Goal: Task Accomplishment & Management: Manage account settings

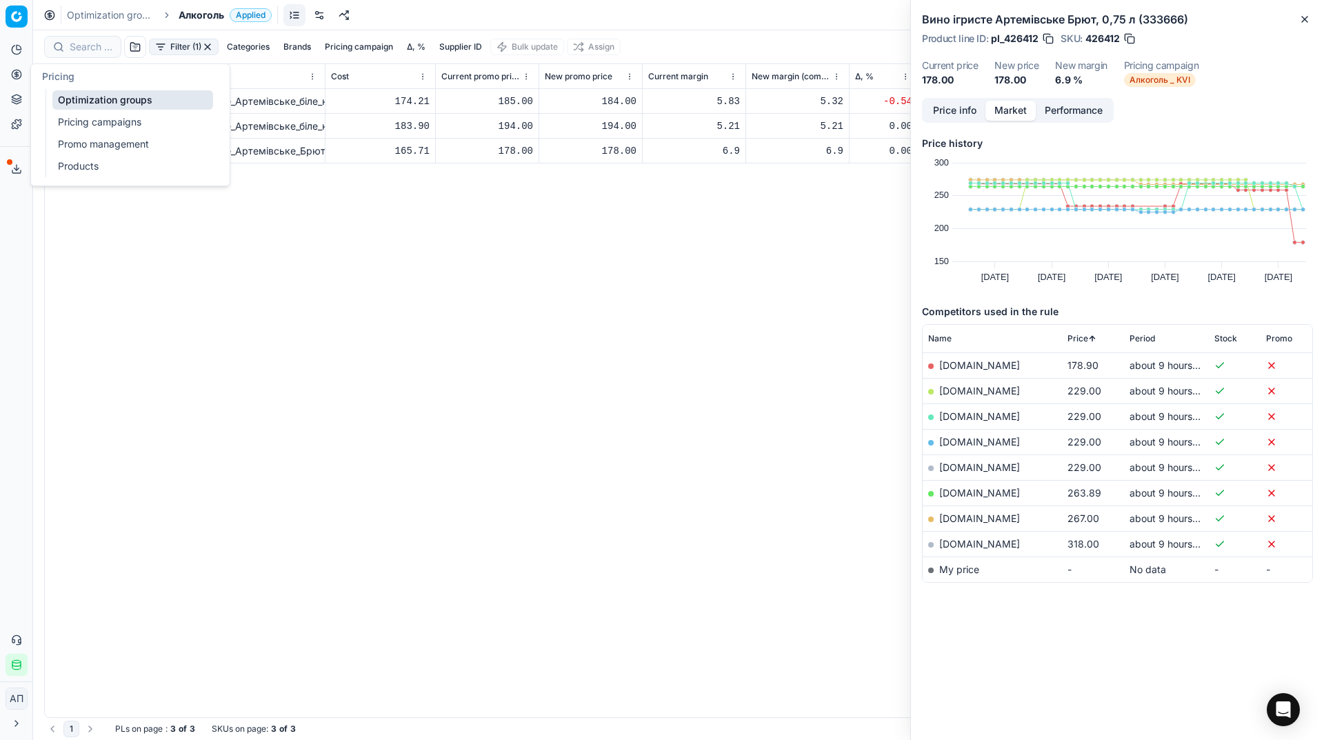
click at [72, 92] on link "Optimization groups" at bounding box center [132, 99] width 161 height 19
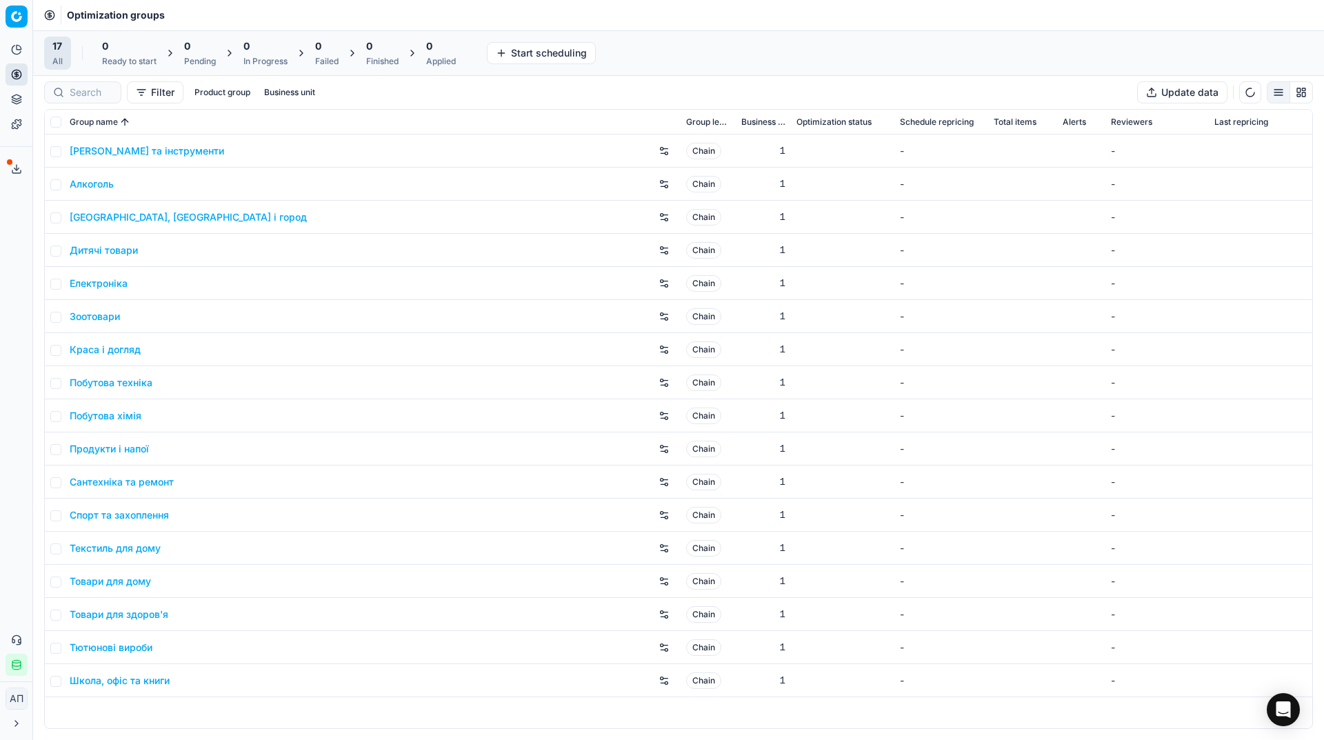
click at [12, 226] on div "Analytics Pricing Product portfolio Templates Export service 25 Contact support…" at bounding box center [16, 357] width 32 height 648
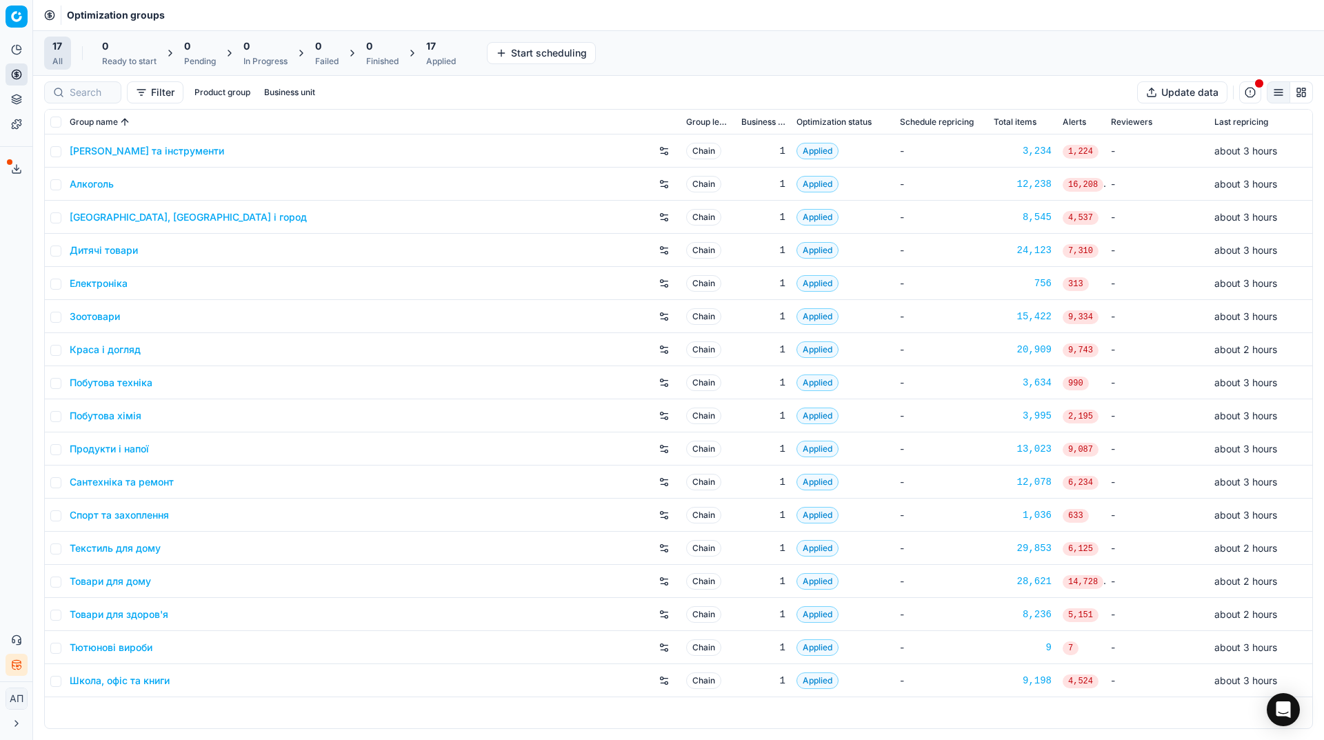
click at [10, 329] on div "Analytics Pricing Product portfolio Templates Export service 25 Contact support…" at bounding box center [16, 357] width 32 height 648
click at [23, 661] on button "Integration status" at bounding box center [17, 665] width 22 height 22
click at [29, 397] on button "Toggle Sidebar" at bounding box center [32, 370] width 11 height 740
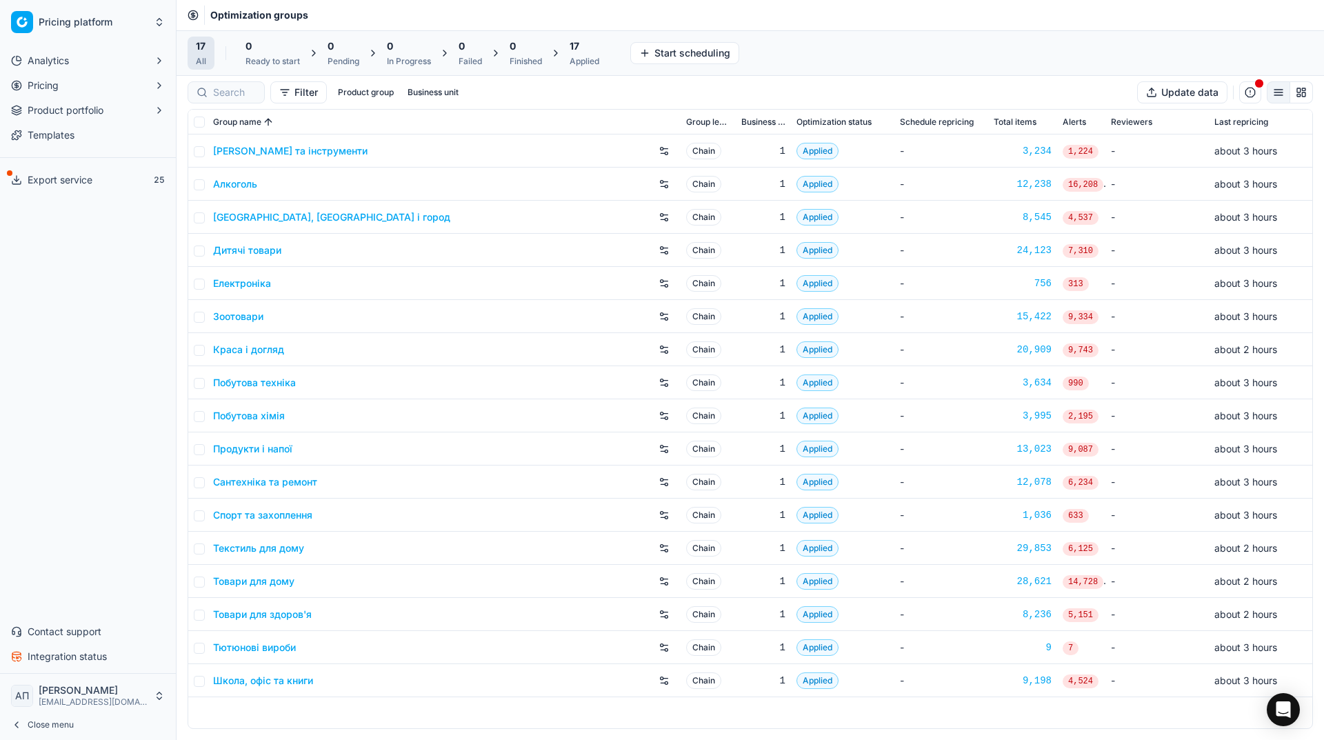
click at [179, 407] on button "Toggle Sidebar" at bounding box center [175, 370] width 11 height 740
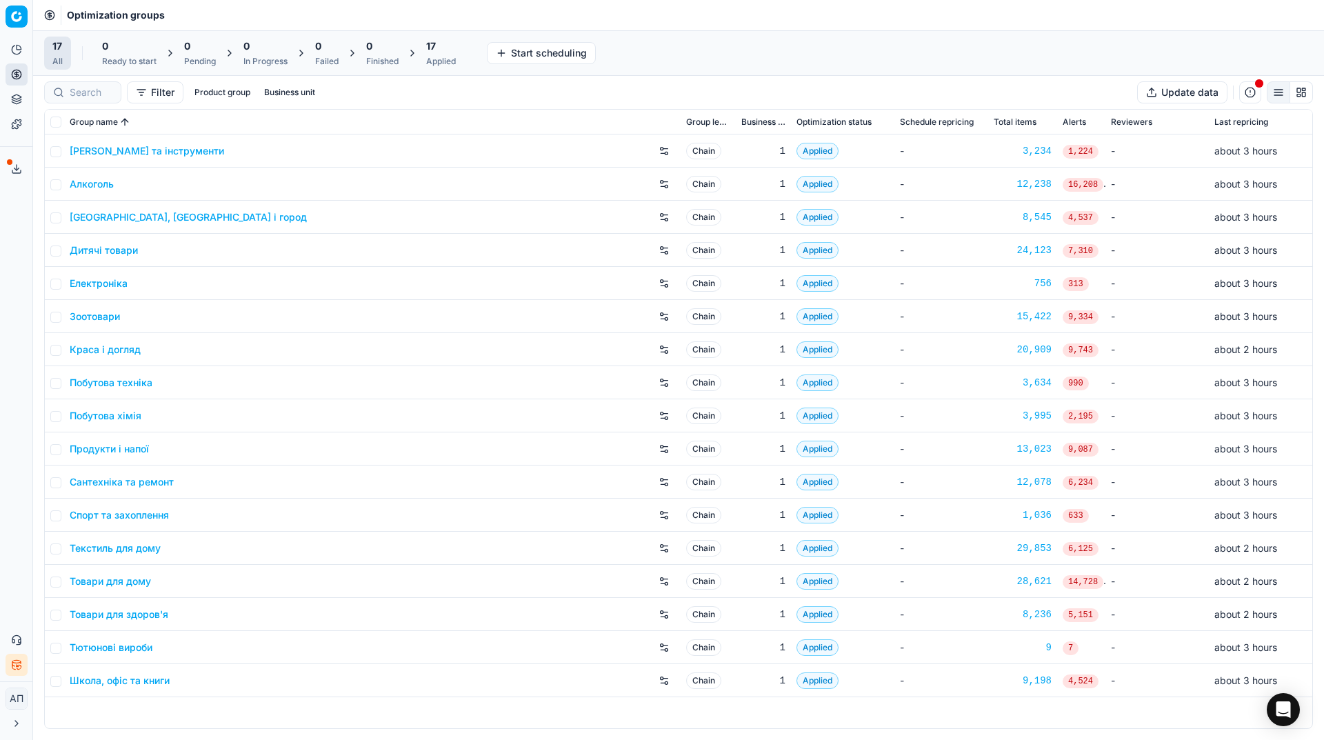
click at [668, 50] on div "17 All 0 Ready to start 0 Pending 0 In Progress 0 Failed 0 Finished 17 Applied …" at bounding box center [678, 53] width 1268 height 33
click at [14, 665] on icon "button" at bounding box center [16, 664] width 11 height 11
click at [0, 383] on div "Analytics Pricing Product portfolio Templates Export service 25 Contact support…" at bounding box center [16, 357] width 32 height 648
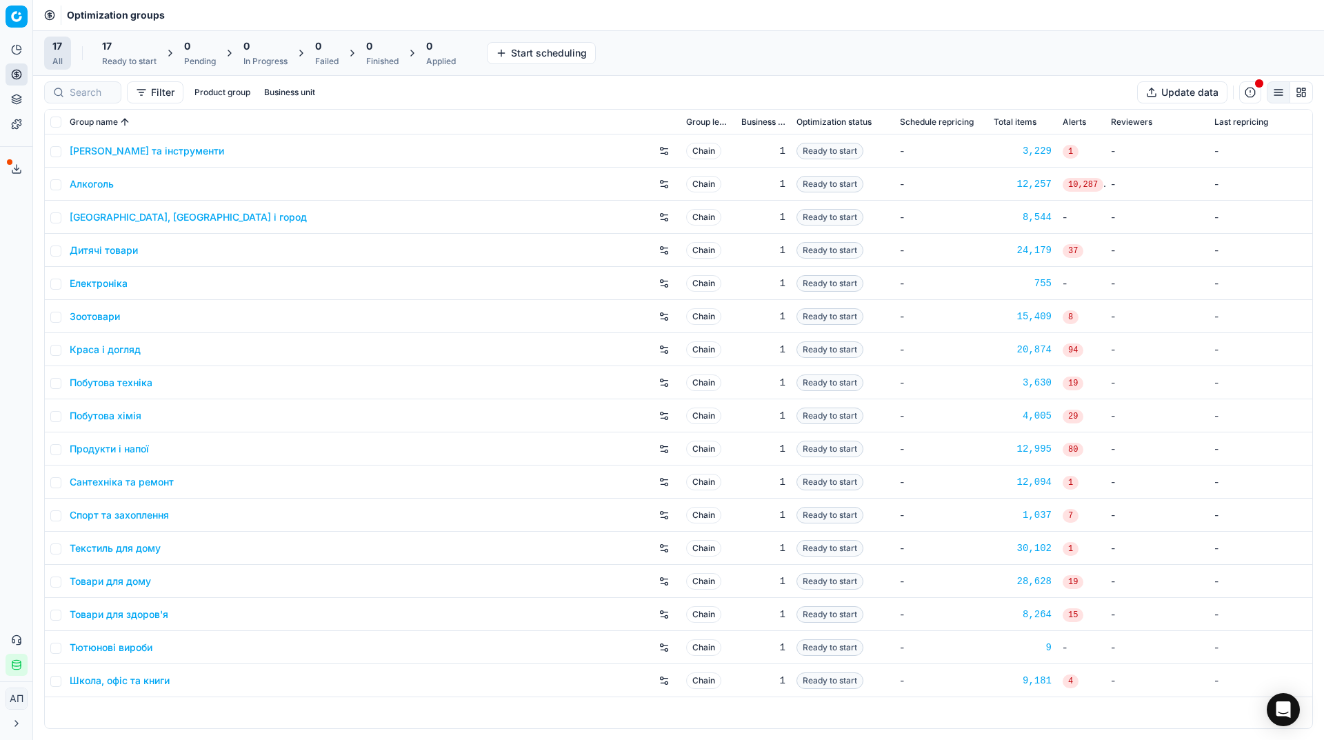
click at [12, 219] on div "Analytics Pricing Product portfolio Templates Export service 25 Contact support…" at bounding box center [16, 357] width 32 height 648
click at [52, 120] on link "Assortment" at bounding box center [132, 124] width 161 height 19
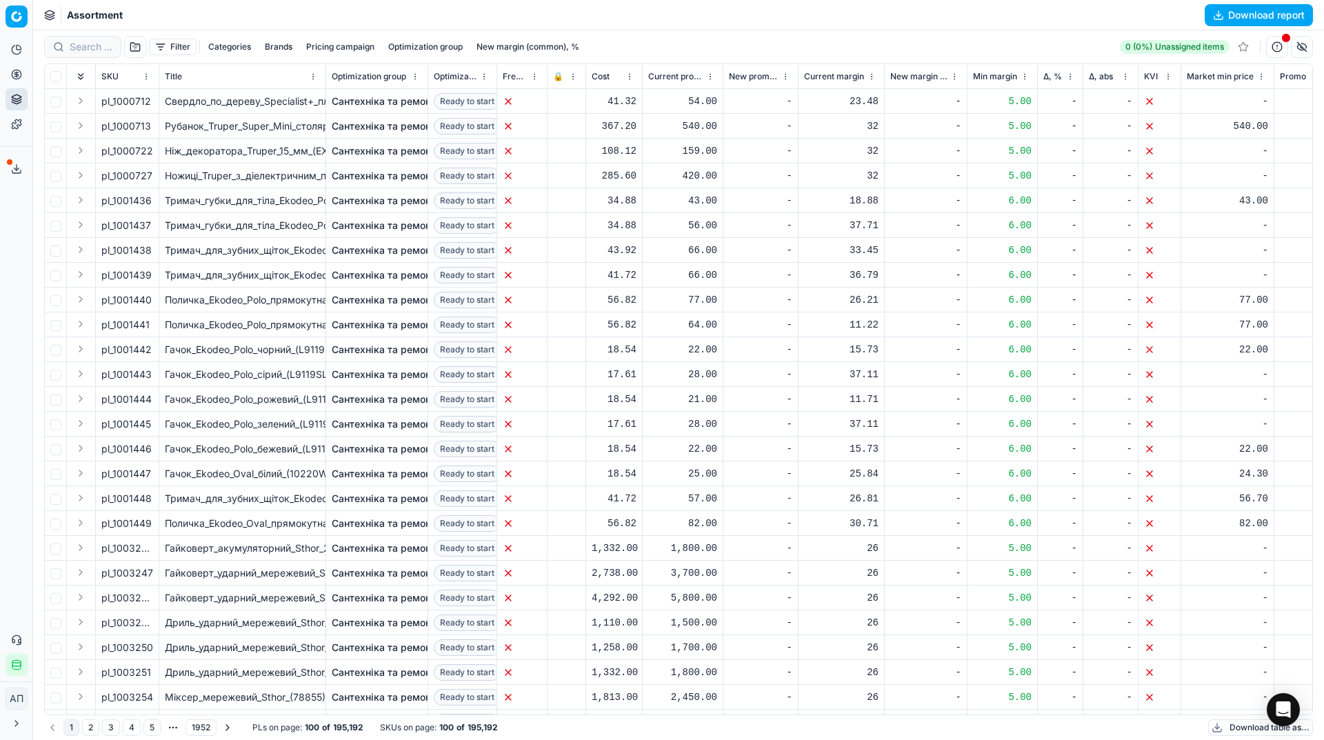
click at [130, 51] on button "button" at bounding box center [135, 47] width 22 height 22
drag, startPoint x: 161, startPoint y: 58, endPoint x: 164, endPoint y: 48, distance: 10.2
click at [164, 48] on div "Filter Categories Brands Pricing campaign Optimization group New margin (common…" at bounding box center [678, 46] width 1268 height 33
click at [164, 48] on button "Filter" at bounding box center [173, 47] width 48 height 17
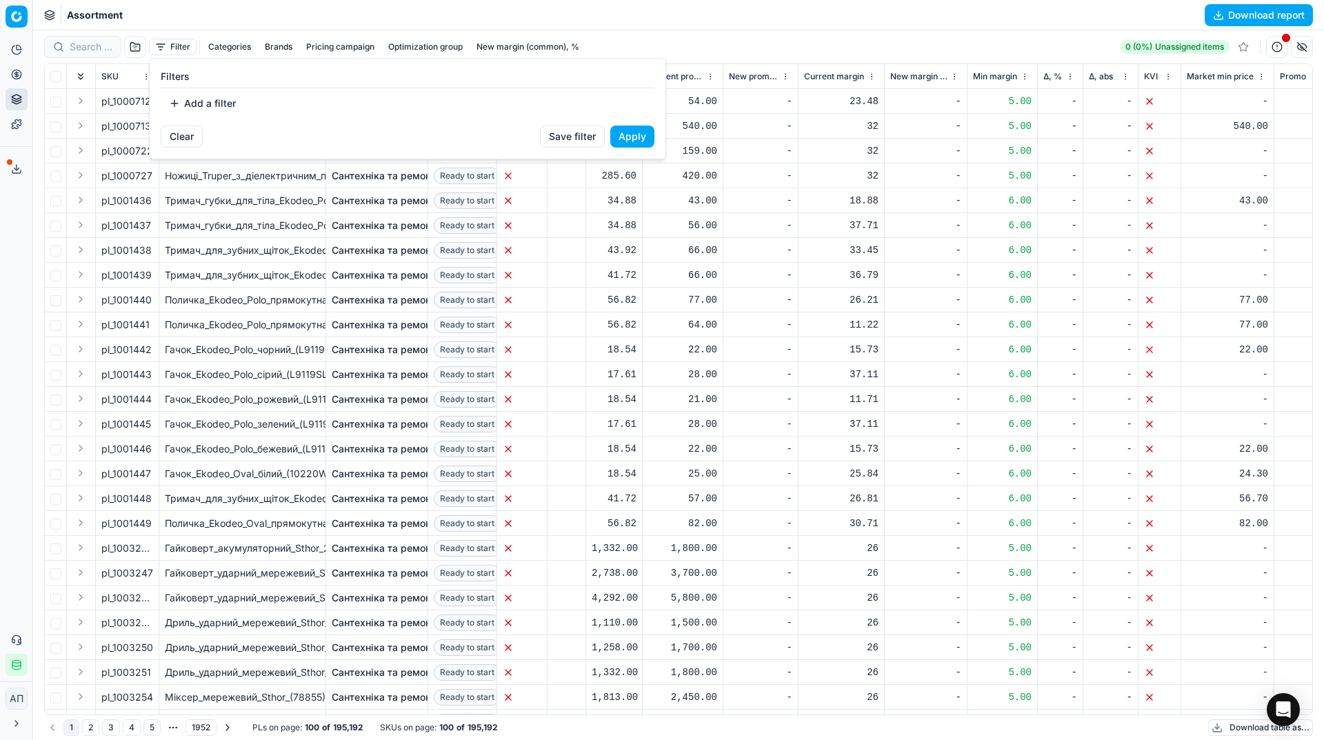
click at [205, 94] on button "Add a filter" at bounding box center [202, 103] width 83 height 22
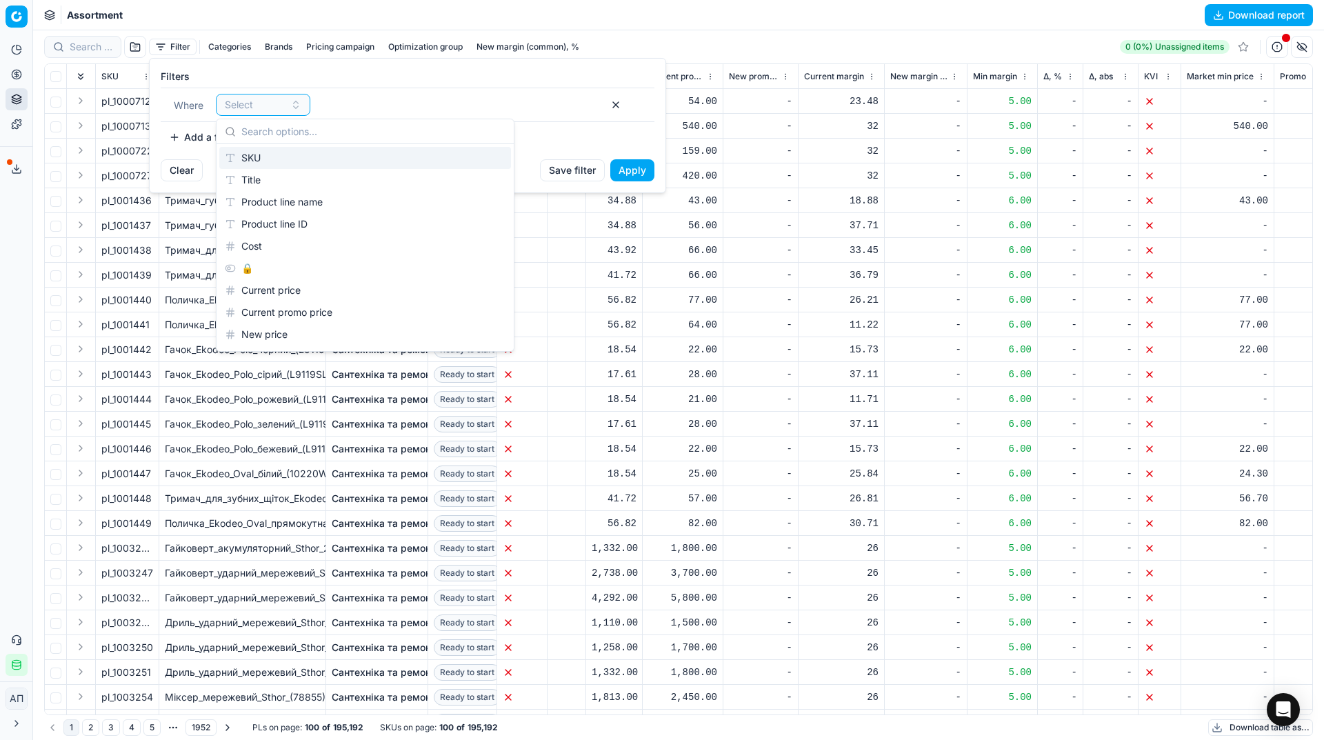
click at [282, 149] on div "SKU" at bounding box center [365, 158] width 292 height 22
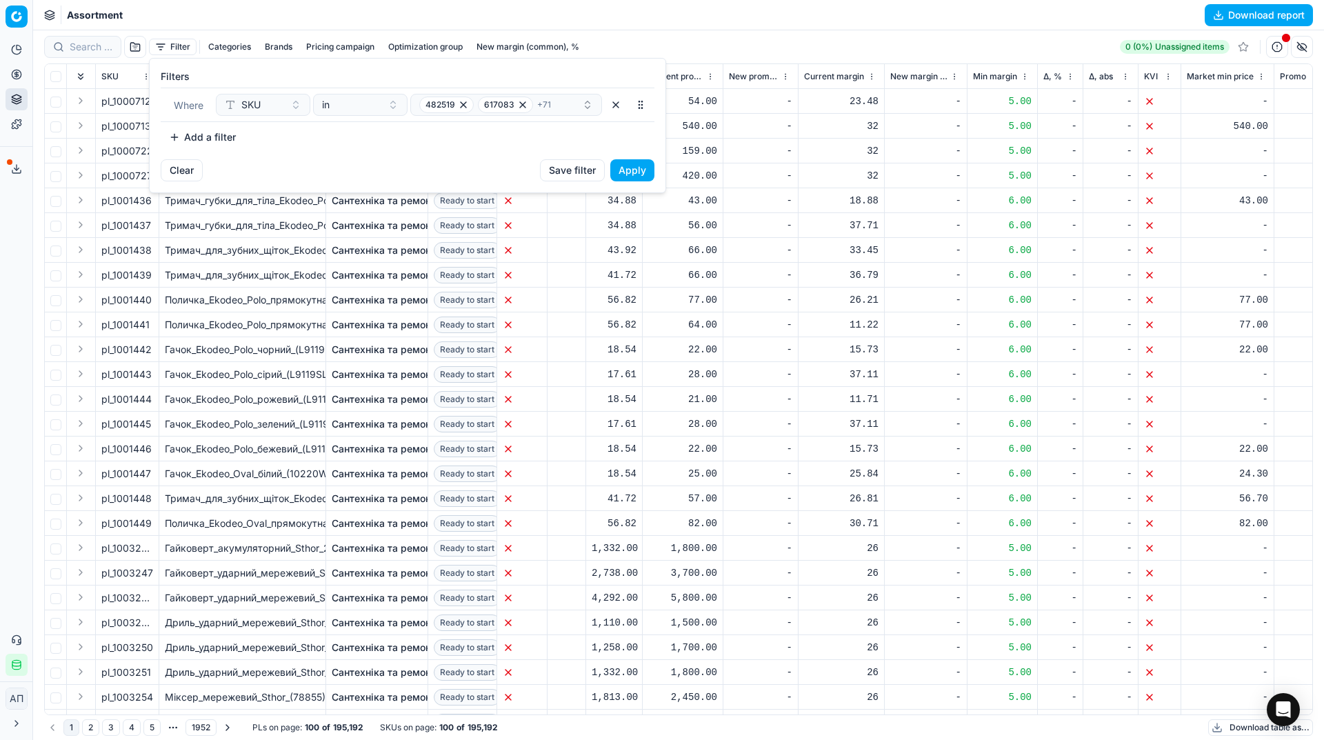
click at [628, 165] on button "Apply" at bounding box center [632, 170] width 44 height 22
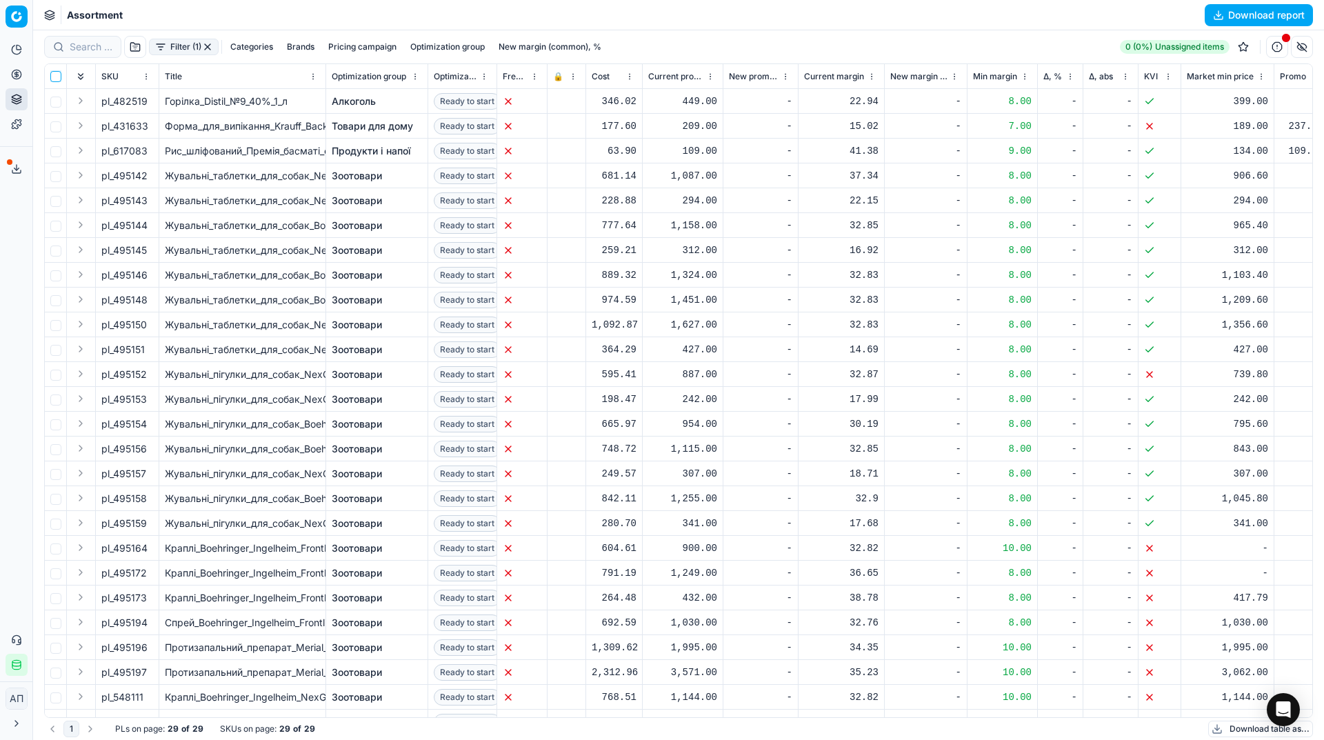
click at [57, 77] on input "checkbox" at bounding box center [55, 76] width 11 height 11
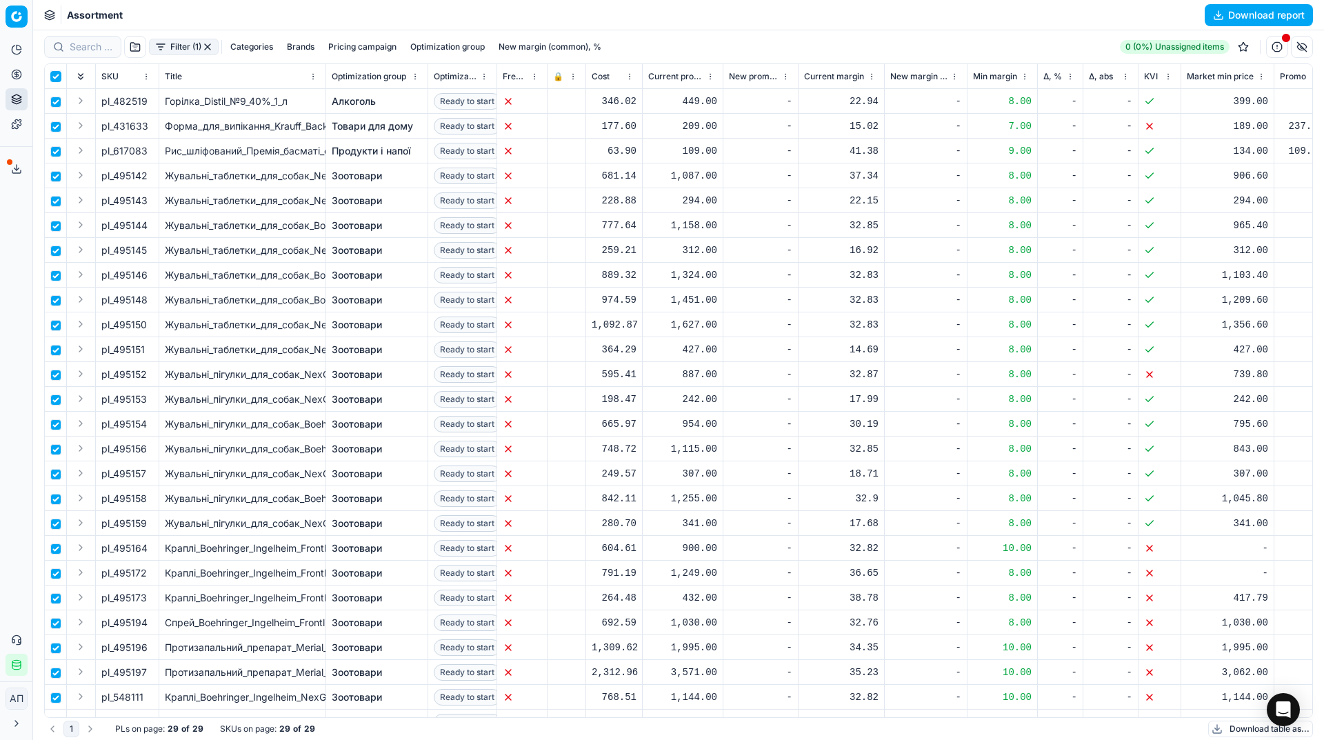
checkbox input "true"
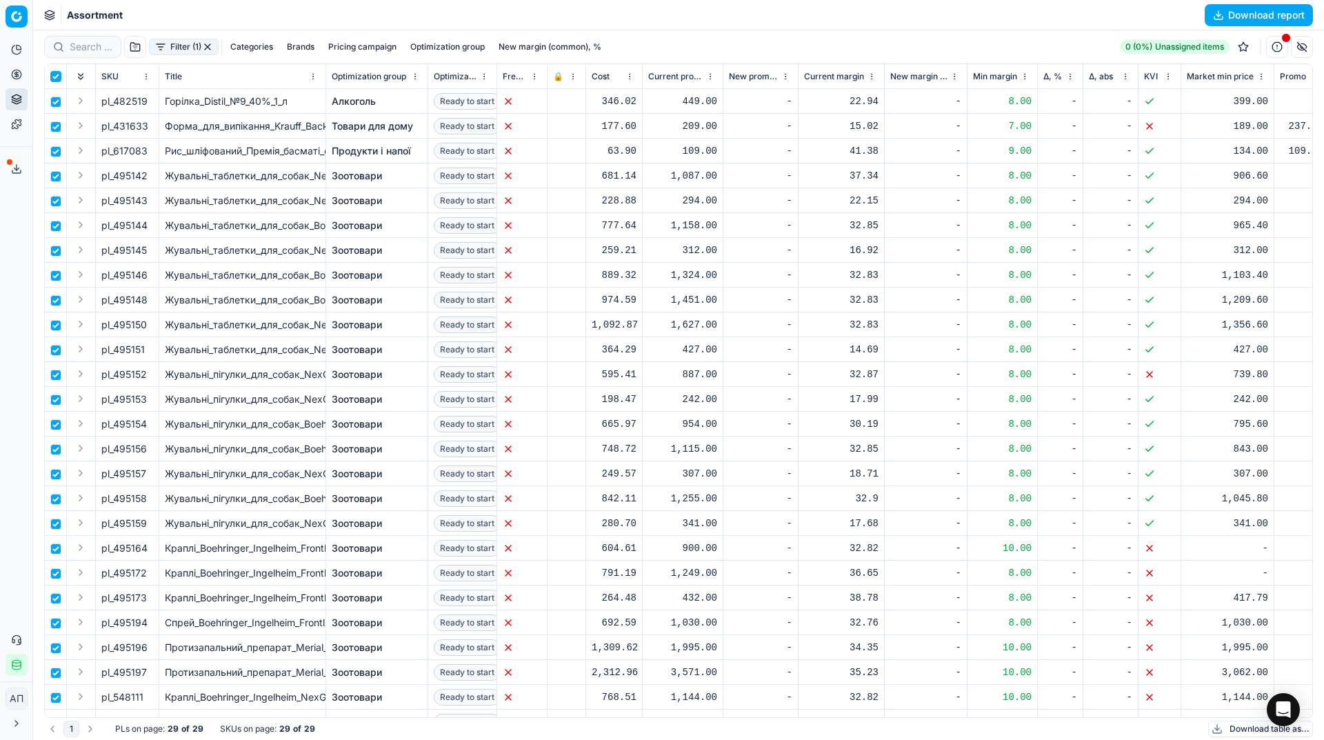
checkbox input "true"
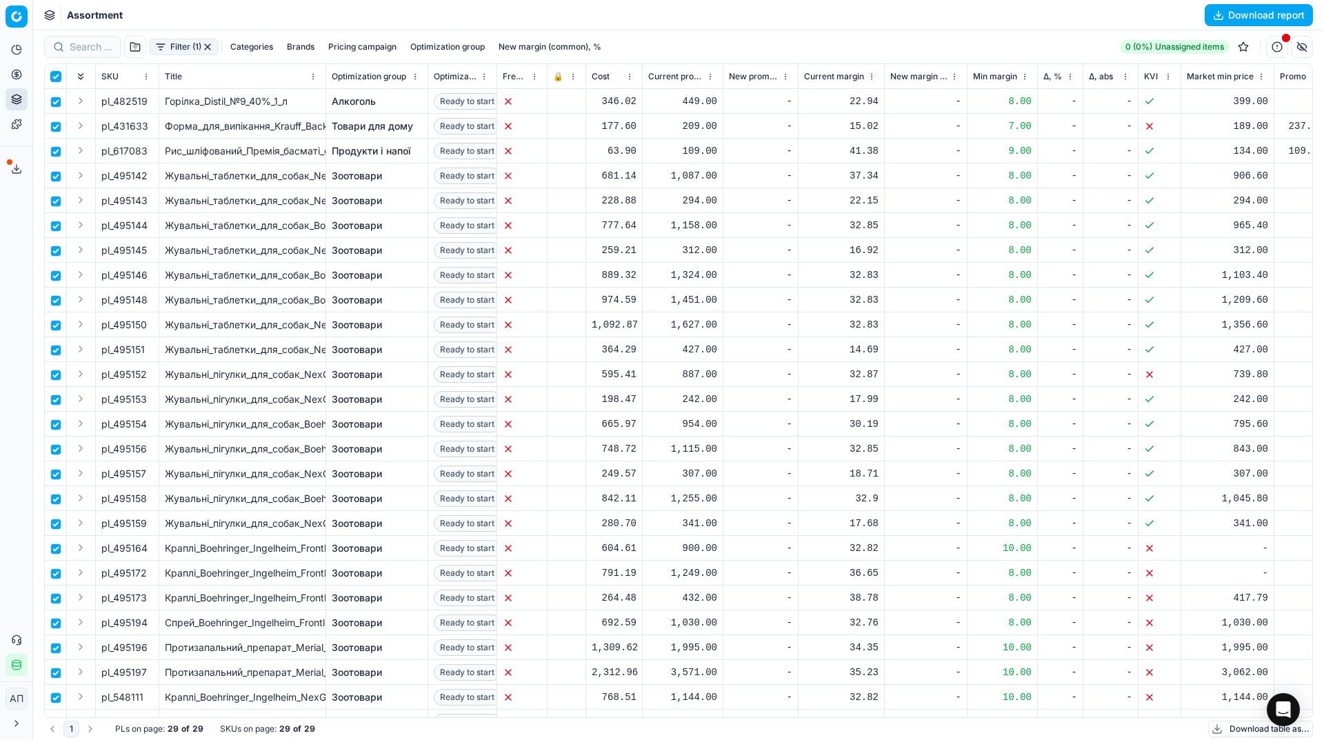
checkbox input "true"
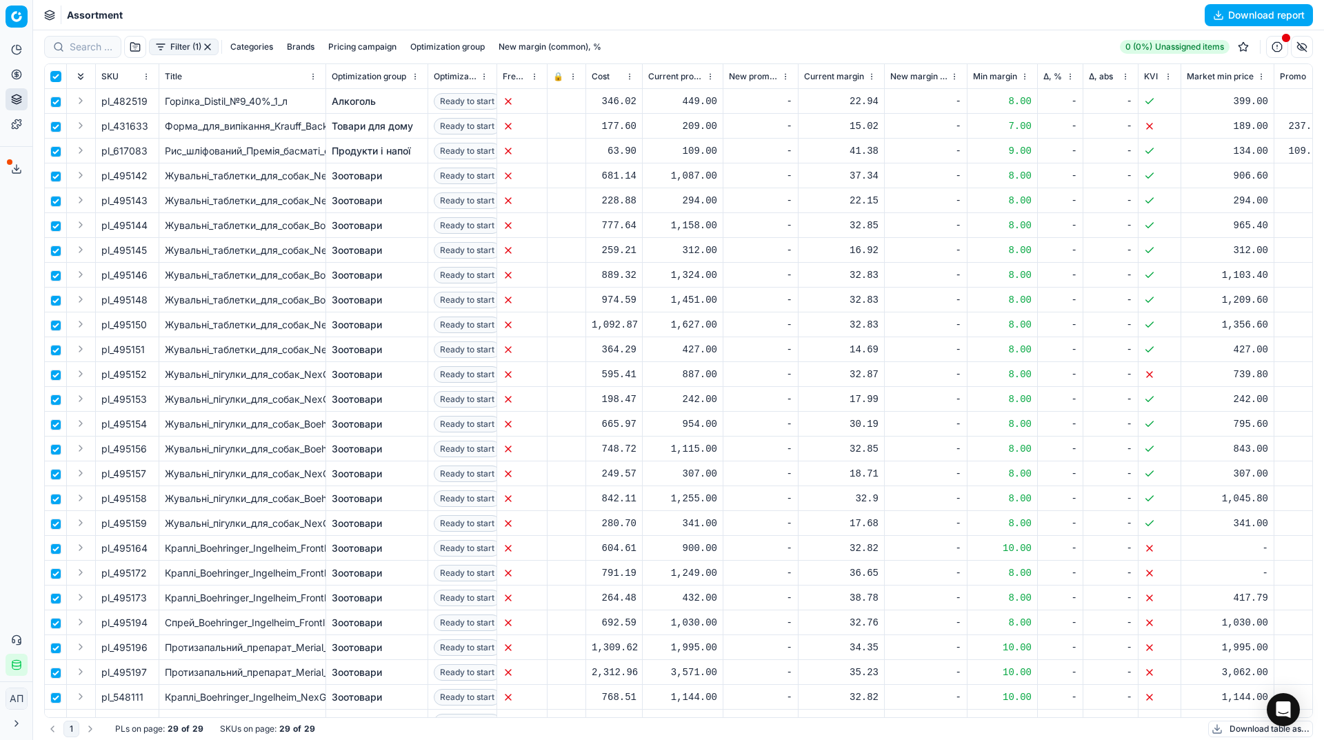
checkbox input "true"
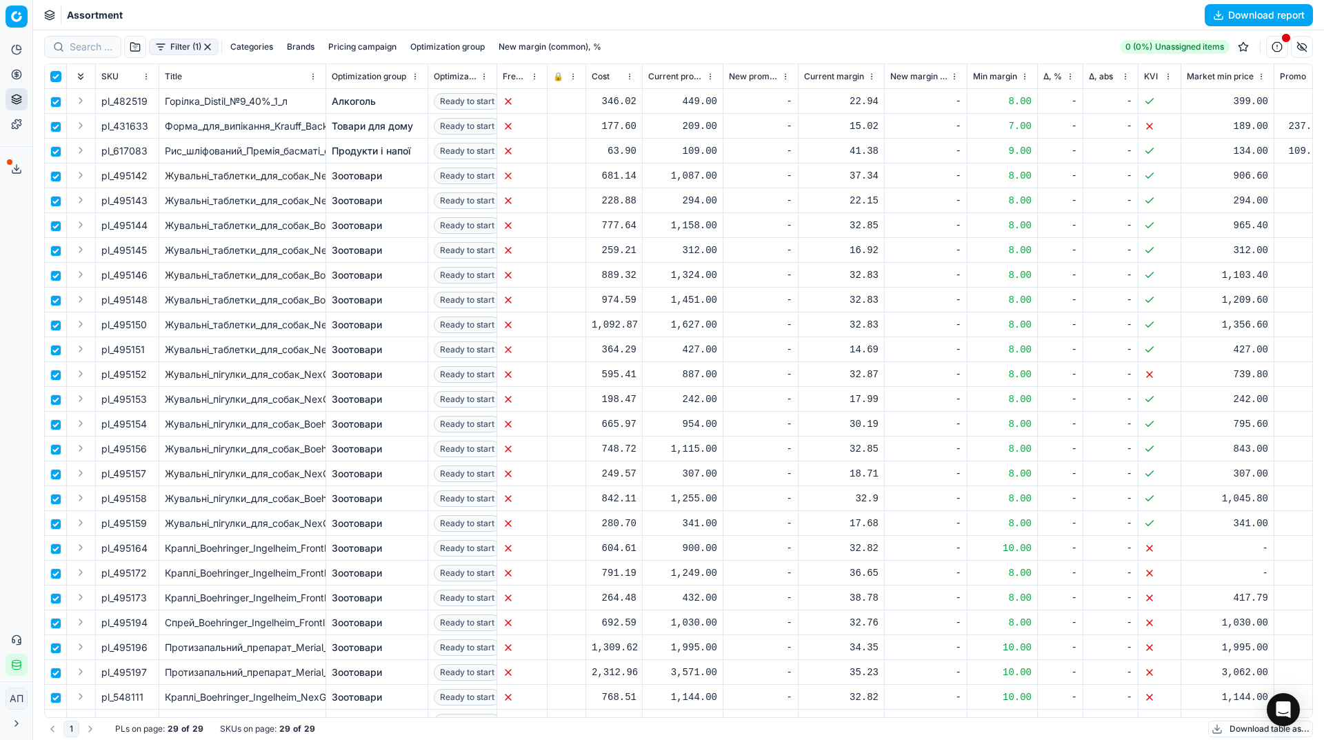
checkbox input "true"
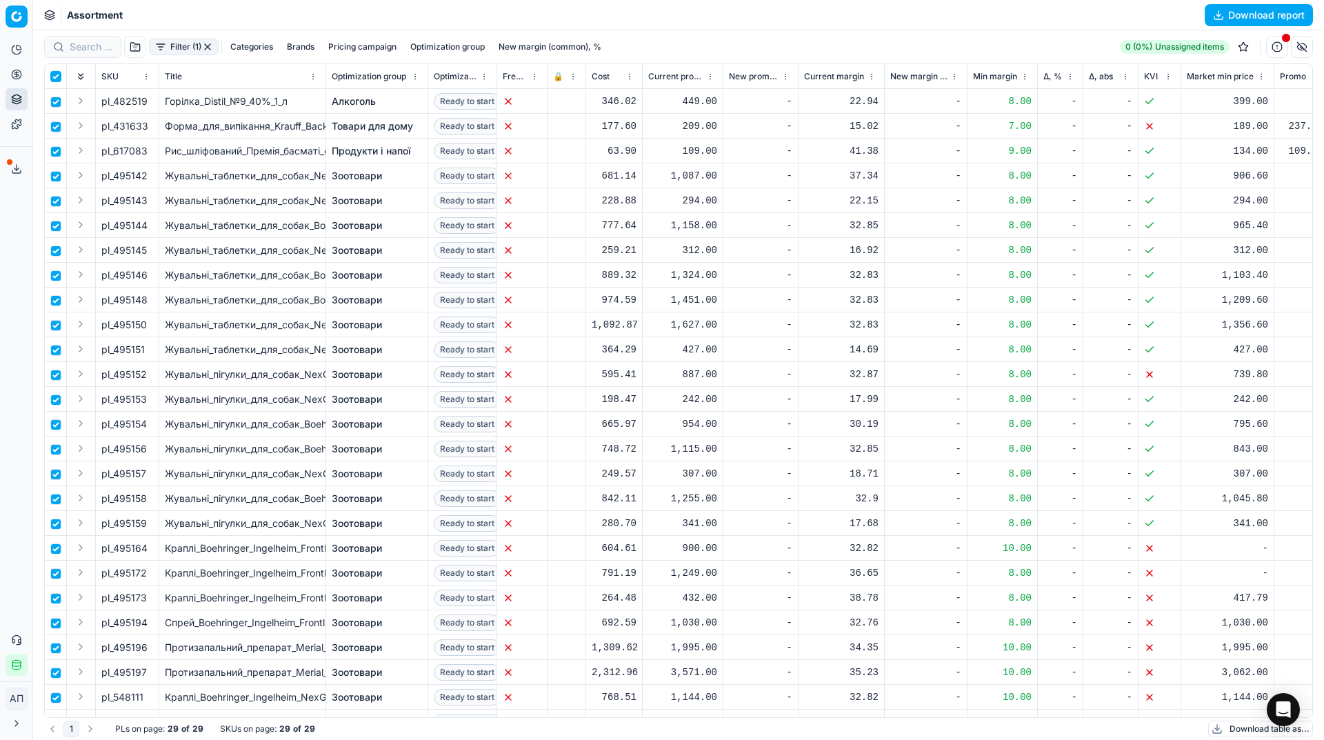
checkbox input "true"
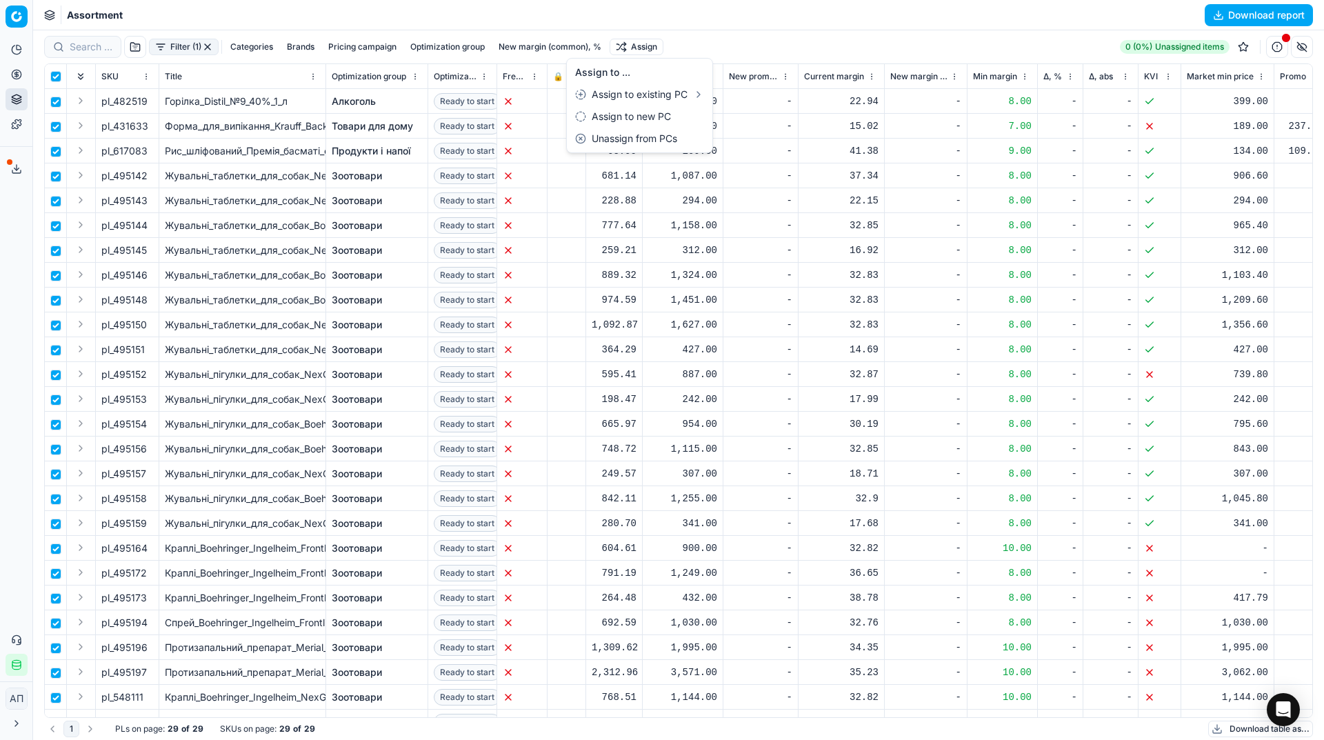
click at [658, 50] on html "Pricing platform Analytics Pricing Product portfolio Templates Export service 2…" at bounding box center [662, 370] width 1324 height 740
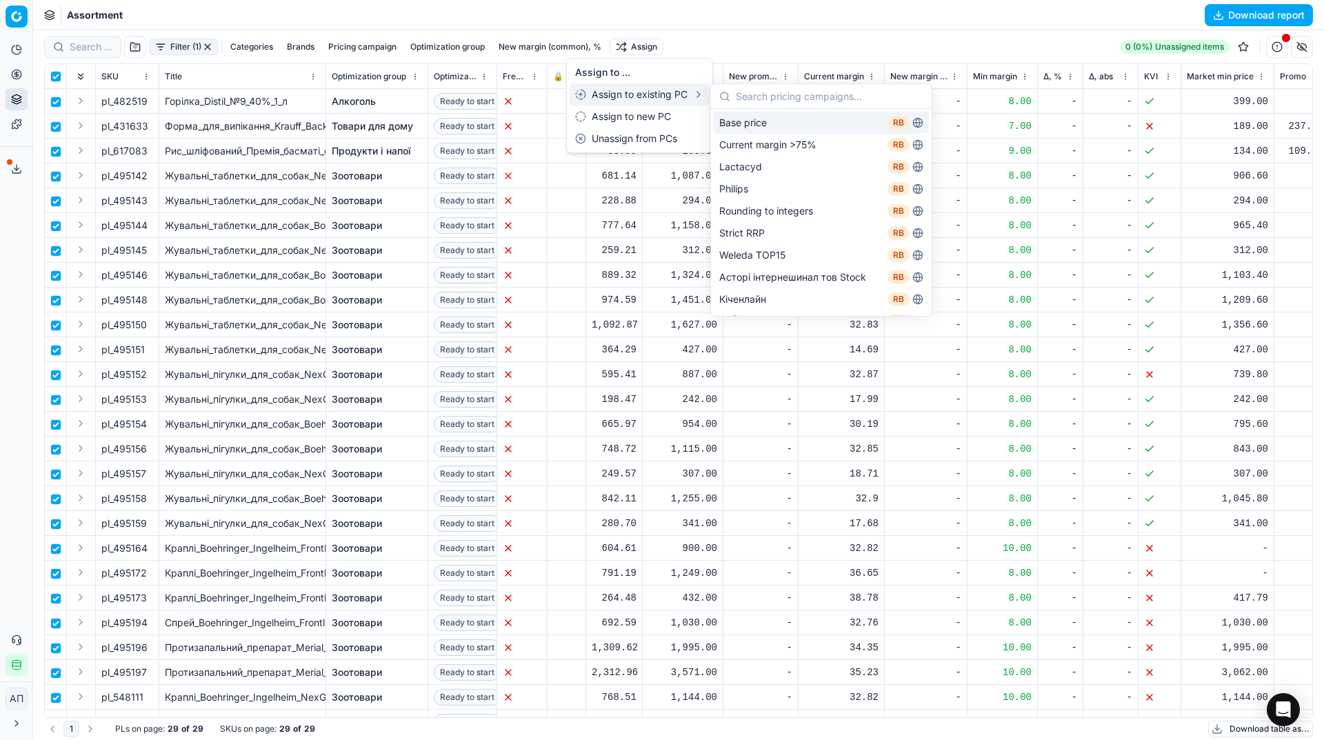
click at [749, 117] on div "Base price RB" at bounding box center [821, 123] width 215 height 22
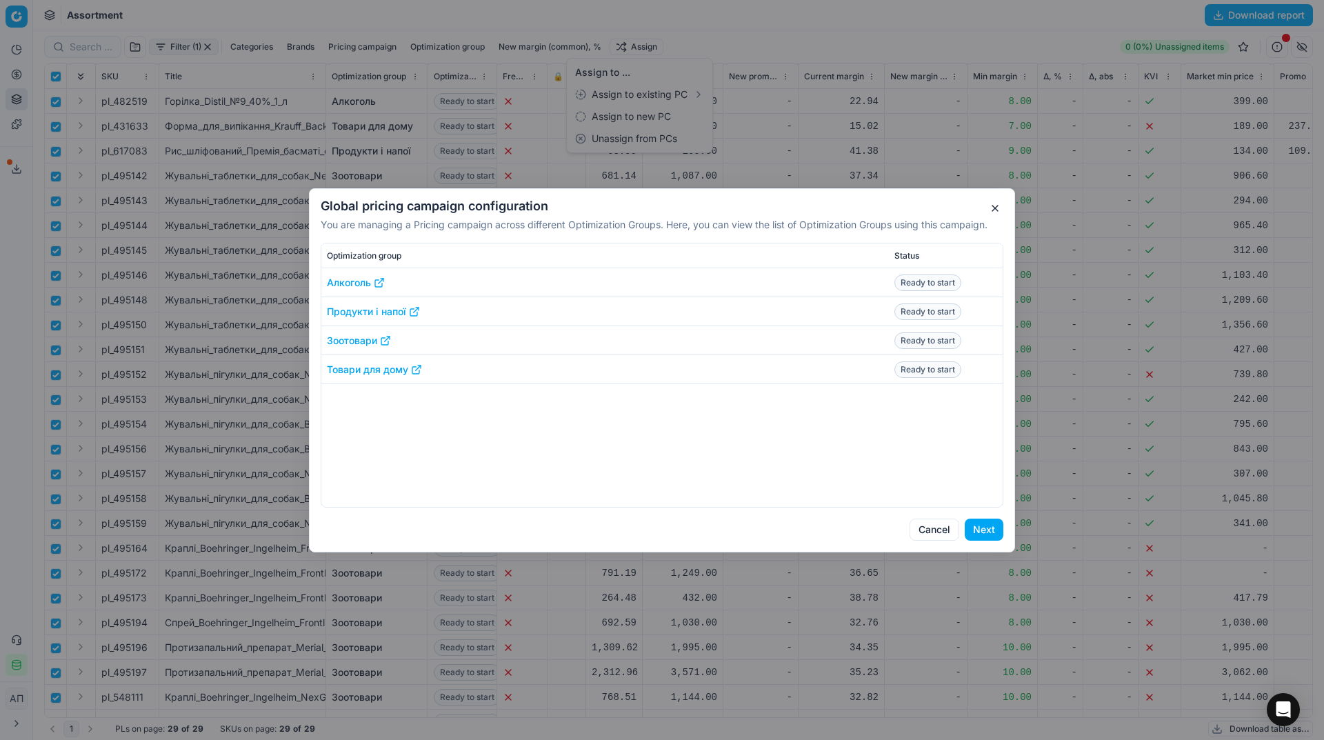
click at [982, 523] on button "Next" at bounding box center [983, 529] width 39 height 22
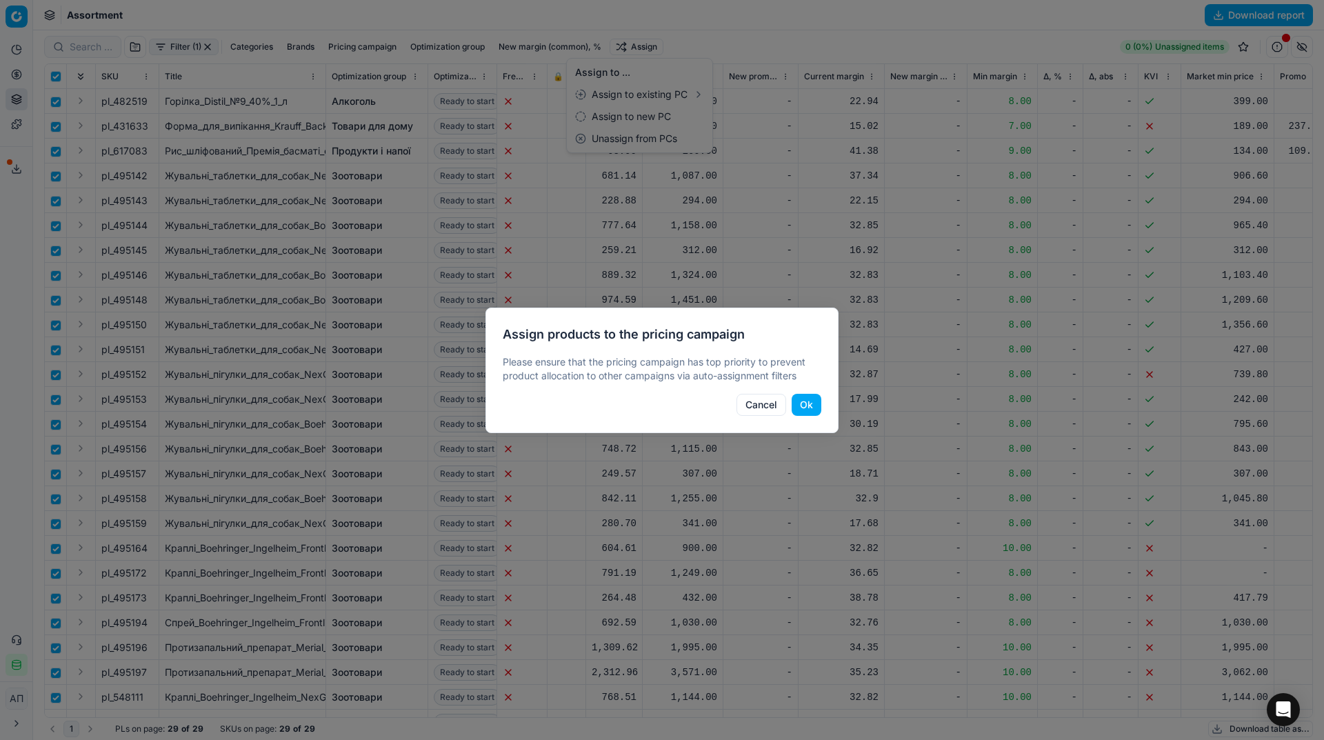
click at [803, 405] on button "Ok" at bounding box center [806, 405] width 30 height 22
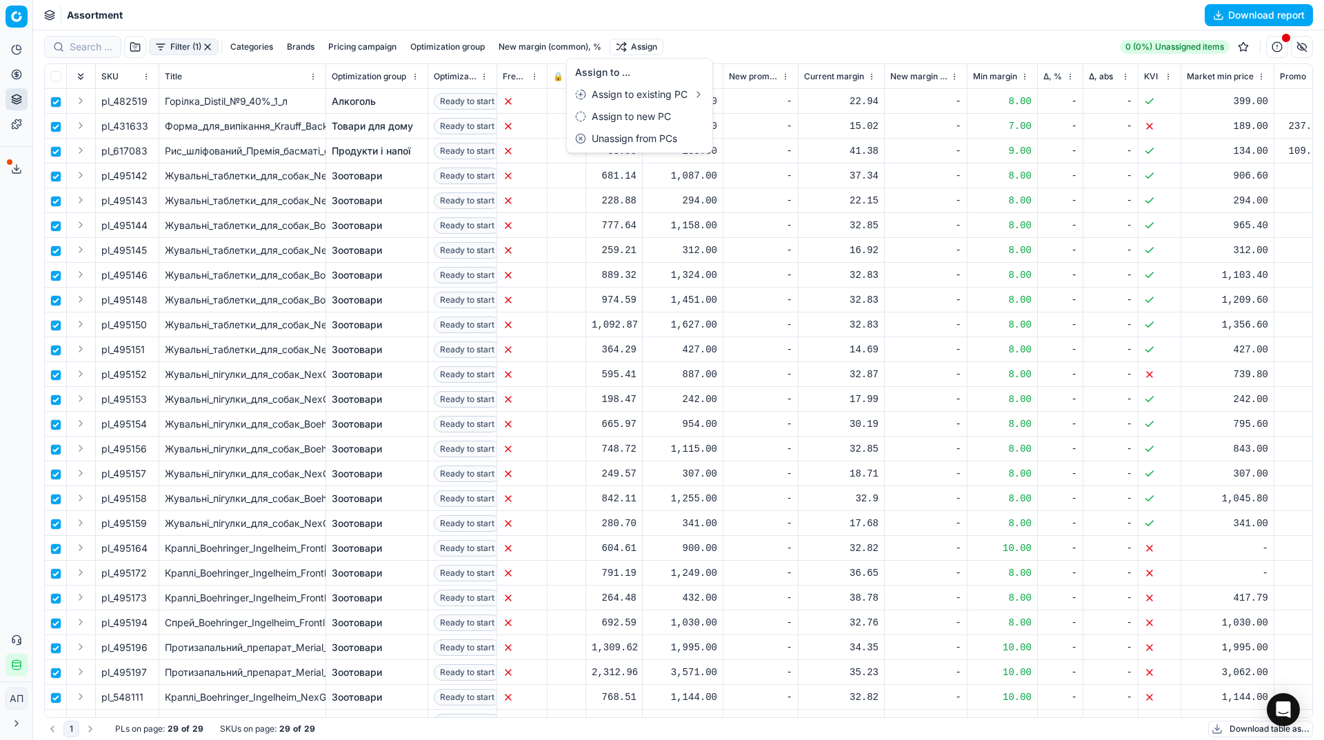
checkbox input "false"
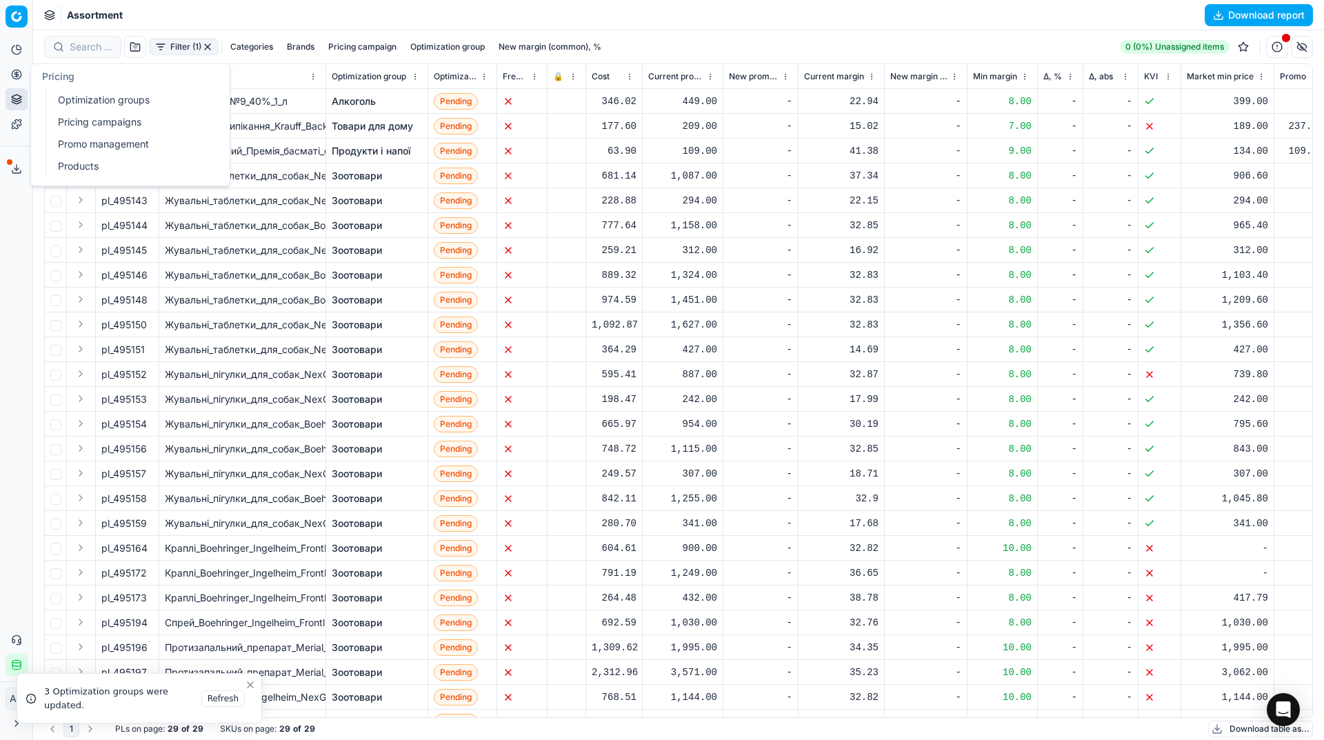
click at [26, 72] on button "Pricing" at bounding box center [17, 74] width 22 height 22
click at [92, 94] on link "Optimization groups" at bounding box center [132, 99] width 161 height 19
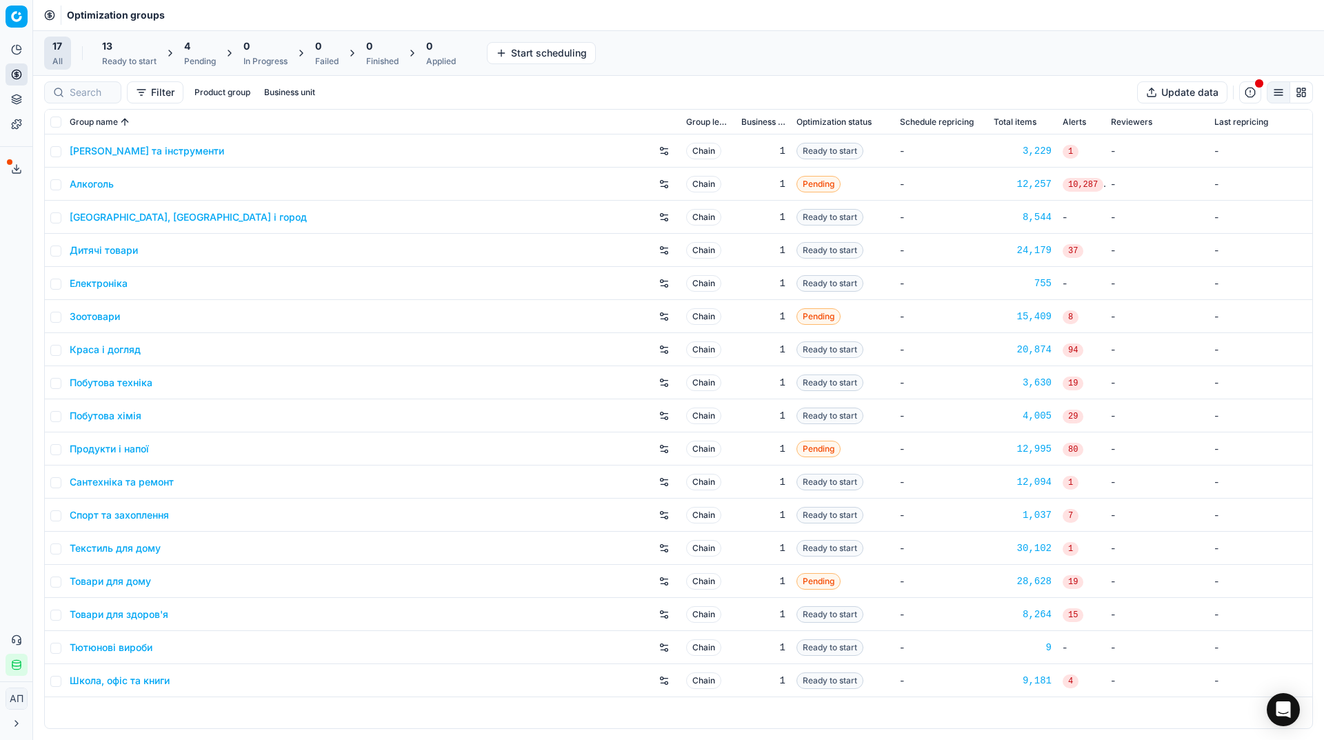
click at [190, 52] on span "4" at bounding box center [187, 46] width 6 height 14
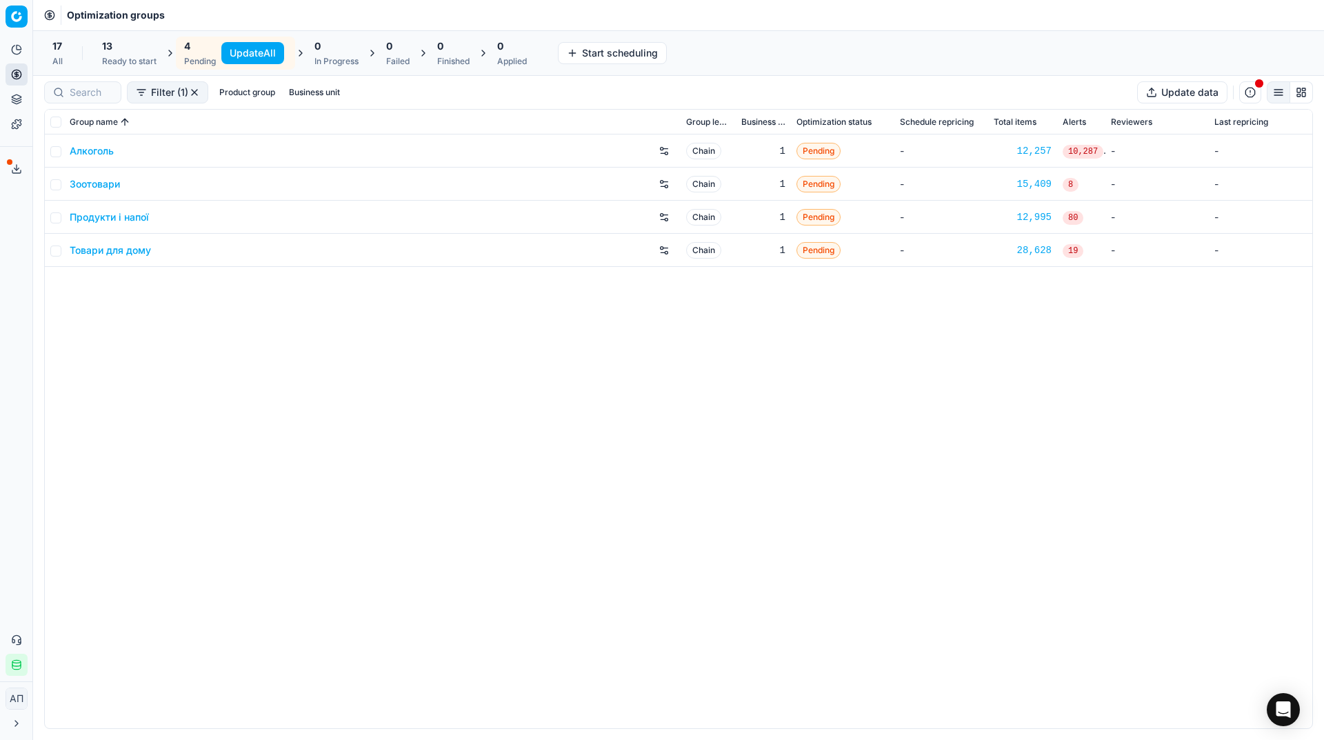
click at [253, 54] on button "Update All" at bounding box center [252, 53] width 63 height 22
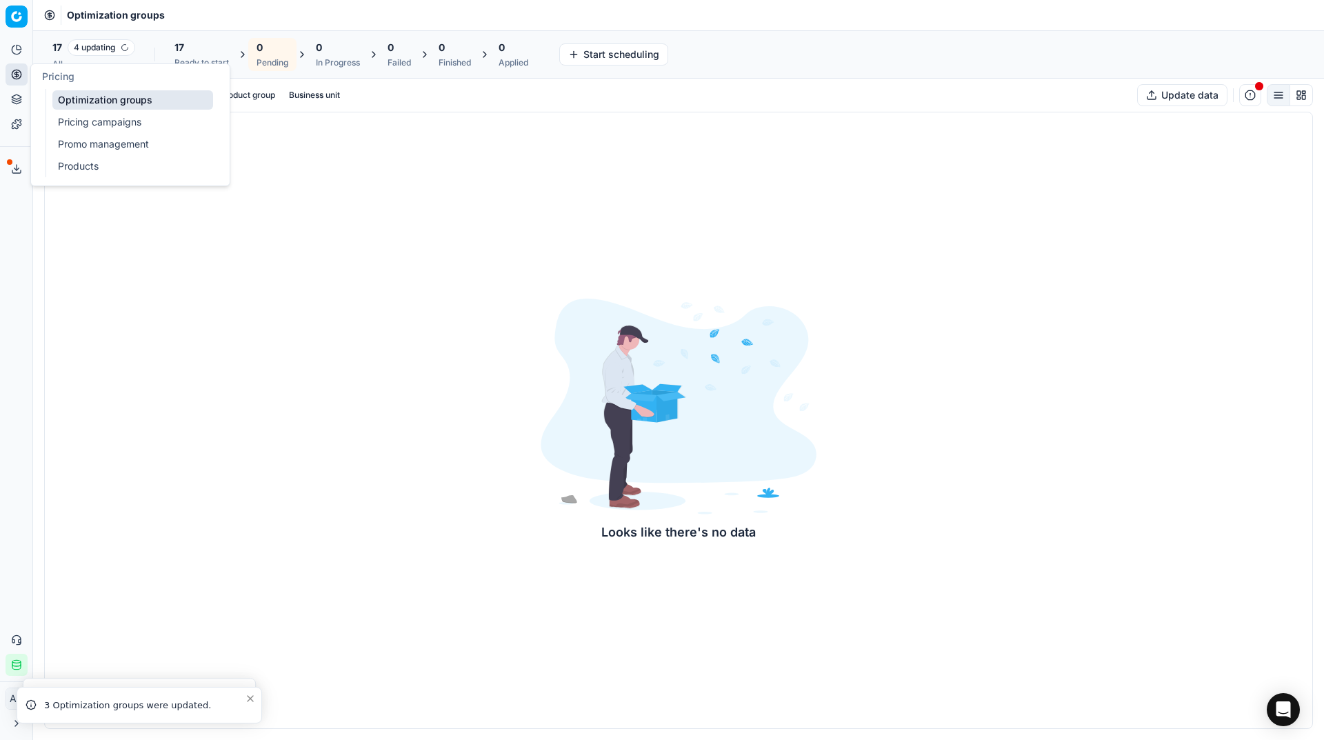
click at [21, 75] on circle at bounding box center [16, 74] width 9 height 9
click at [70, 99] on link "Optimization groups" at bounding box center [132, 99] width 161 height 19
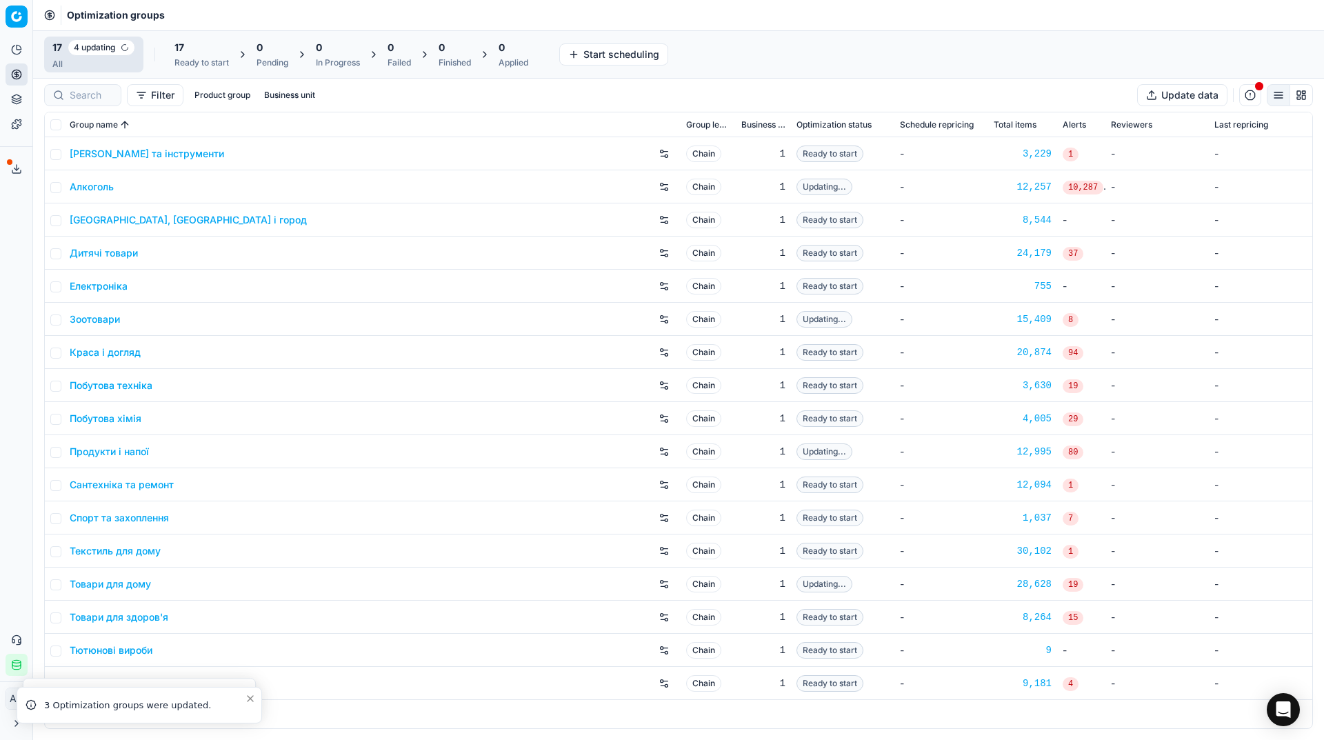
click at [20, 211] on div "Analytics Pricing Product portfolio Templates Export service 25 Contact support…" at bounding box center [16, 357] width 32 height 648
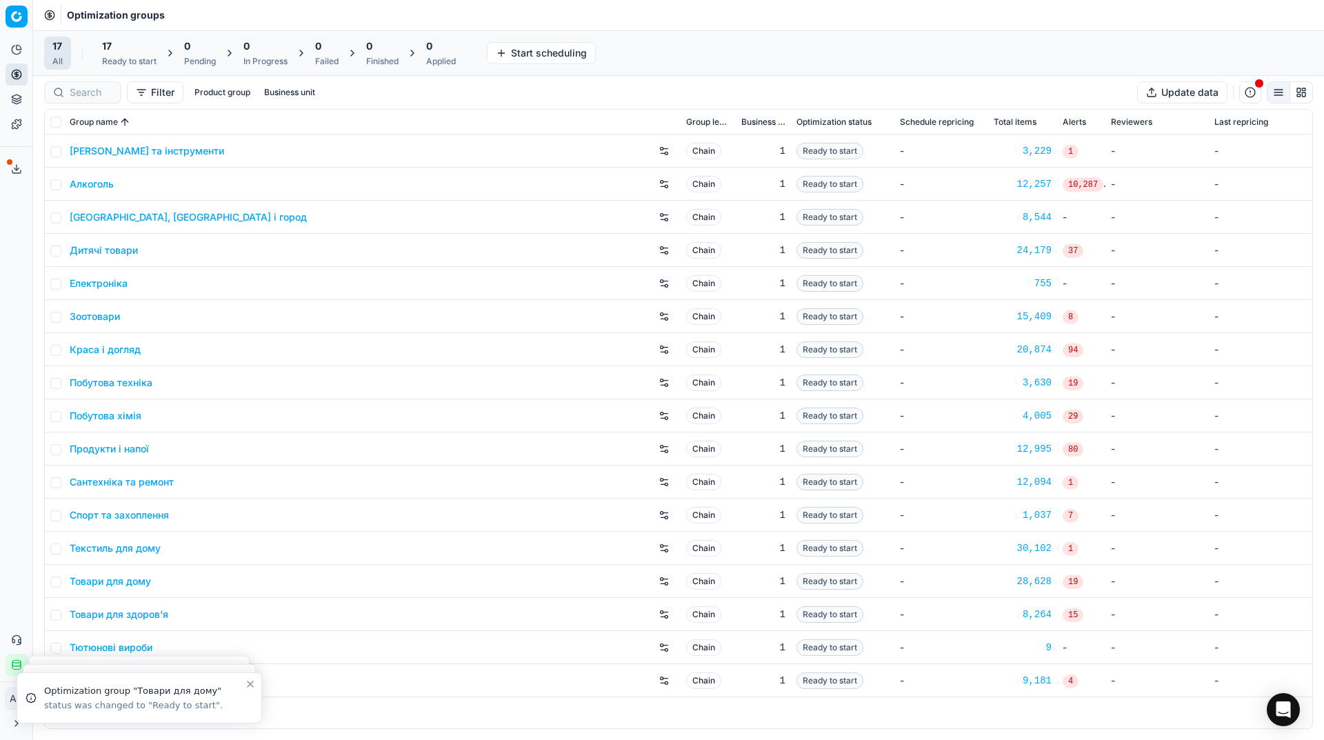
click at [130, 47] on div "17" at bounding box center [129, 46] width 54 height 14
click at [185, 45] on button "Start All" at bounding box center [189, 53] width 54 height 22
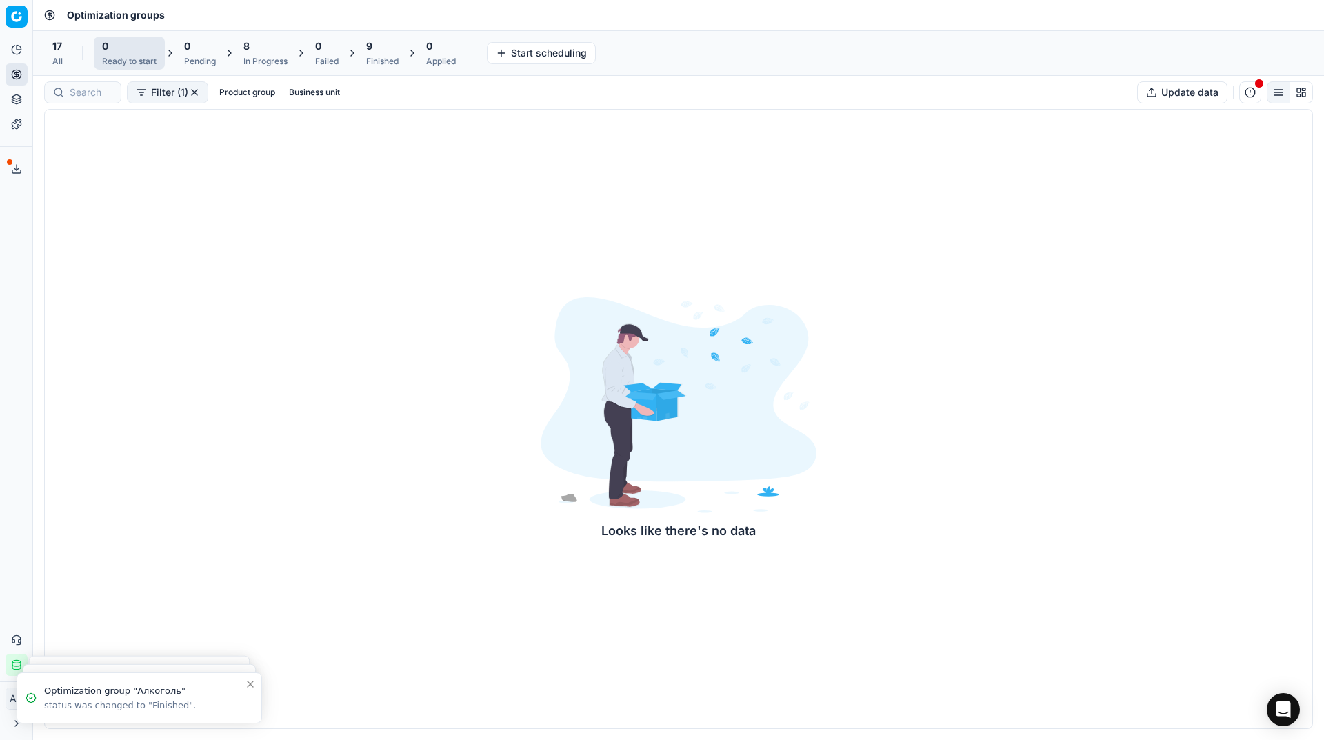
click at [57, 45] on span "17" at bounding box center [57, 46] width 10 height 14
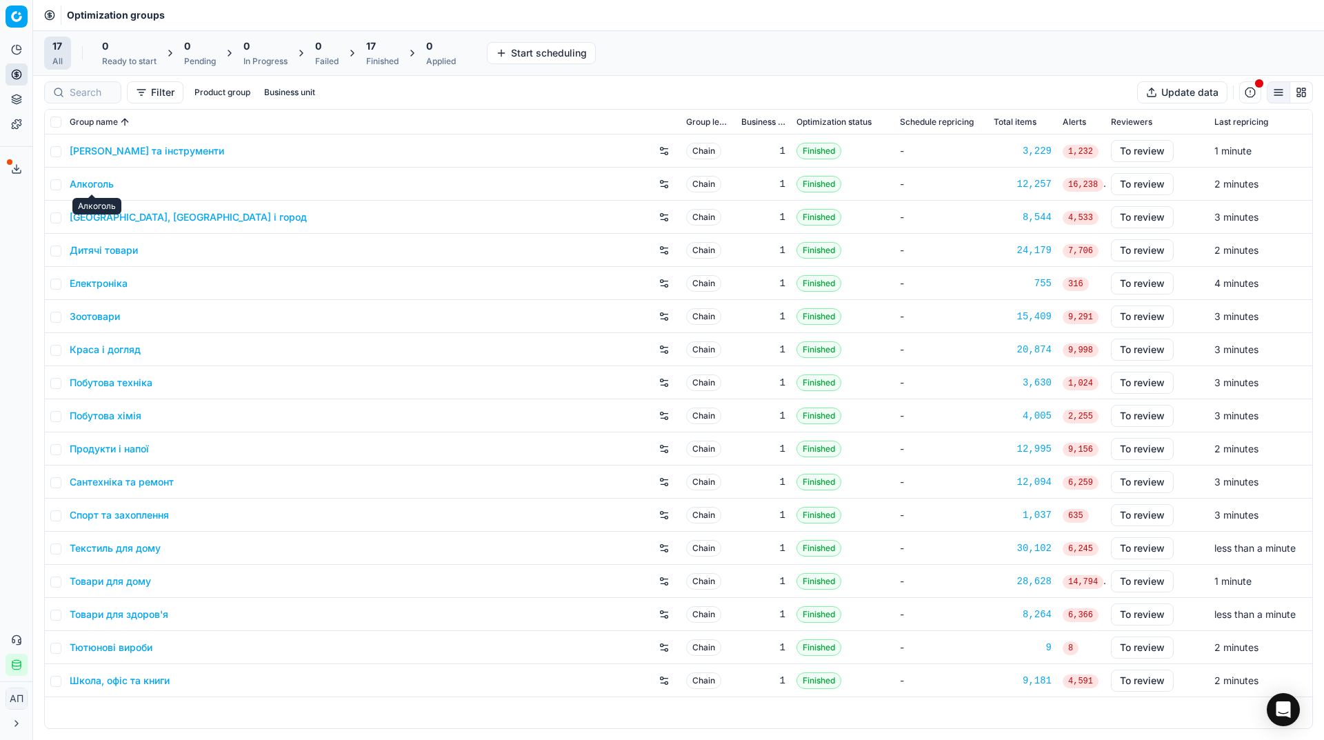
click at [87, 186] on link "Алкоголь" at bounding box center [92, 184] width 44 height 14
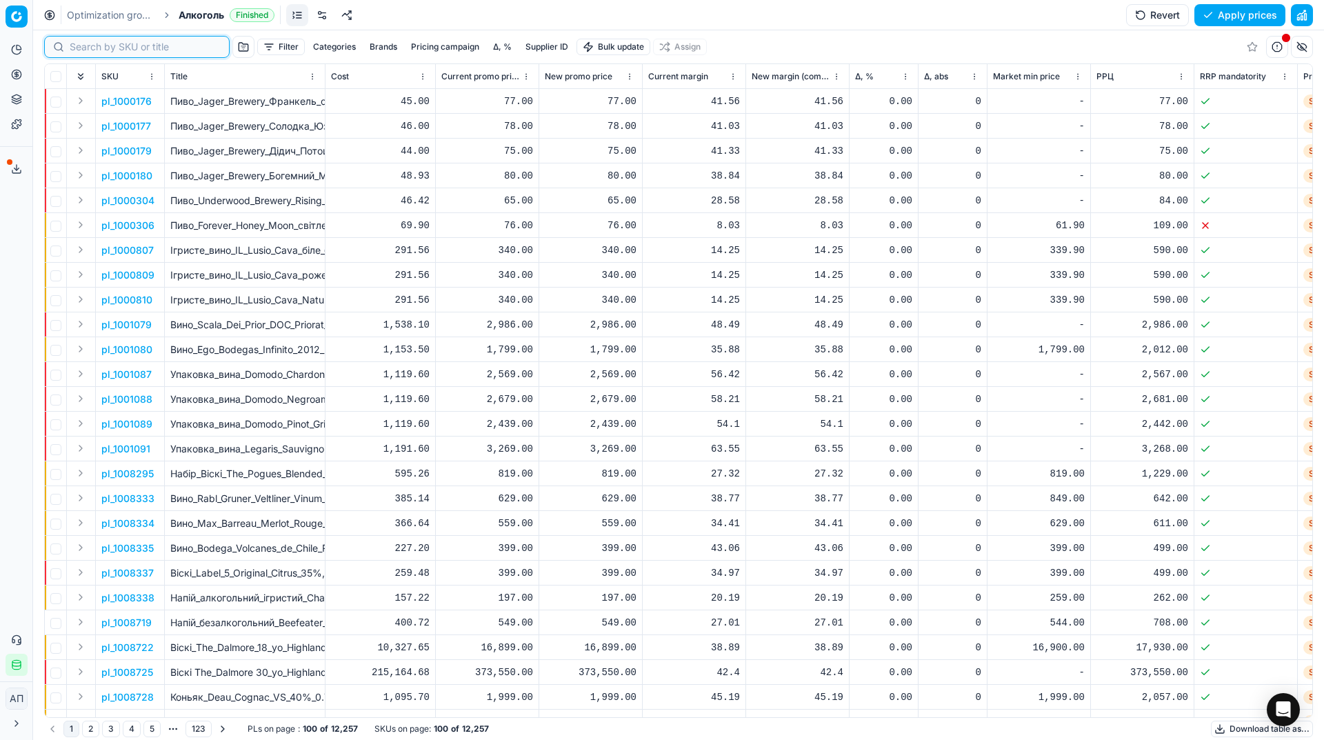
click at [96, 52] on input at bounding box center [145, 47] width 151 height 14
paste input "426410"
type input "426410"
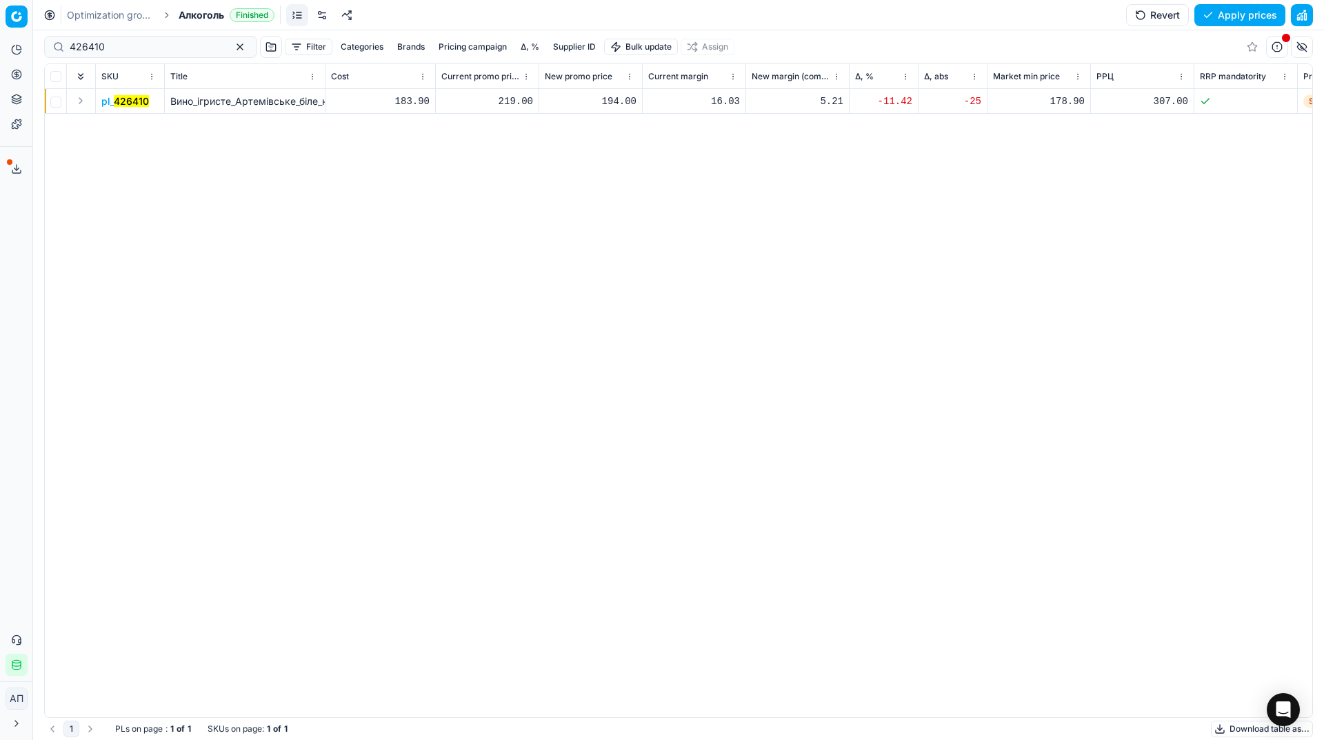
click at [605, 103] on div "194.00" at bounding box center [591, 101] width 92 height 14
type input "219.00"
click at [132, 48] on input "426410" at bounding box center [145, 47] width 151 height 14
paste input "2"
click at [132, 48] on input "426412" at bounding box center [145, 47] width 151 height 14
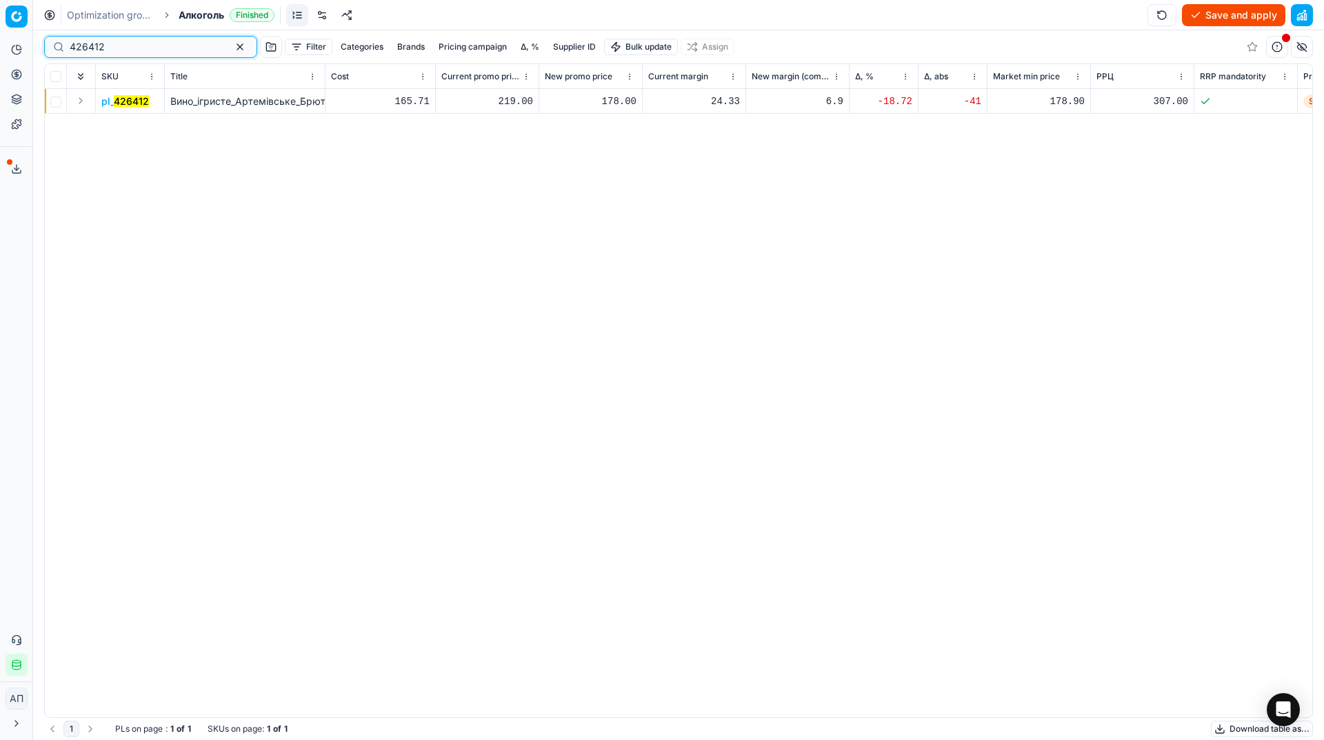
type input "426412"
click at [610, 103] on div "178.00" at bounding box center [591, 101] width 92 height 14
type input "219.00"
click at [139, 41] on div "426412 Filter Categories Brands Pricing campaign Δ, % Supplier ID Bulk update A…" at bounding box center [678, 46] width 1268 height 33
click at [139, 41] on input "426412" at bounding box center [145, 47] width 151 height 14
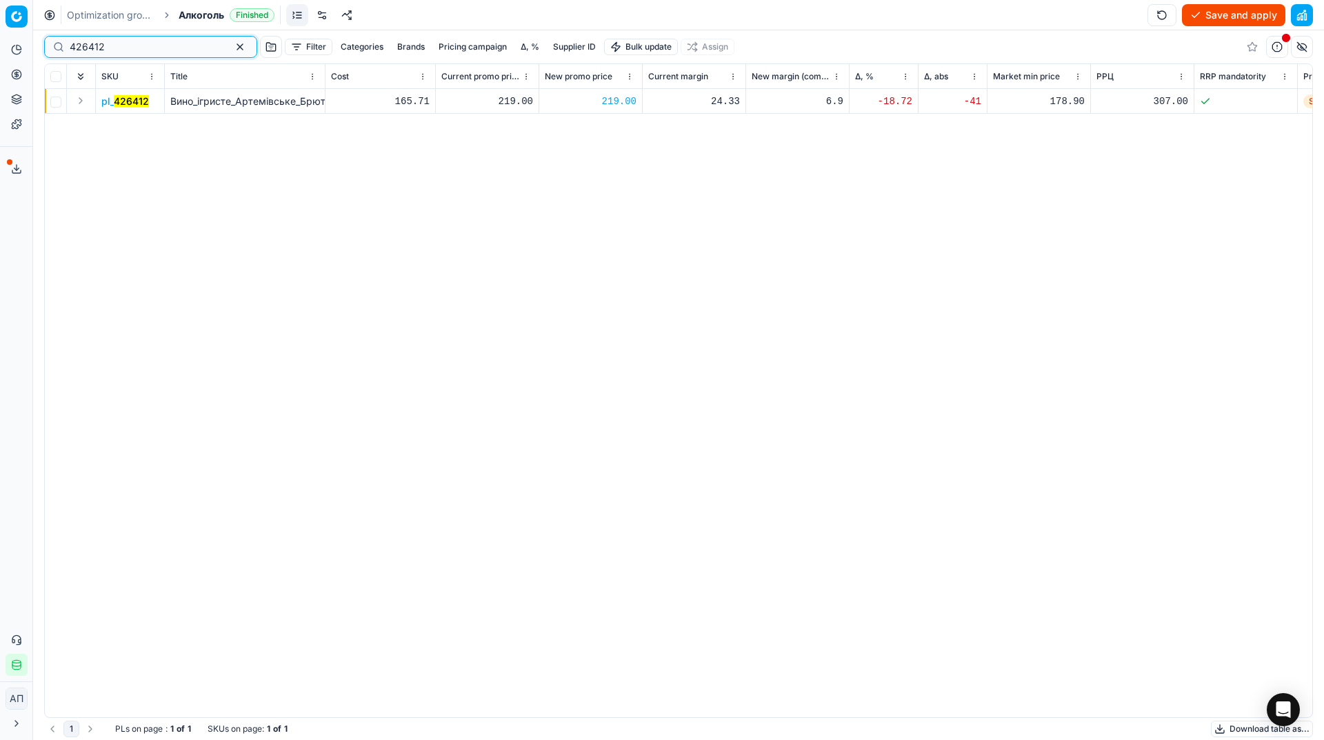
paste input "07"
type input "426407"
click at [598, 103] on div "184.00" at bounding box center [591, 101] width 92 height 14
type input "219.00"
click at [1228, 16] on button "Save and apply" at bounding box center [1233, 15] width 103 height 22
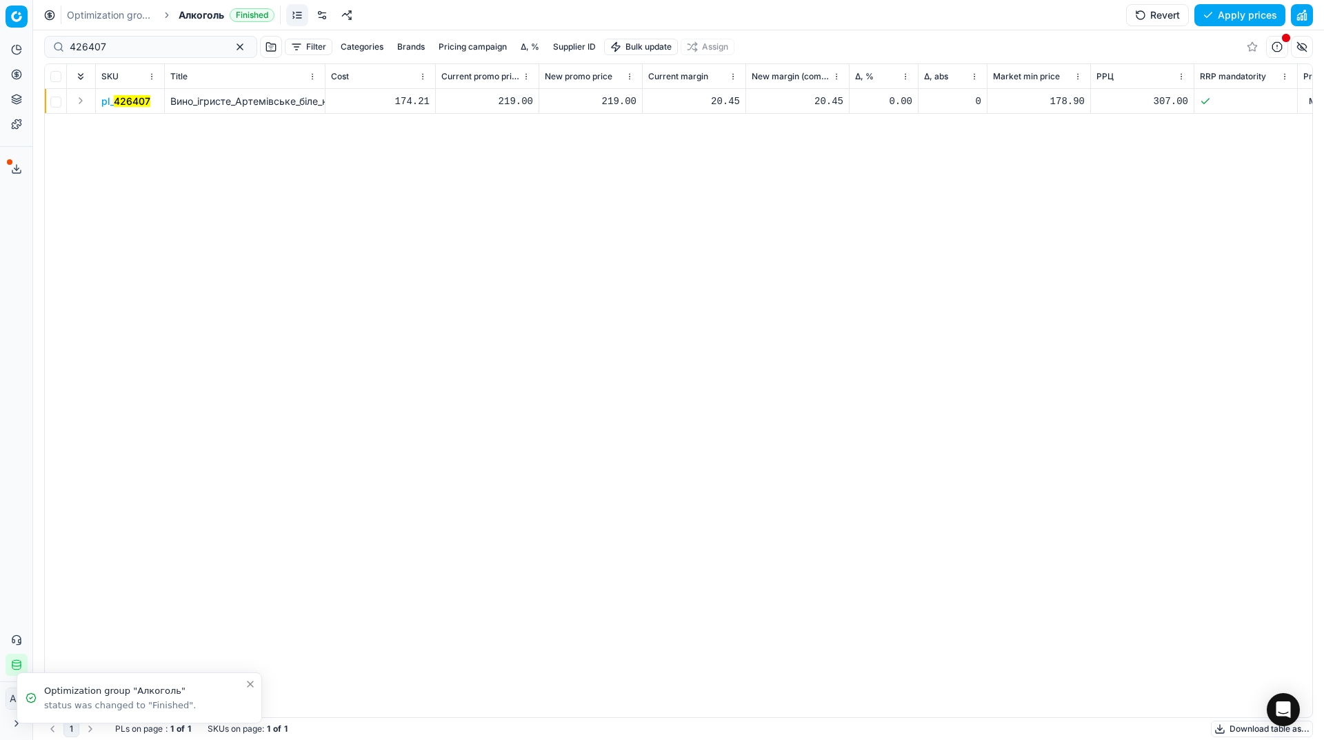
click at [126, 56] on div "426407" at bounding box center [150, 47] width 213 height 22
paste input "447139"
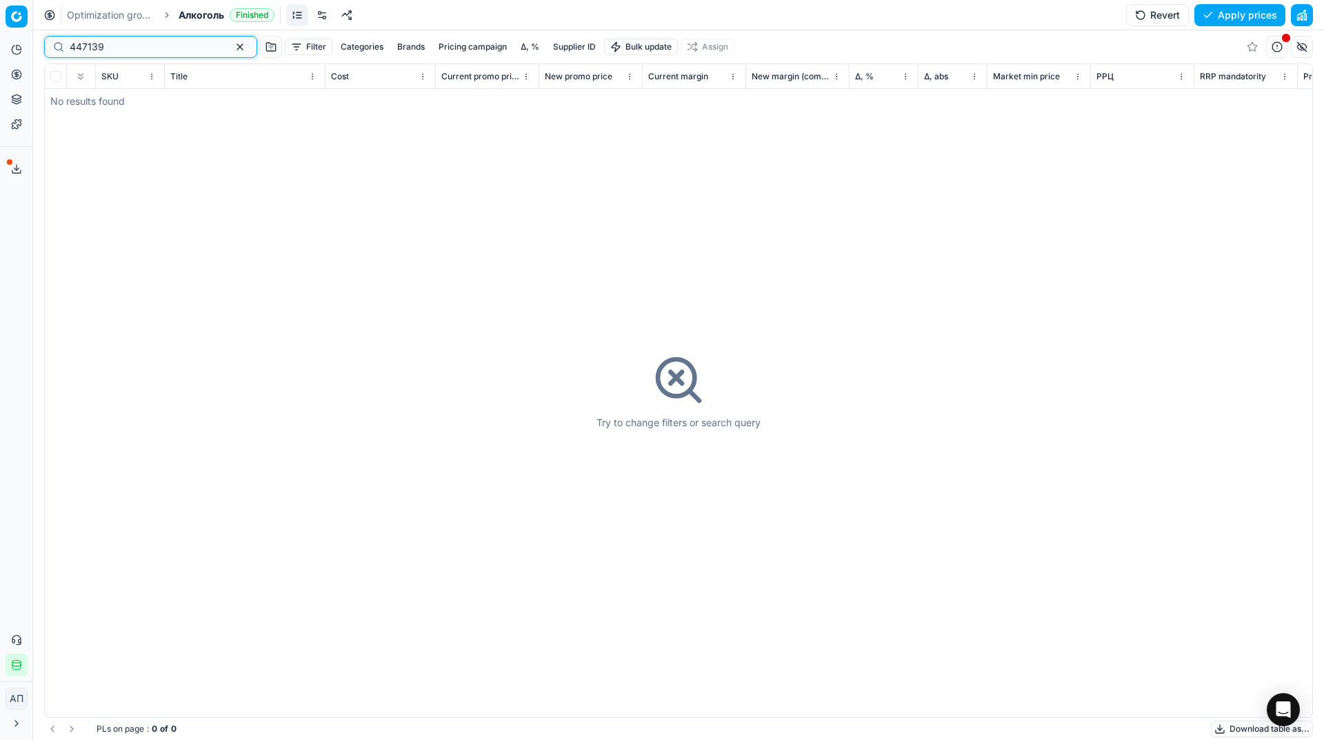
paste input "8251"
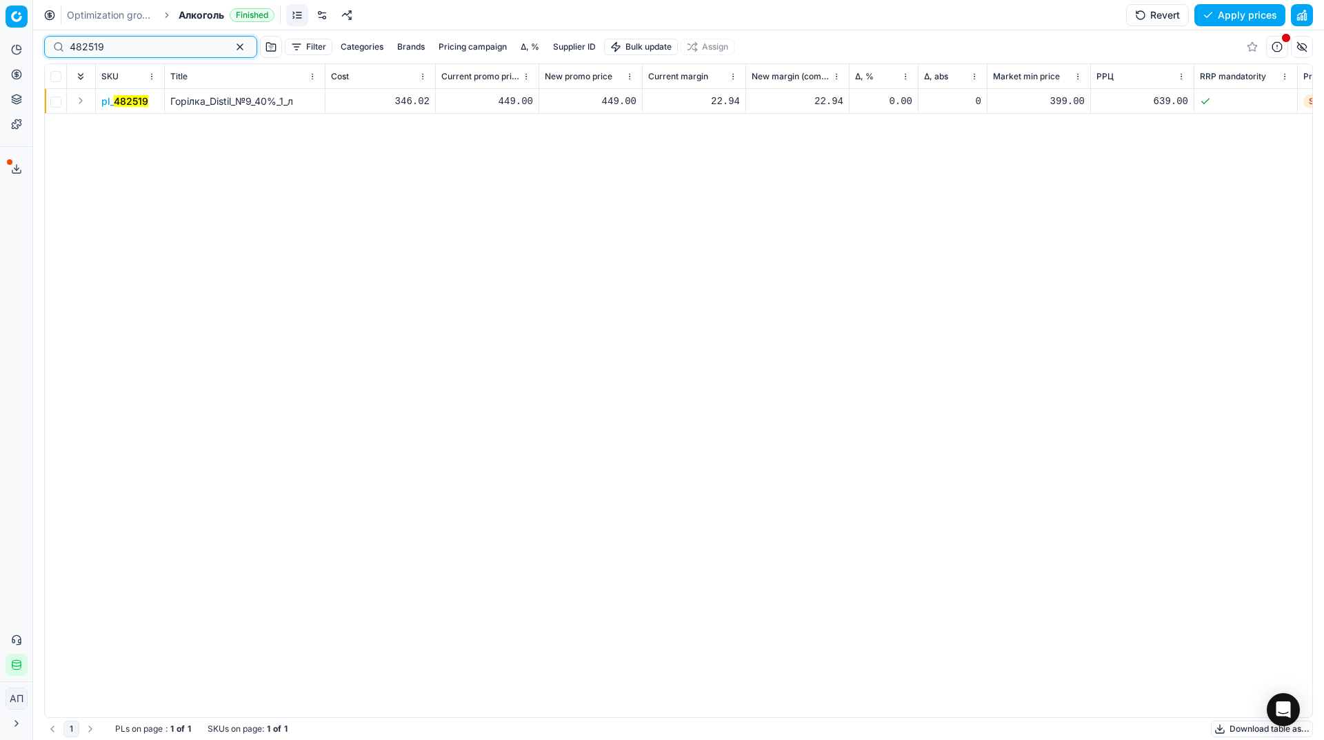
click at [139, 46] on input "482519" at bounding box center [145, 47] width 151 height 14
paste input "617083"
click at [139, 46] on input "617083" at bounding box center [145, 47] width 151 height 14
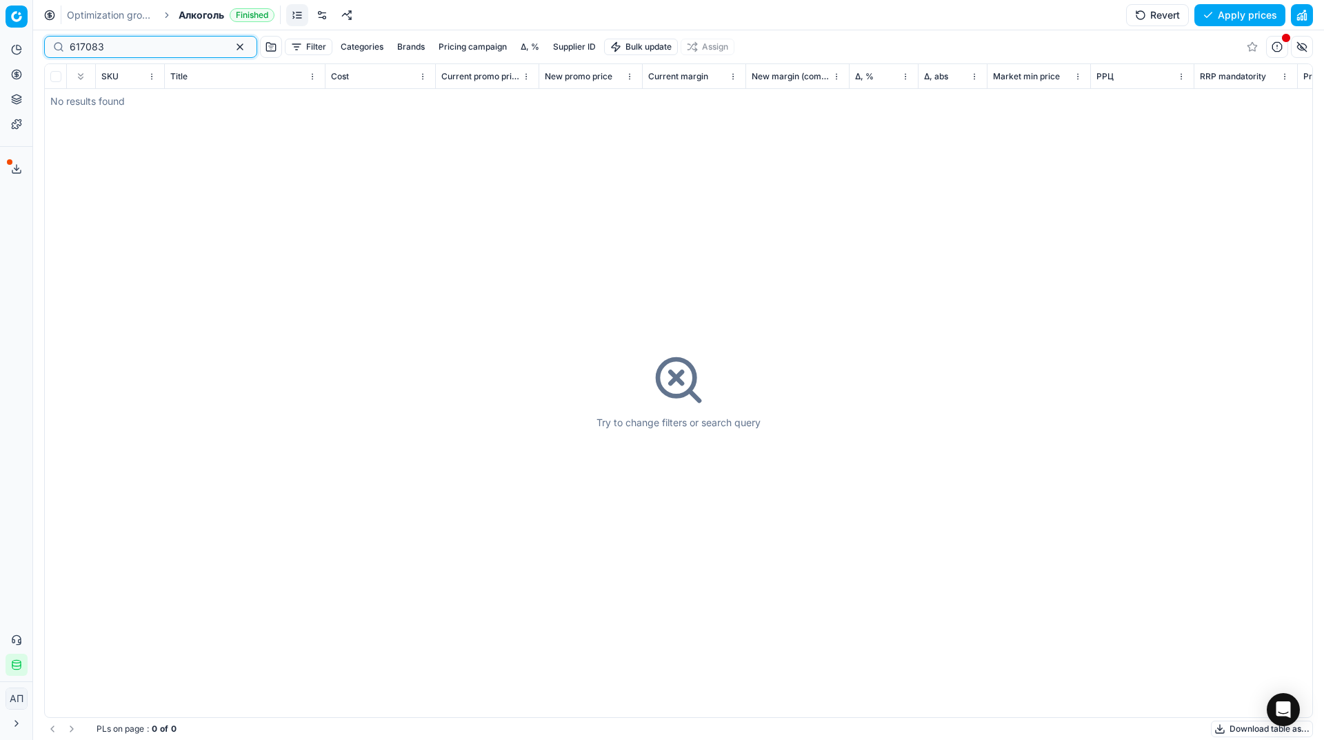
click at [139, 46] on input "617083" at bounding box center [145, 47] width 151 height 14
paste input "482519"
click at [139, 46] on input "617083" at bounding box center [145, 47] width 151 height 14
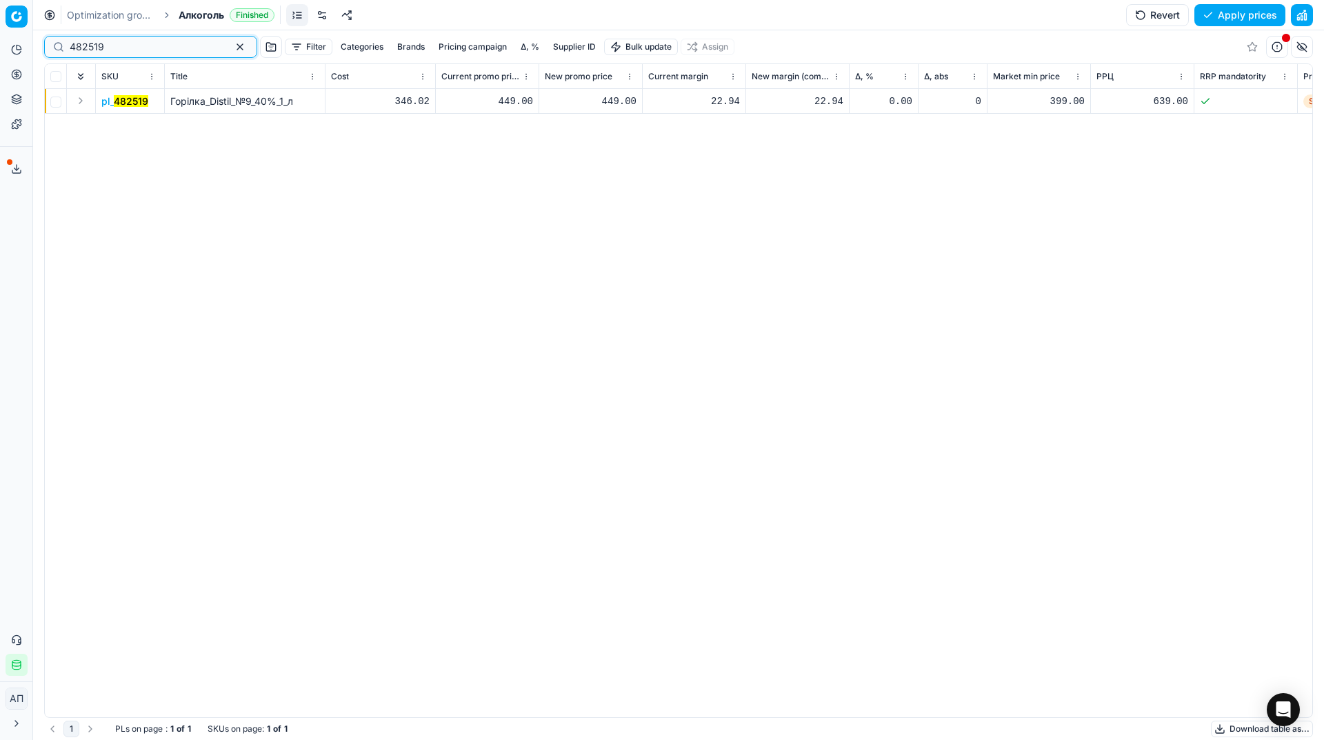
click at [139, 46] on input "482519" at bounding box center [145, 47] width 151 height 14
paste input "31633"
type input "431633"
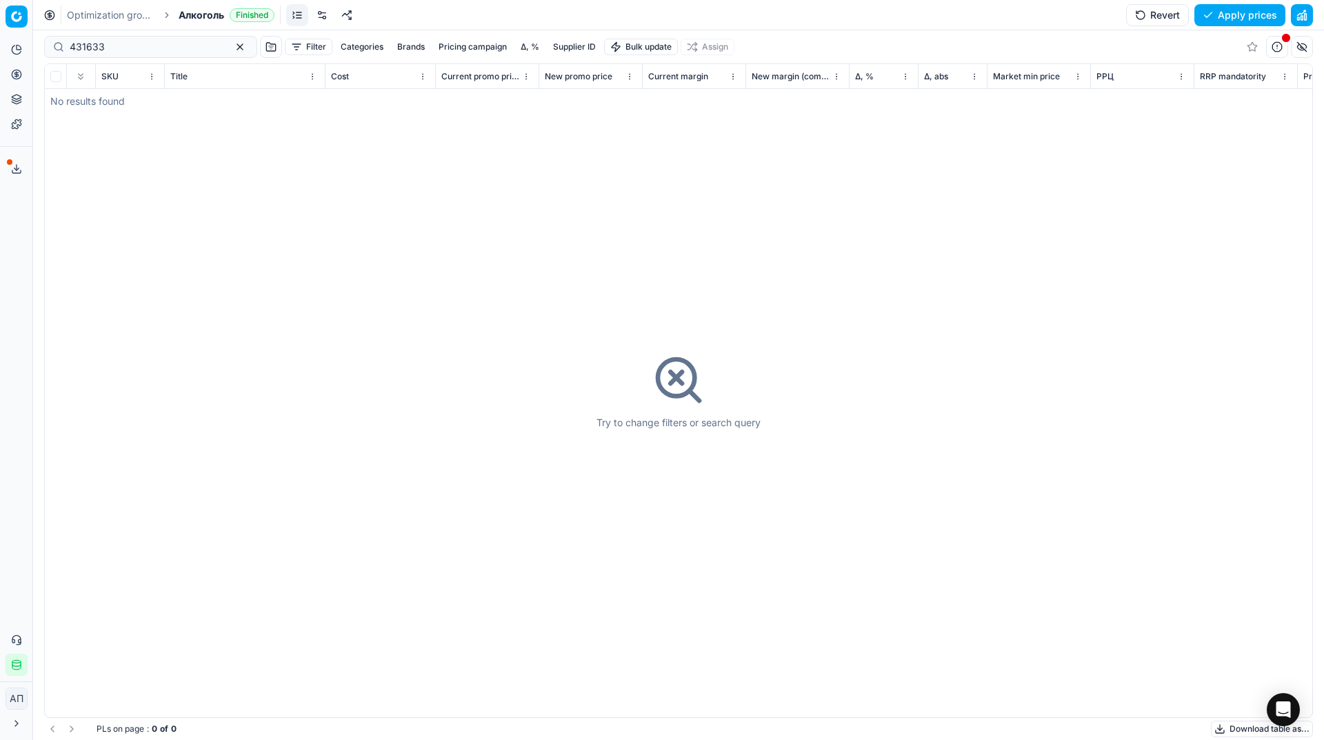
click at [1242, 19] on button "Apply prices" at bounding box center [1239, 15] width 91 height 22
click at [198, 17] on span "Алкоголь" at bounding box center [201, 15] width 45 height 14
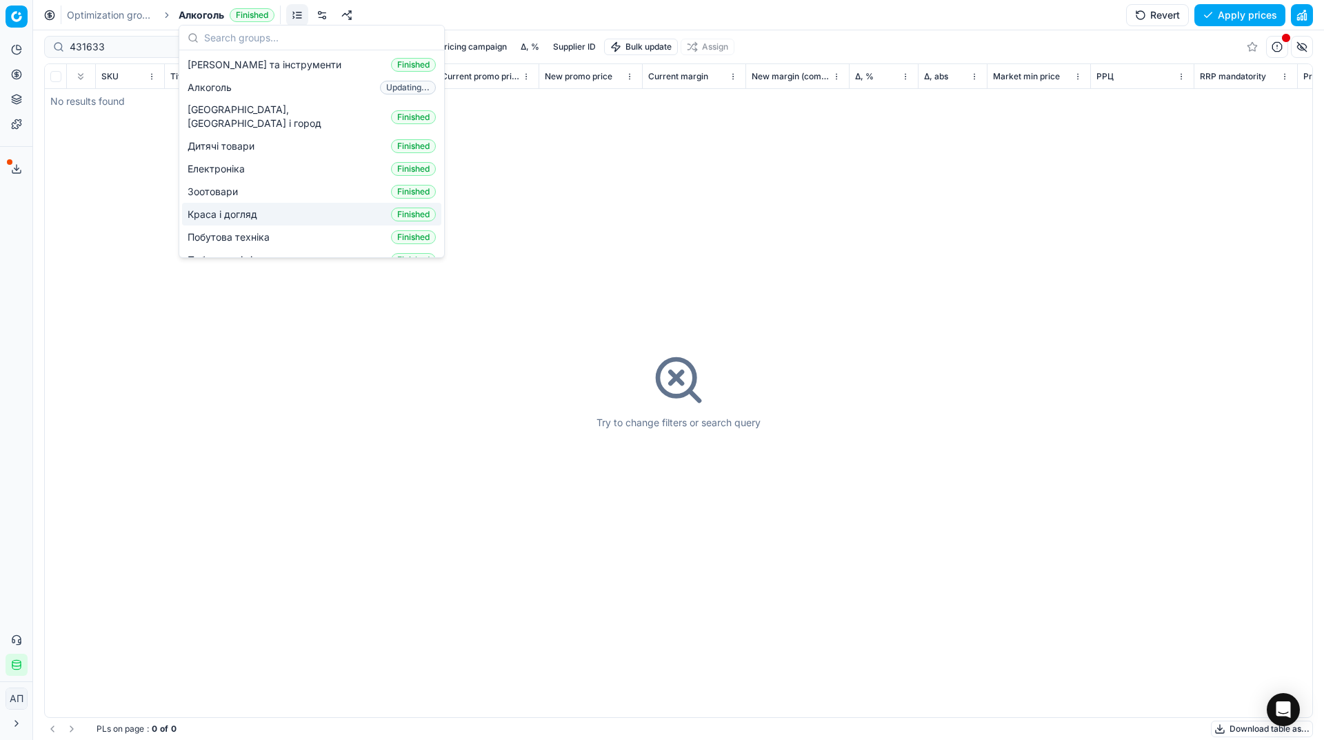
click at [218, 208] on span "Краса і догляд" at bounding box center [225, 215] width 75 height 14
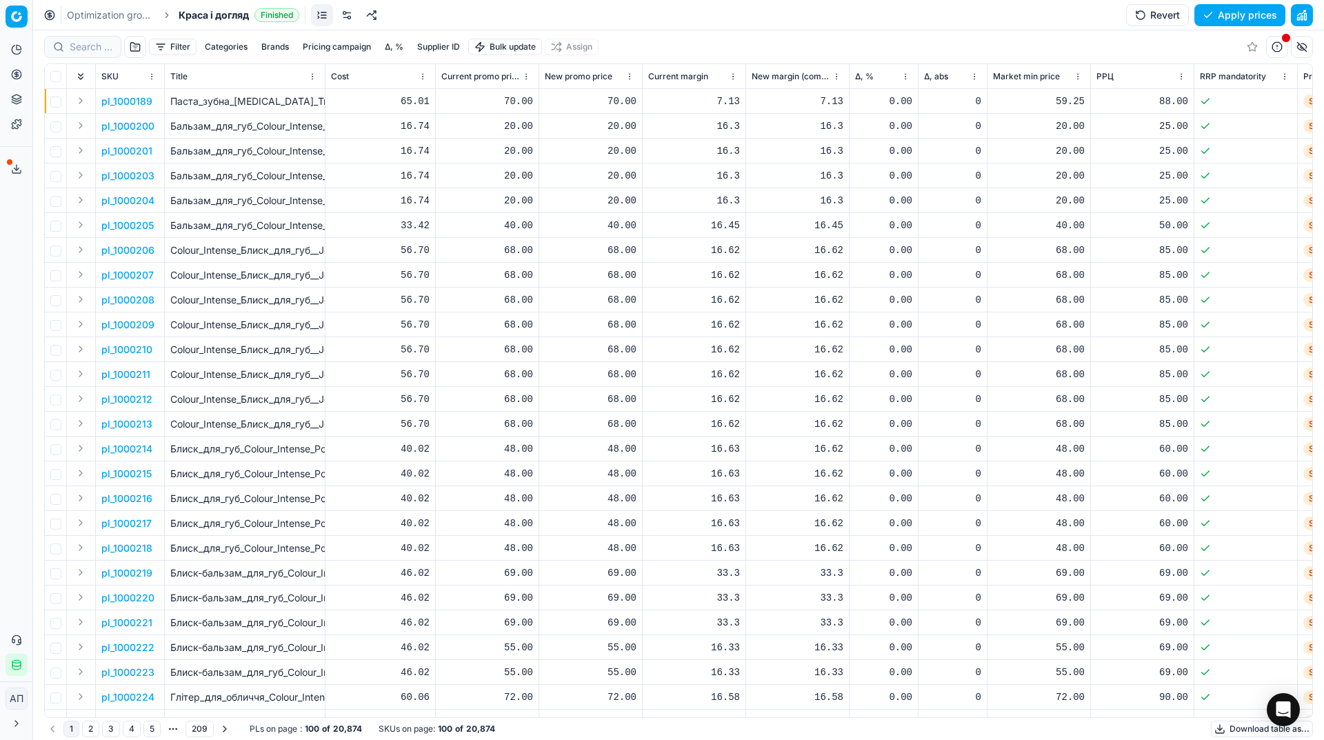
click at [135, 48] on button "button" at bounding box center [135, 47] width 22 height 22
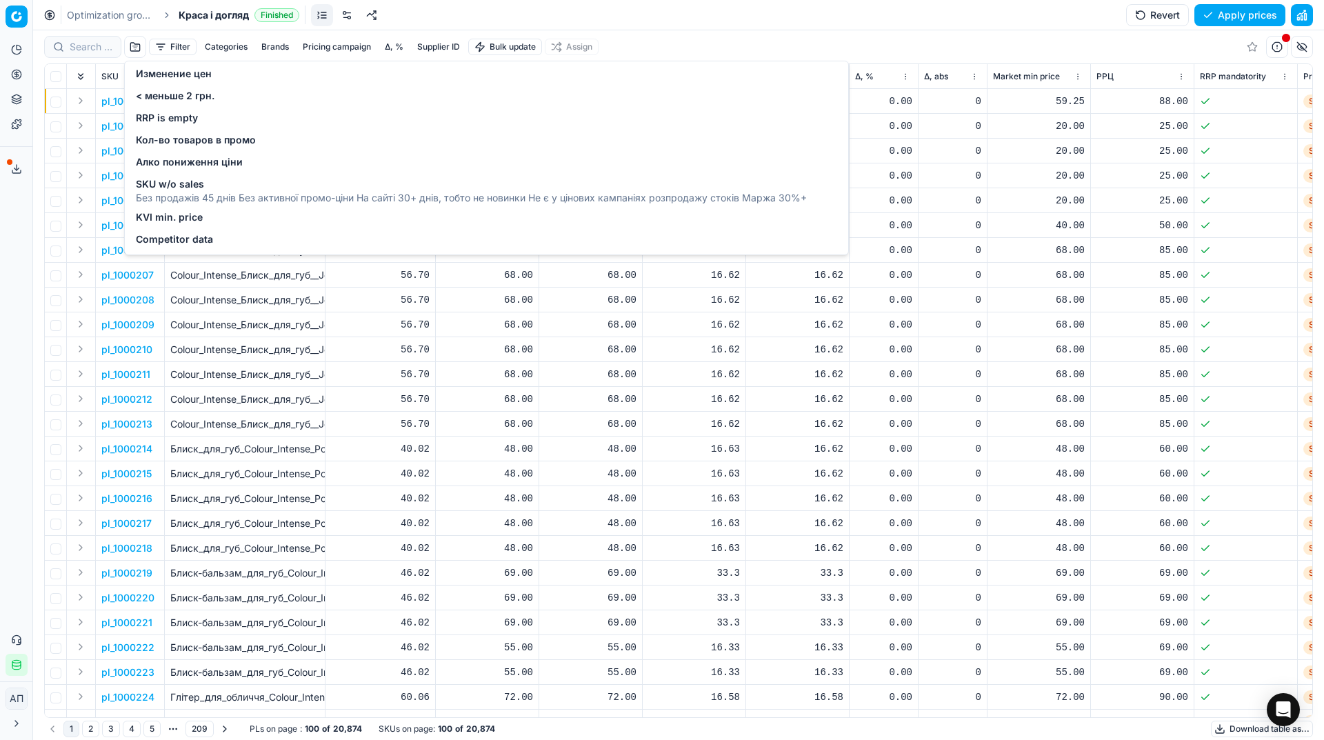
click at [170, 48] on button "Filter" at bounding box center [173, 47] width 48 height 17
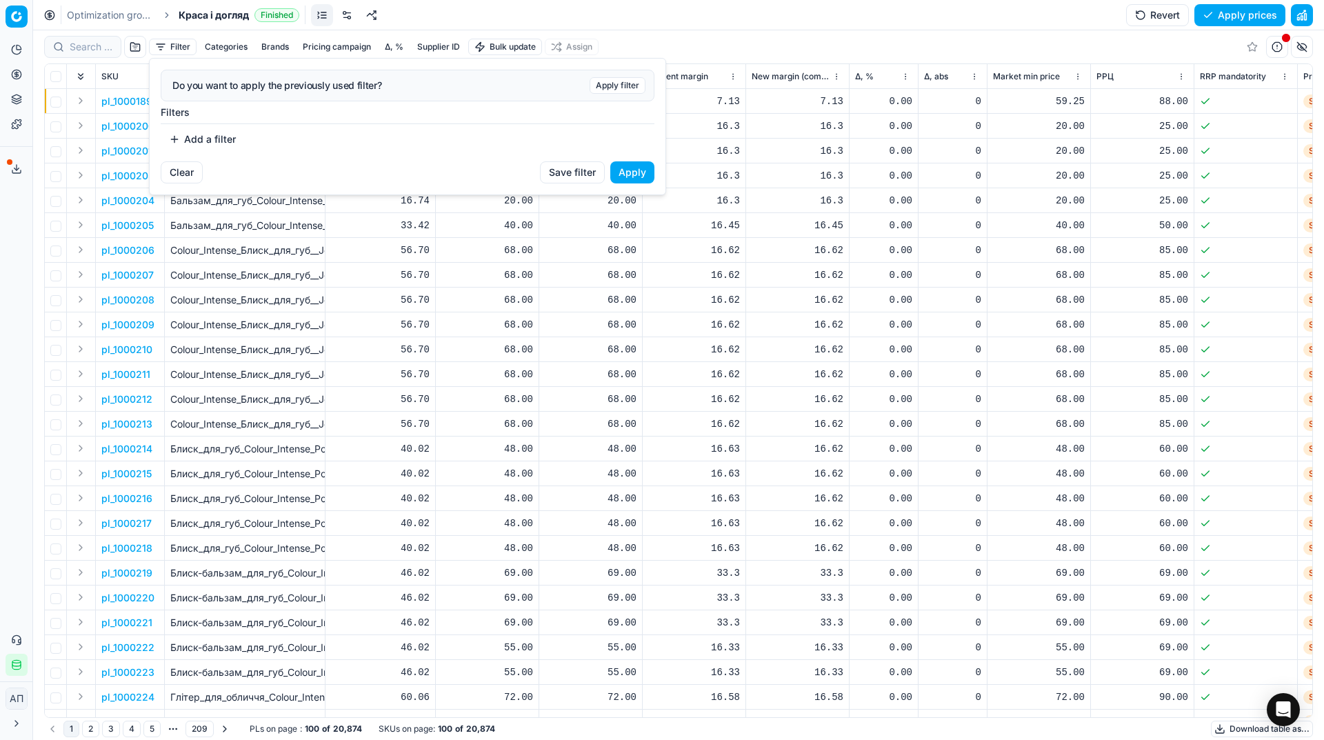
click at [182, 136] on button "Add a filter" at bounding box center [202, 139] width 83 height 22
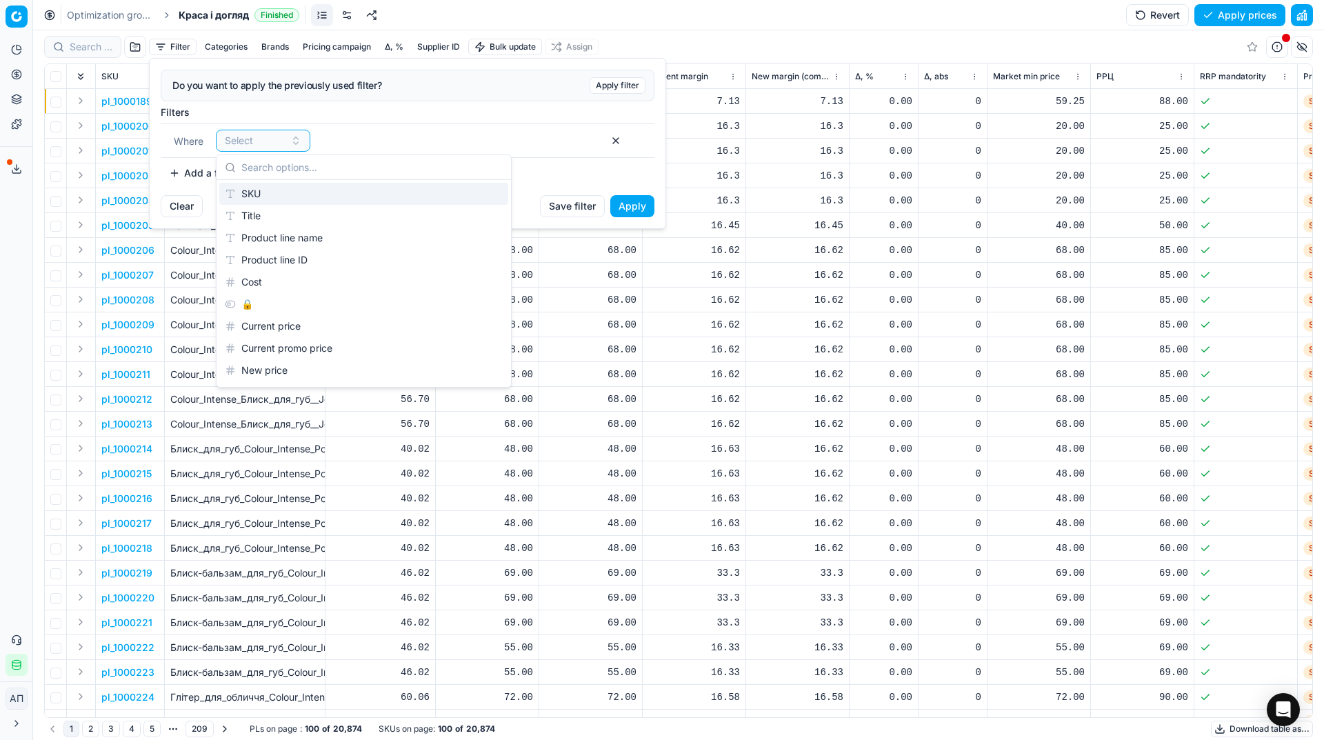
click at [268, 193] on div "SKU" at bounding box center [363, 194] width 289 height 22
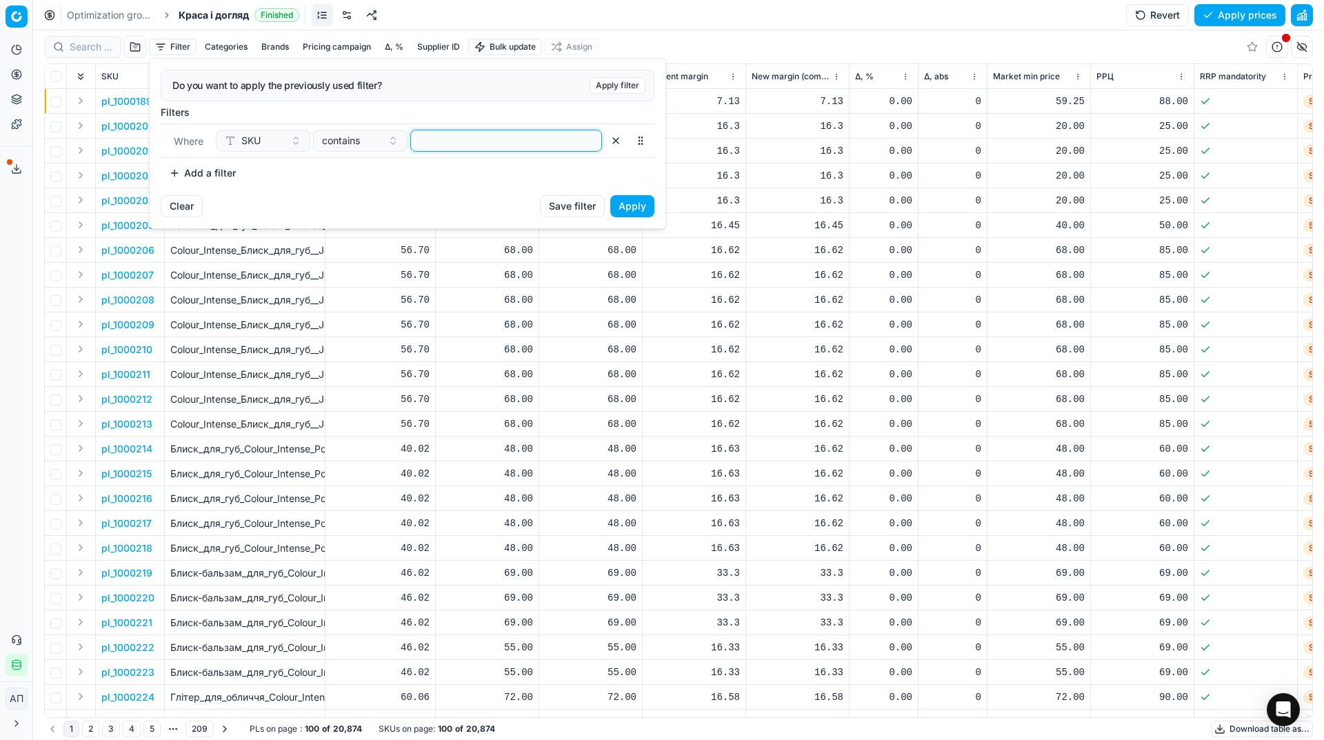
paste input "74854,67631,554069,511711,511707"
click at [466, 150] on input "74854,67631,554069,511711,511707" at bounding box center [505, 140] width 179 height 21
type input "74854,67631,554069,511711,511707"
click at [638, 212] on button "Apply" at bounding box center [632, 206] width 44 height 22
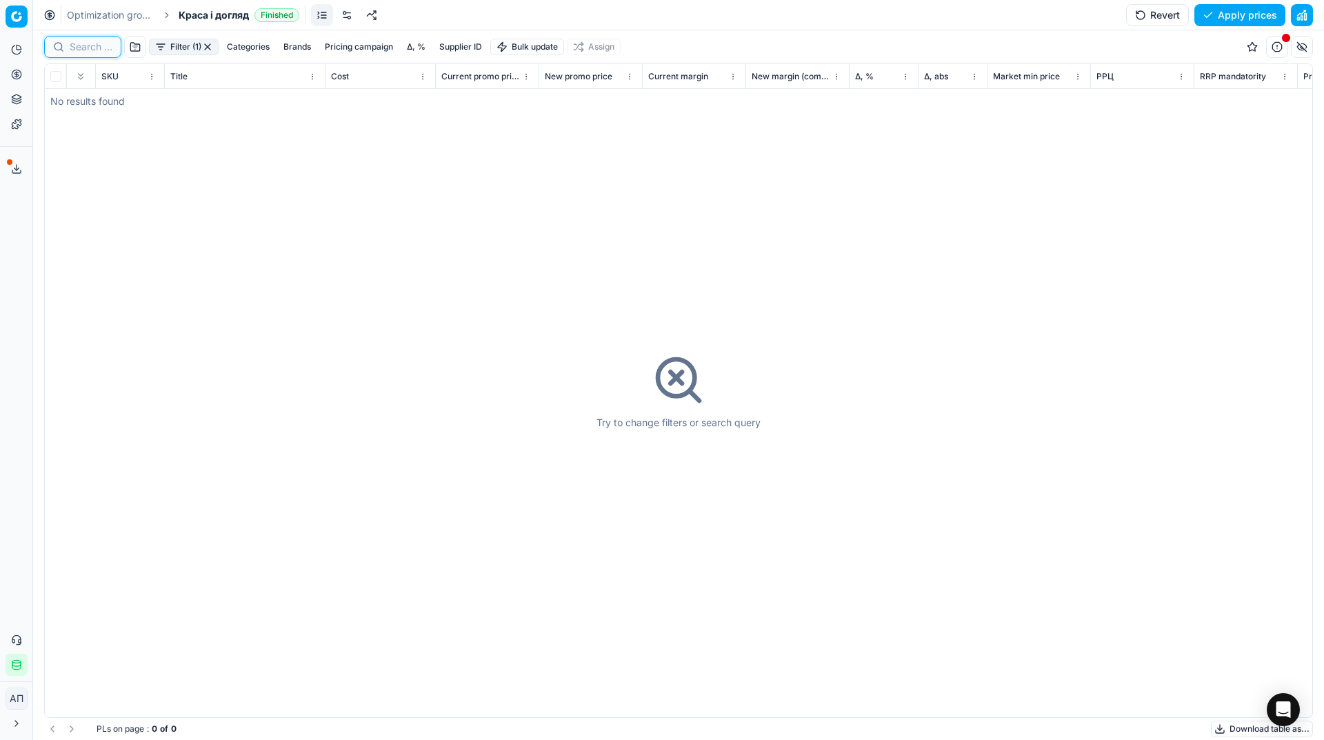
click at [85, 49] on input at bounding box center [91, 47] width 43 height 14
click at [262, 48] on div "Filter (1) Categories Brands Pricing campaign Δ, % Supplier ID Bulk update Assi…" at bounding box center [678, 46] width 1268 height 33
click at [190, 50] on button "Filter (1)" at bounding box center [184, 47] width 70 height 17
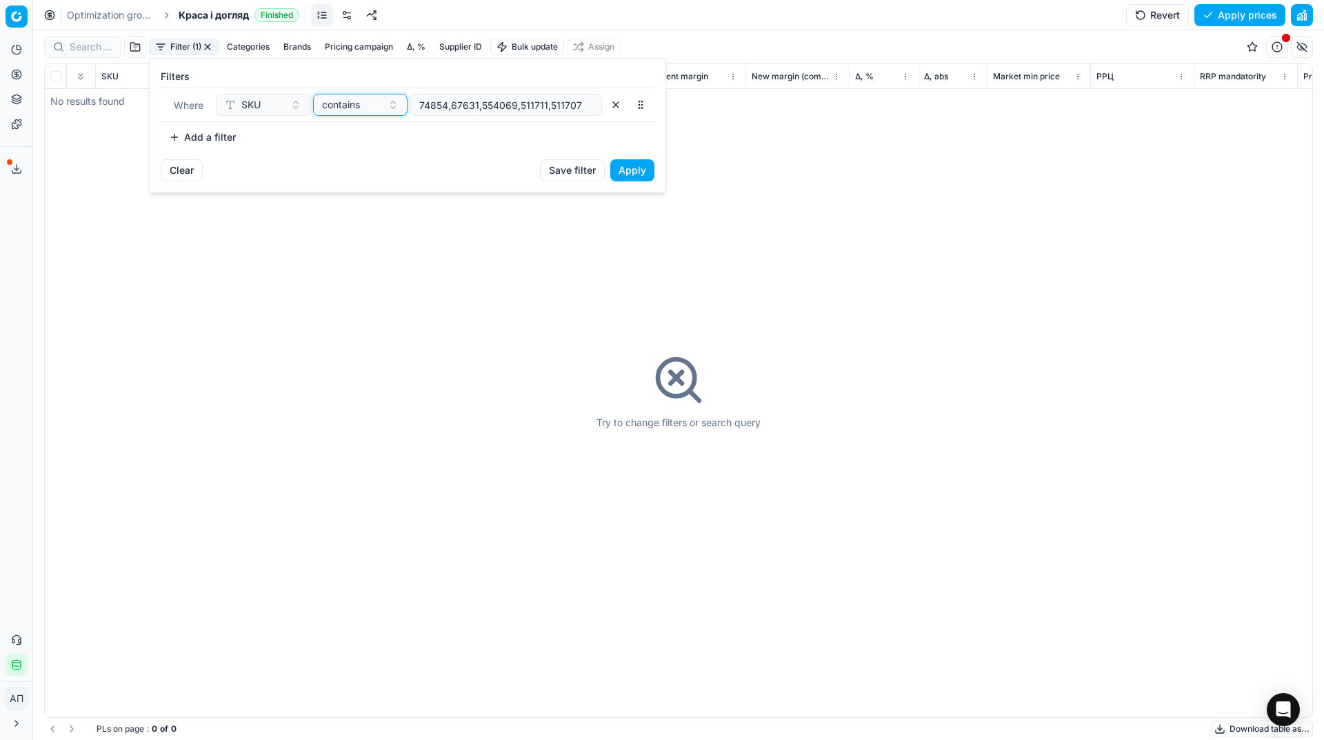
click at [367, 110] on div "contains" at bounding box center [352, 105] width 60 height 14
click at [351, 242] on div "in" at bounding box center [405, 246] width 179 height 22
click at [648, 174] on button "Apply" at bounding box center [632, 170] width 44 height 22
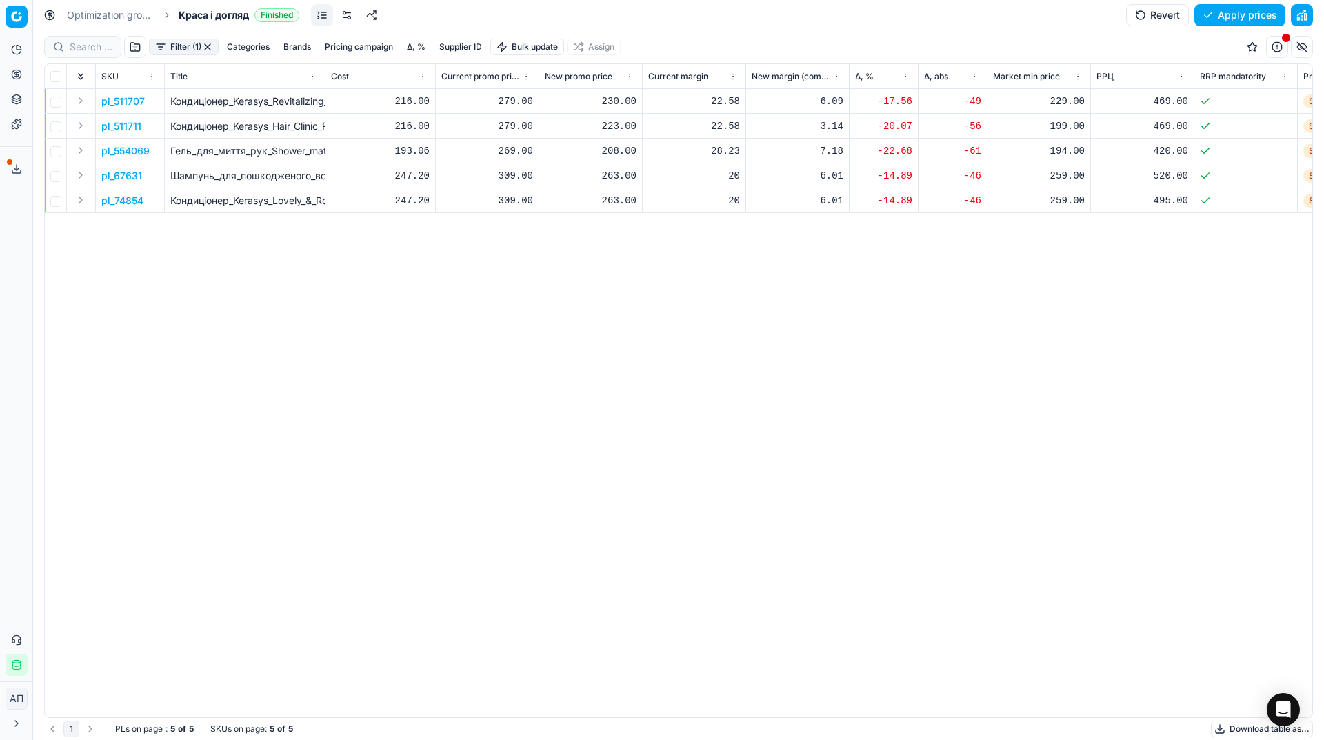
click at [614, 103] on div "230.00" at bounding box center [591, 101] width 92 height 14
type input "279.00"
click at [616, 119] on div "223.00" at bounding box center [591, 126] width 92 height 14
type input "279.00"
click at [615, 152] on div "208.00" at bounding box center [591, 151] width 92 height 14
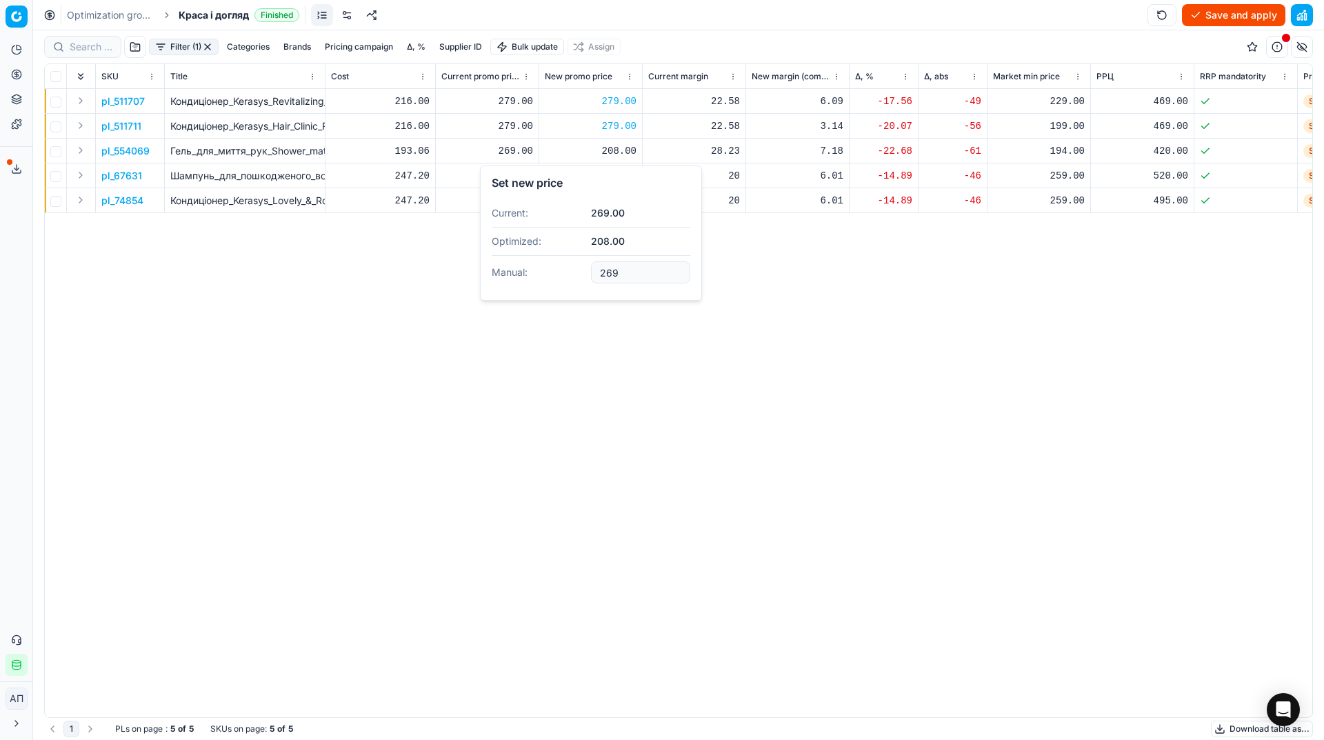
type input "269.00"
click at [618, 169] on div "263.00" at bounding box center [591, 176] width 92 height 14
type input "309.00"
click at [623, 199] on div "263.00" at bounding box center [591, 201] width 92 height 14
type input "309.00"
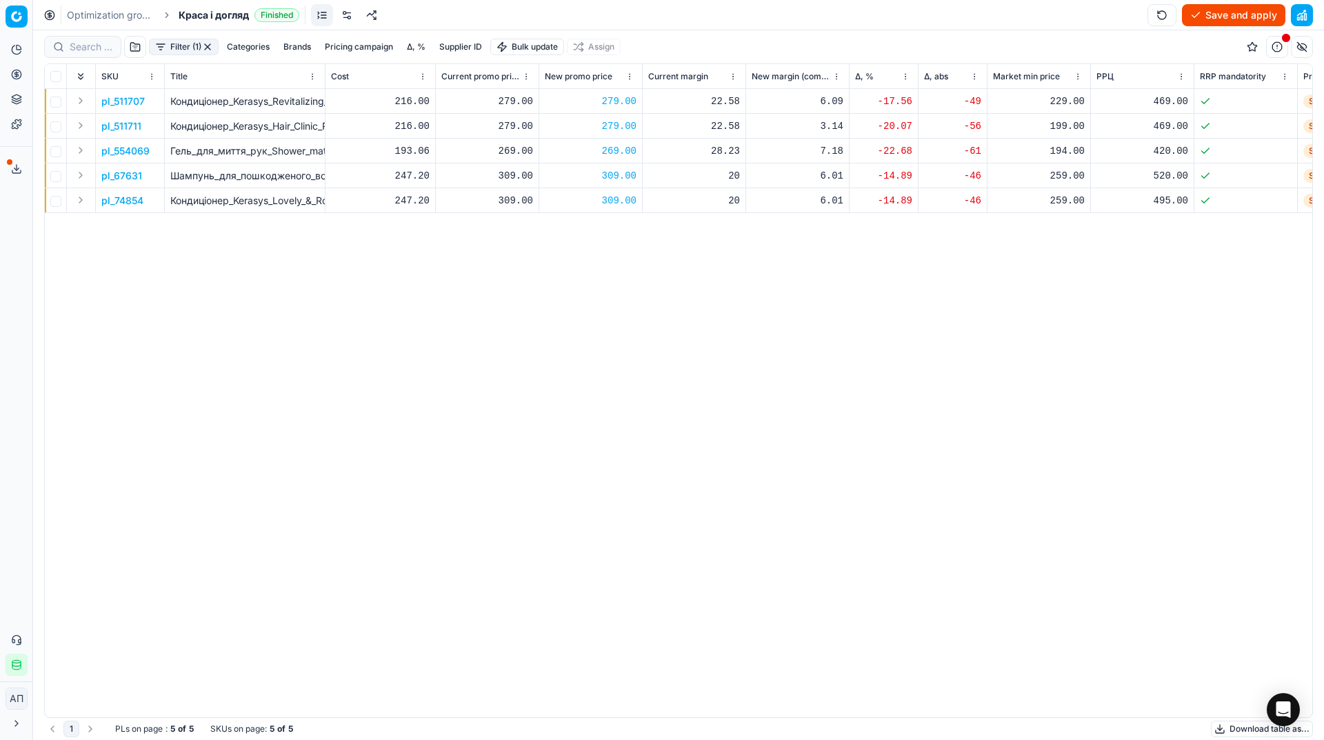
click at [1226, 17] on button "Save and apply" at bounding box center [1233, 15] width 103 height 22
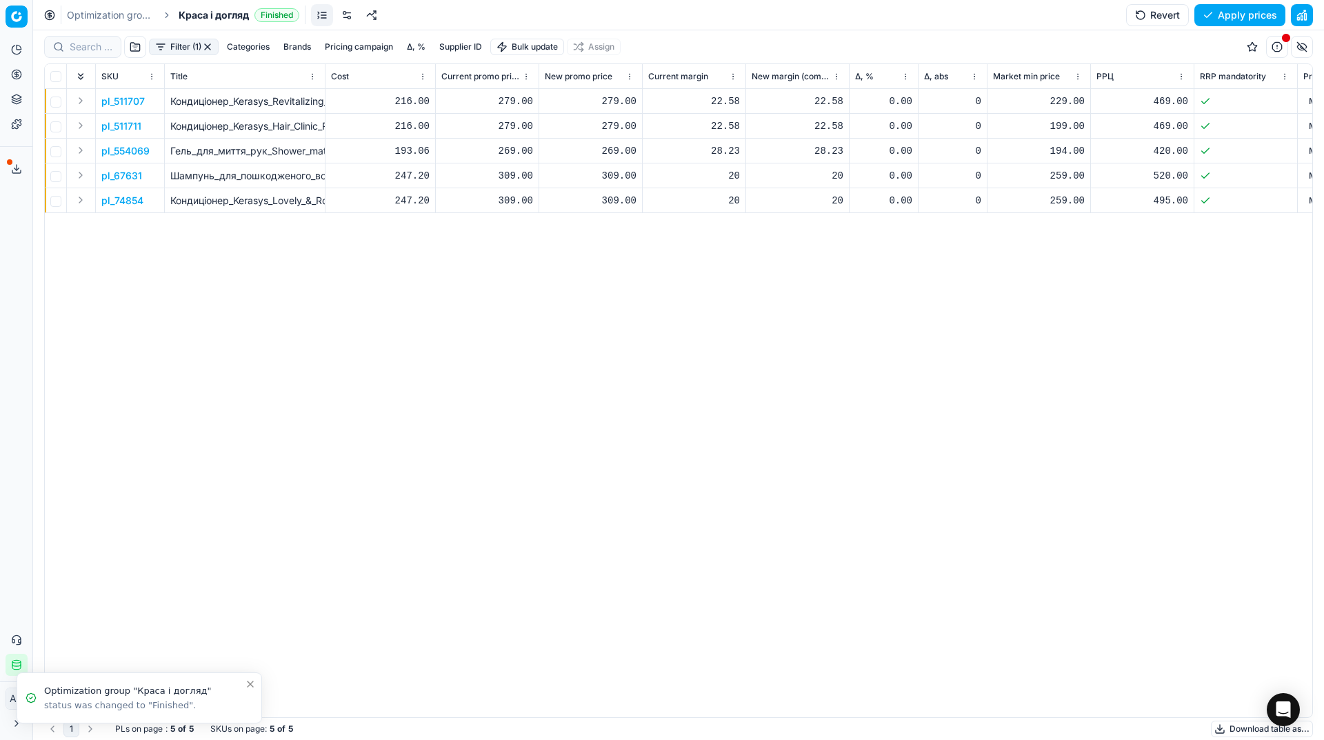
click at [210, 44] on button "button" at bounding box center [207, 46] width 11 height 11
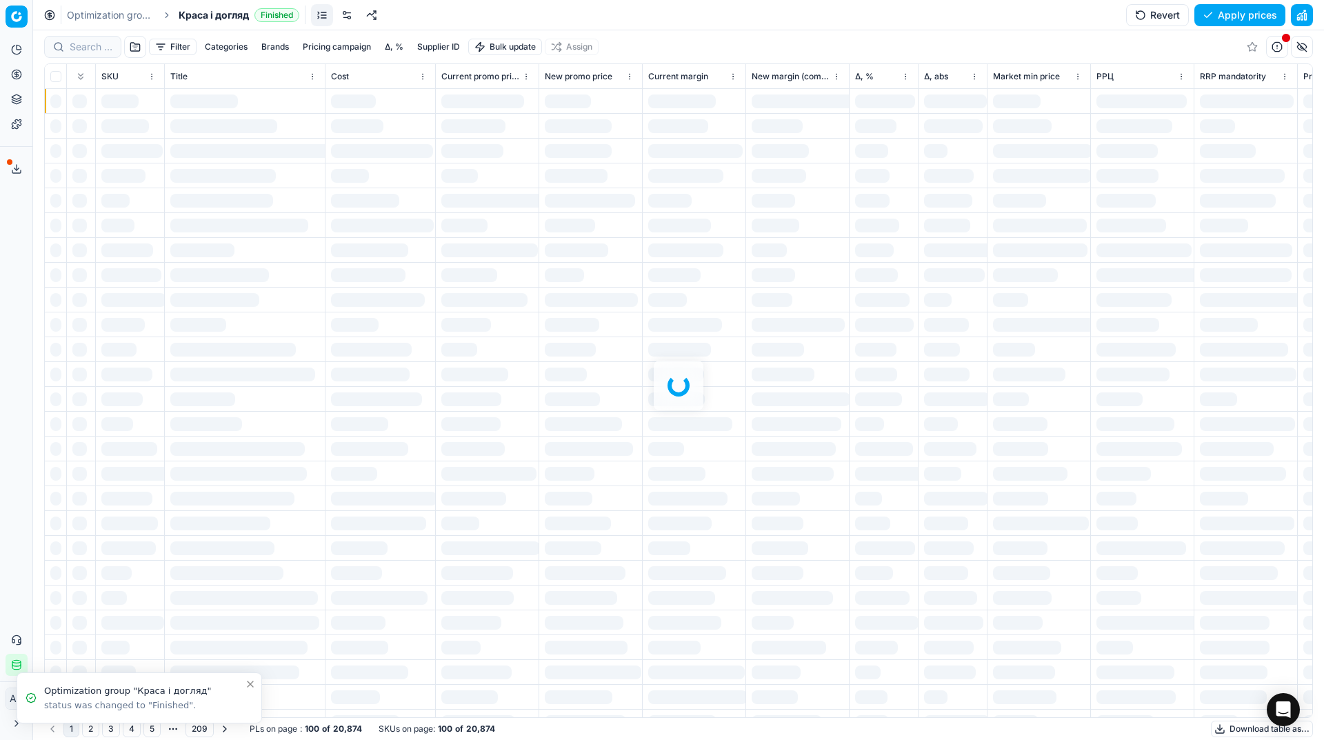
click at [82, 48] on div at bounding box center [678, 384] width 1291 height 709
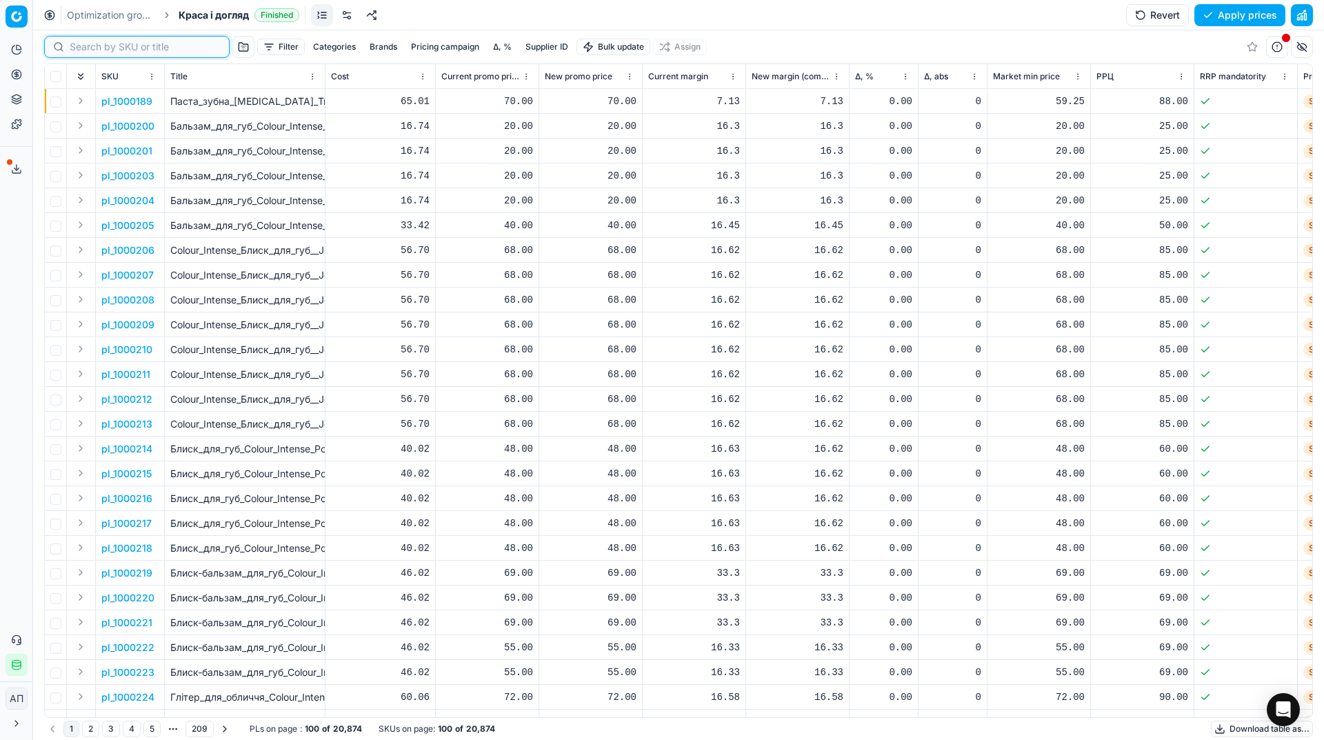
click at [82, 48] on input at bounding box center [145, 47] width 151 height 14
paste input "447139"
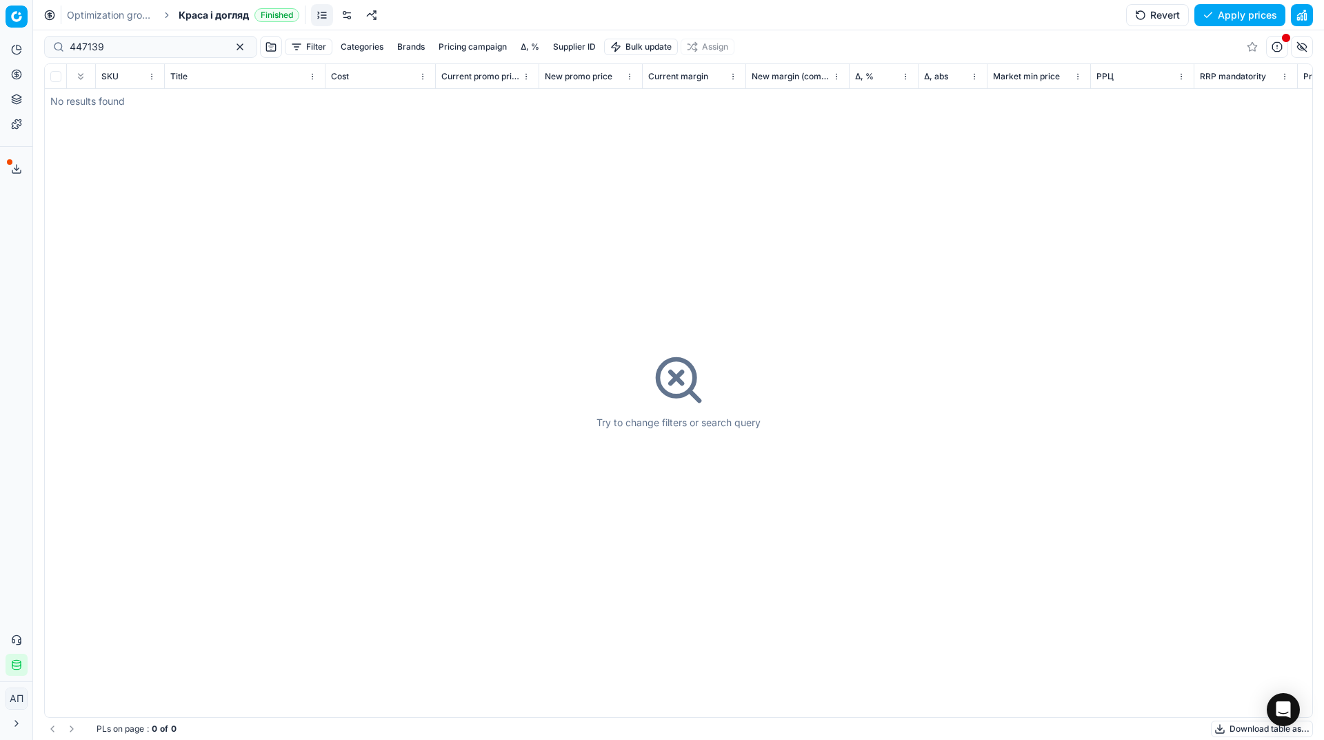
click at [128, 39] on div "447139" at bounding box center [150, 47] width 213 height 22
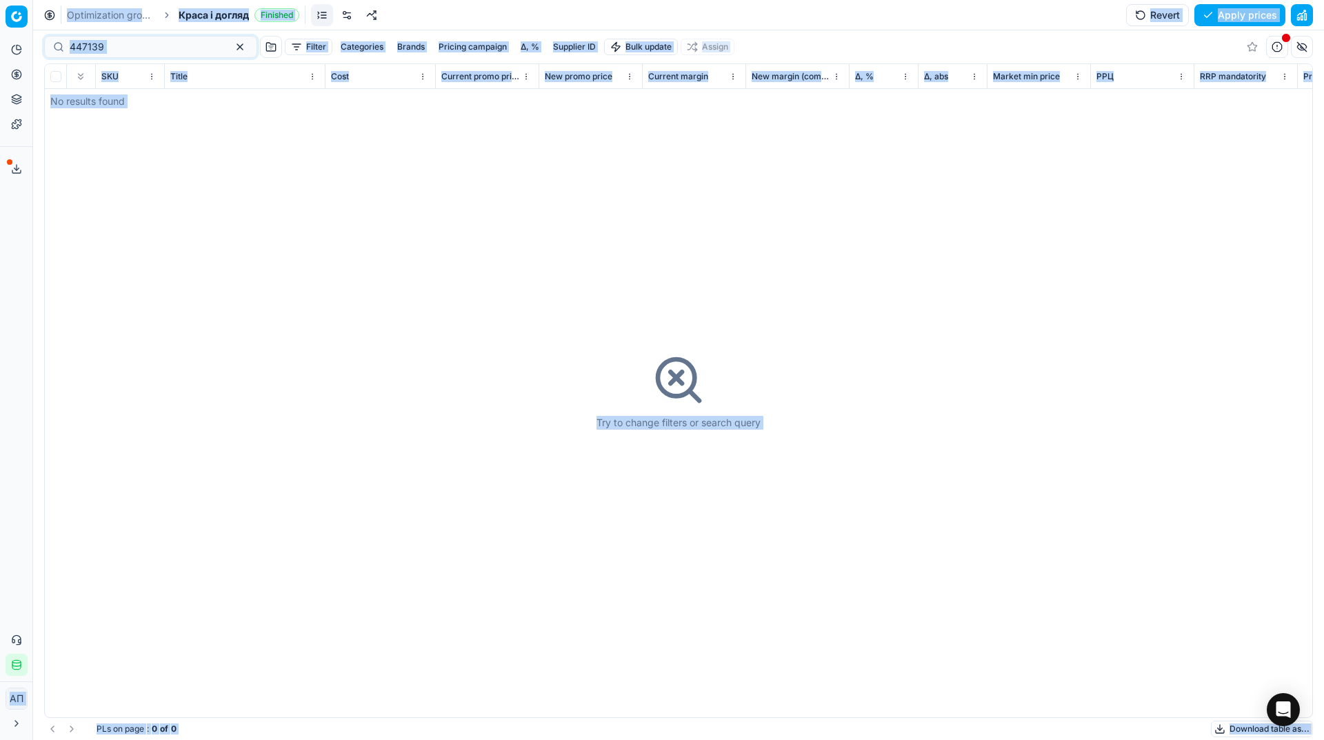
click at [128, 39] on div "447139" at bounding box center [150, 47] width 213 height 22
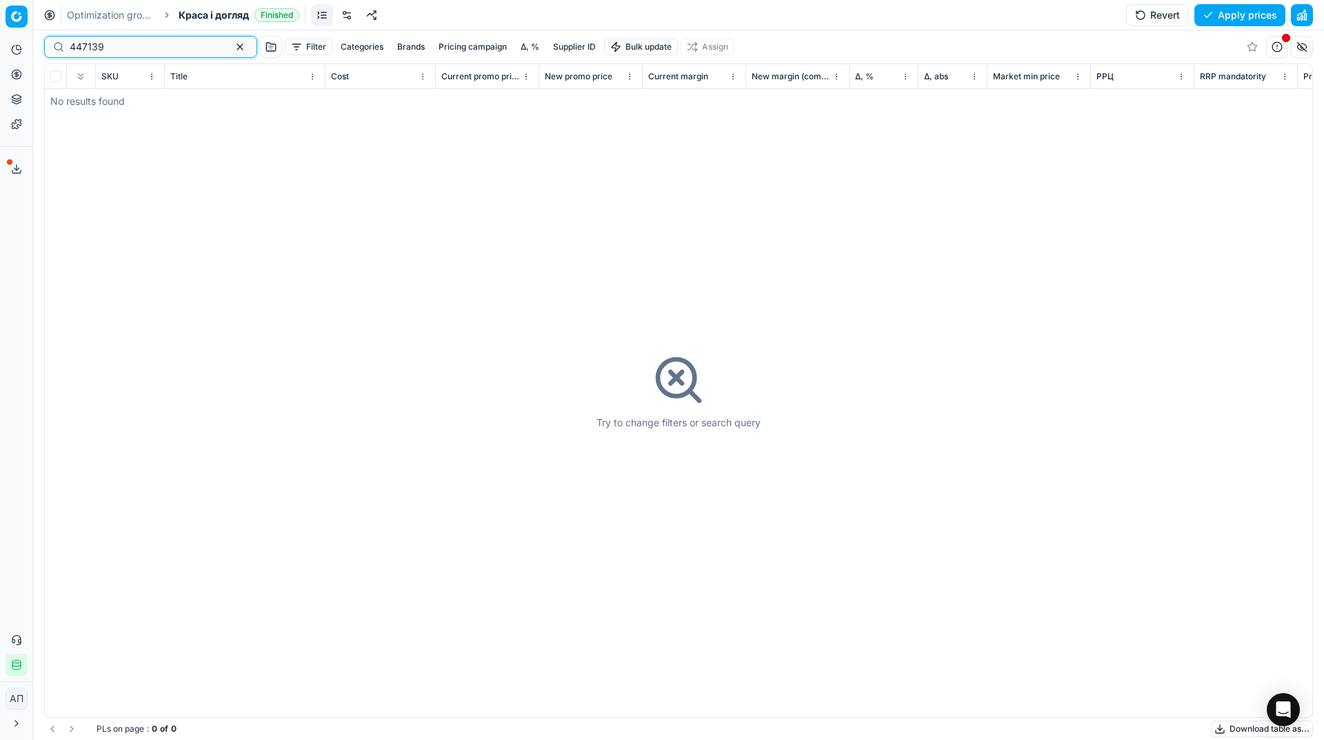
paste input "617083"
click at [137, 46] on input "617083" at bounding box center [145, 47] width 151 height 14
paste input "431633"
type input "431633"
click at [1222, 17] on button "Apply prices" at bounding box center [1239, 15] width 91 height 22
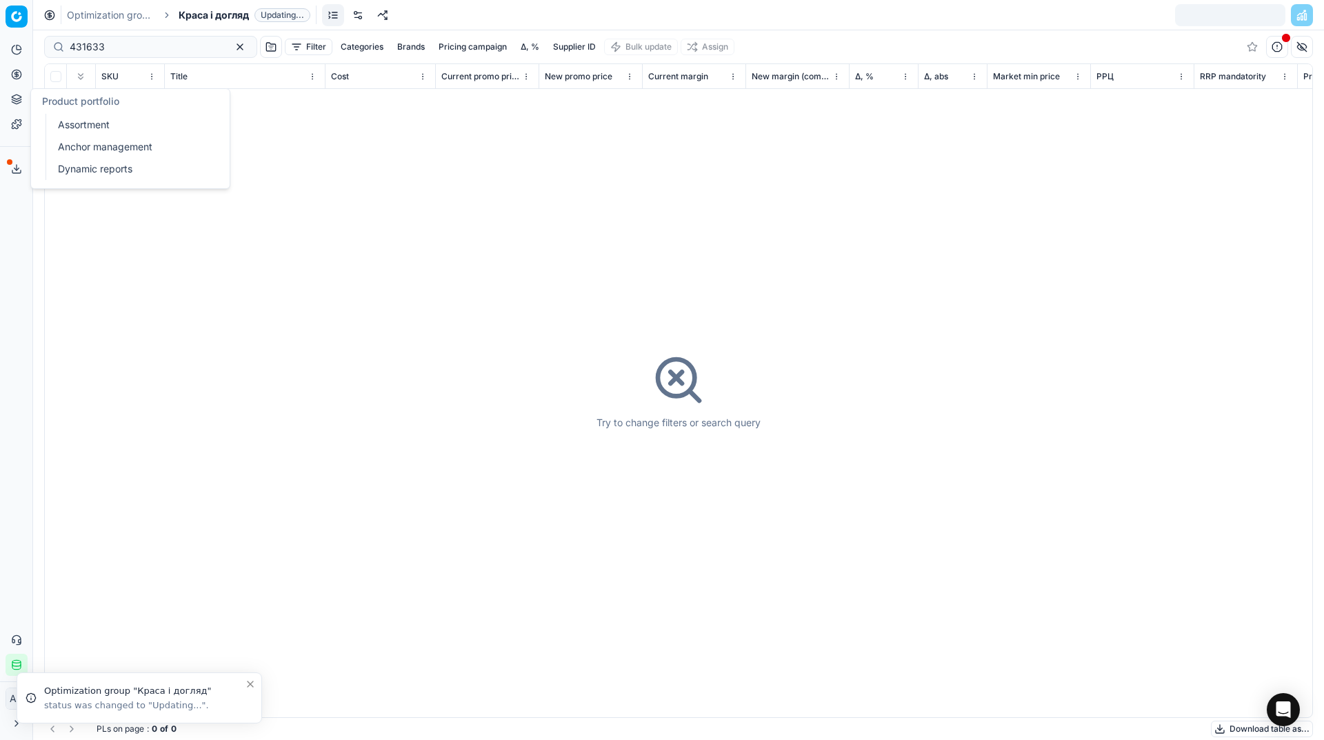
click at [63, 117] on link "Assortment" at bounding box center [132, 124] width 161 height 19
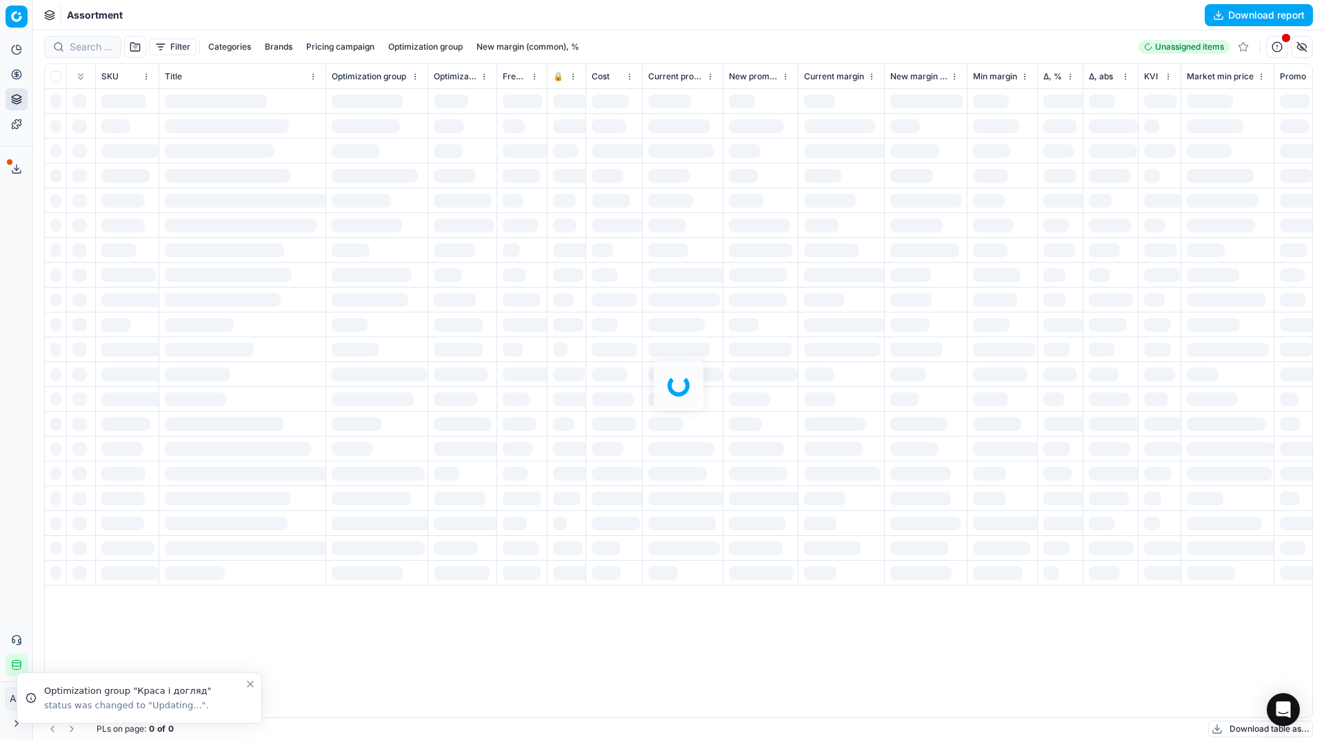
click at [20, 214] on div "Analytics Pricing Product portfolio Templates Export service 25 Contact support…" at bounding box center [16, 357] width 32 height 648
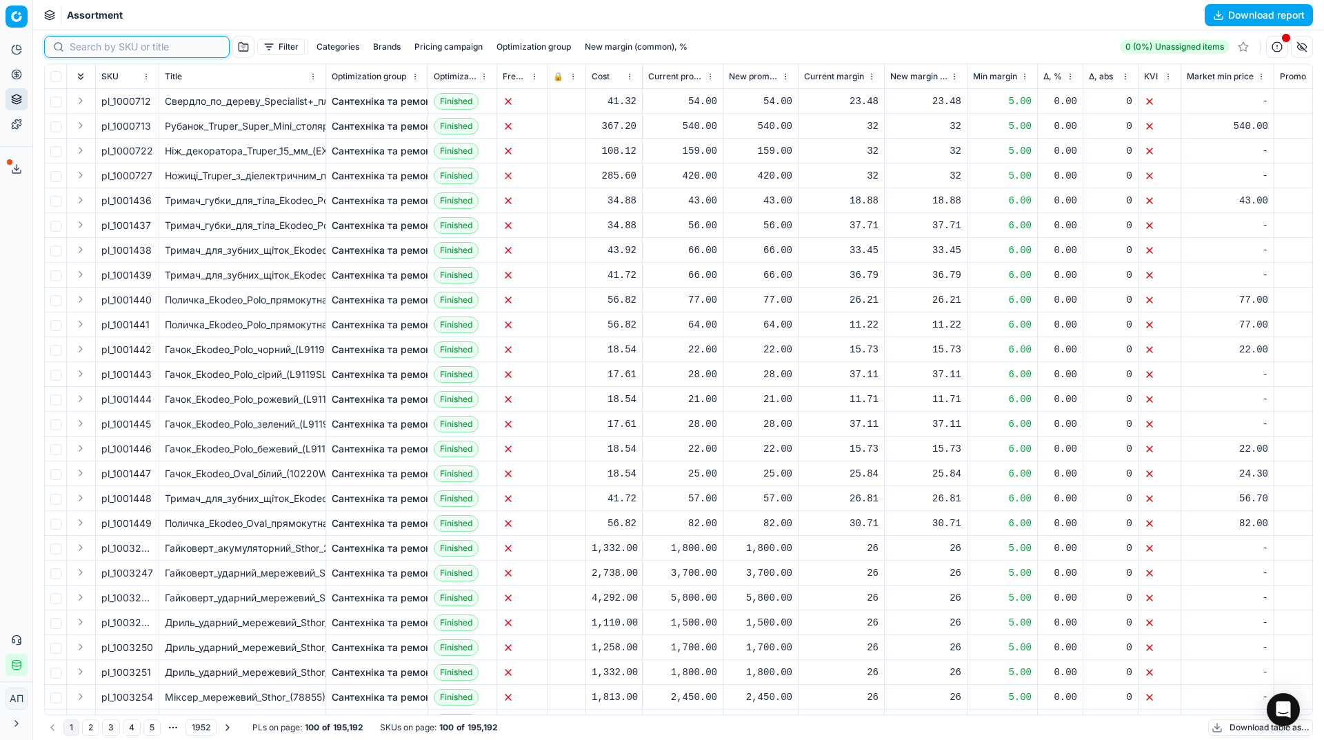
click at [101, 45] on input at bounding box center [145, 47] width 151 height 14
paste input "447139"
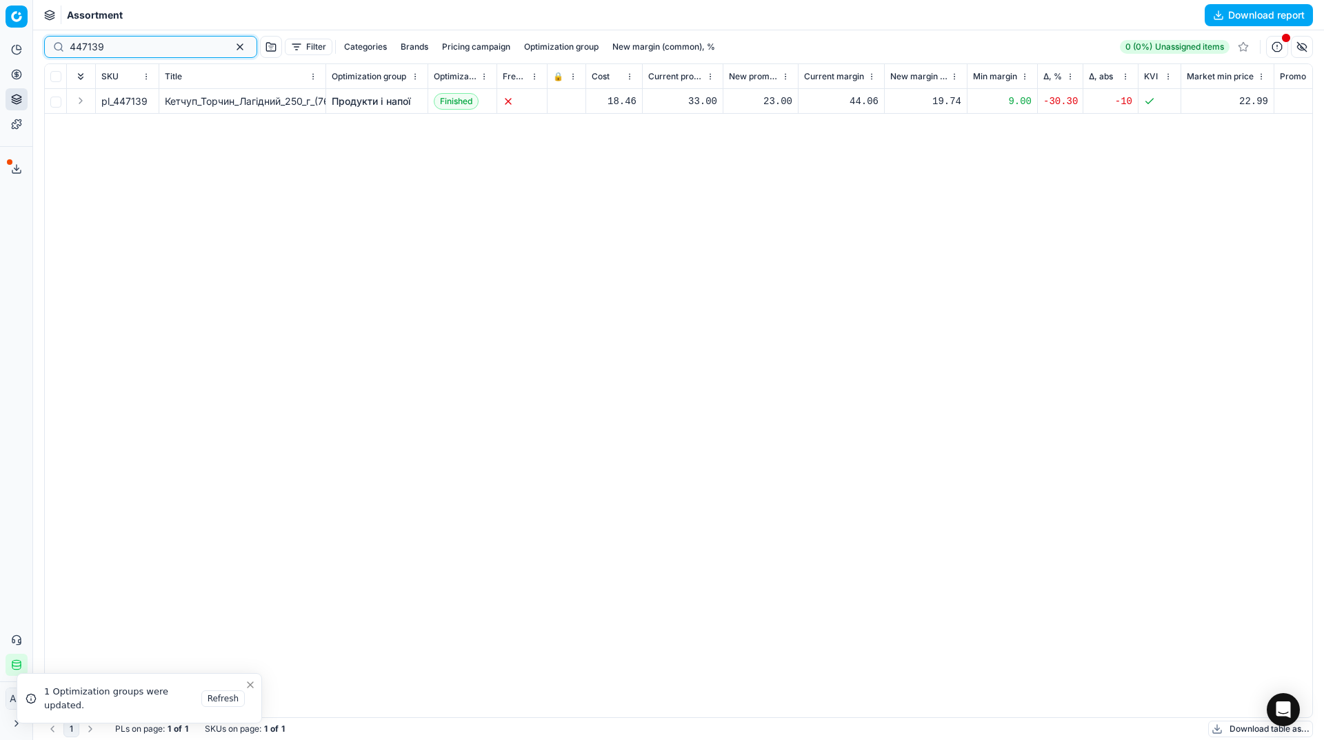
type input "447139"
click at [356, 105] on link "Продукти і напої" at bounding box center [371, 101] width 79 height 14
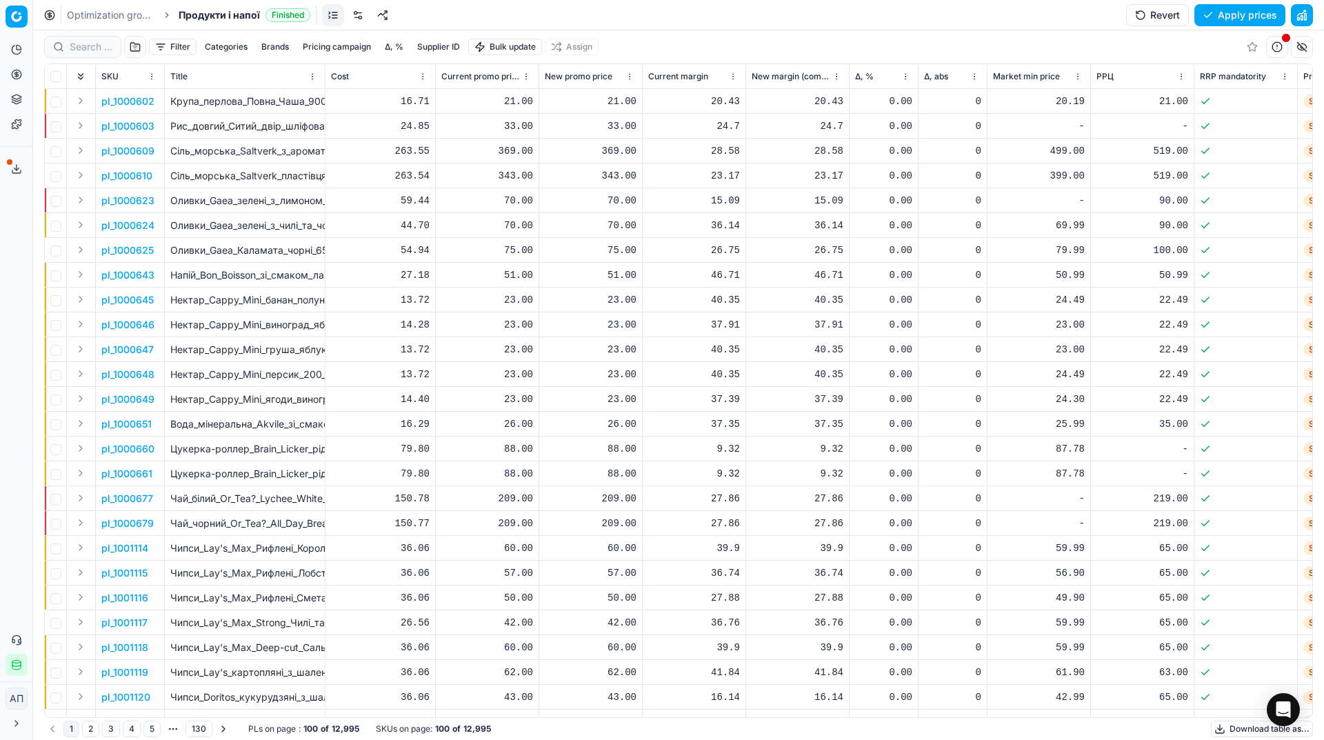
click at [94, 54] on div at bounding box center [82, 47] width 77 height 22
paste input "447139"
type input "447139"
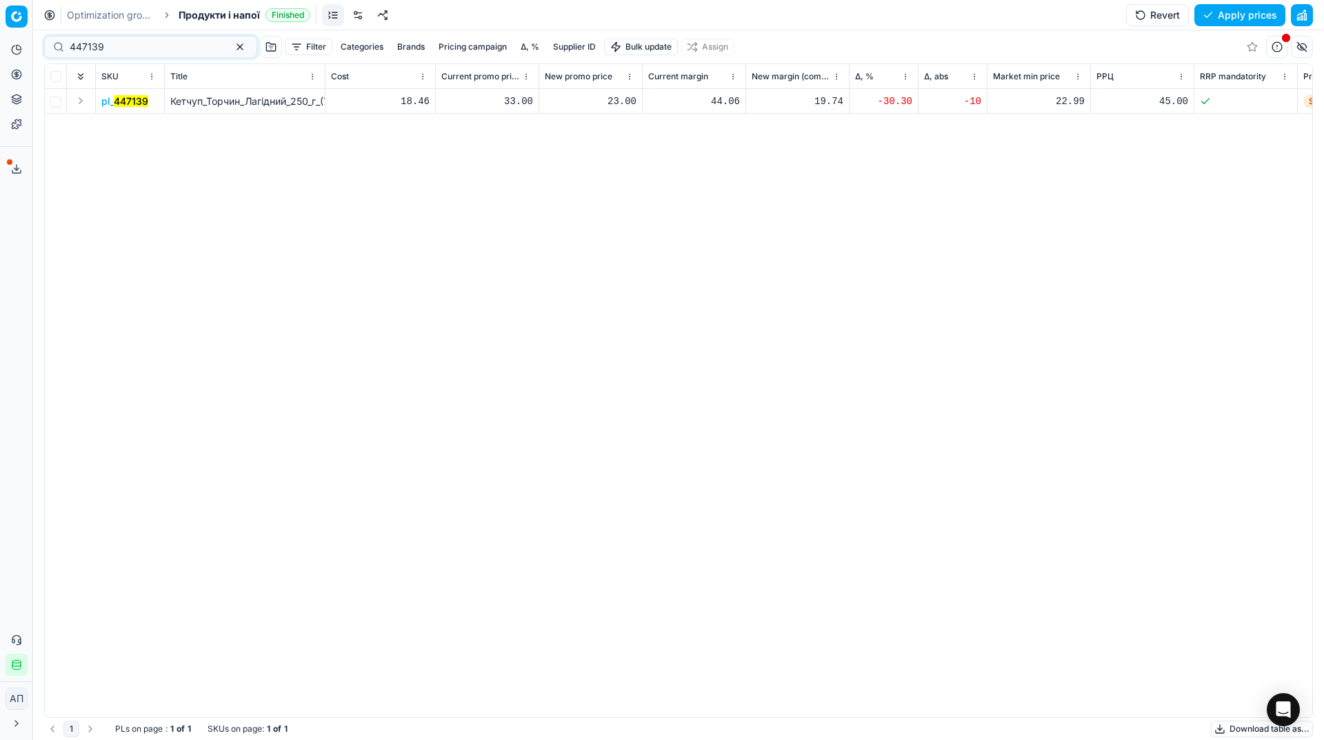
click at [128, 104] on mark "447139" at bounding box center [131, 101] width 34 height 12
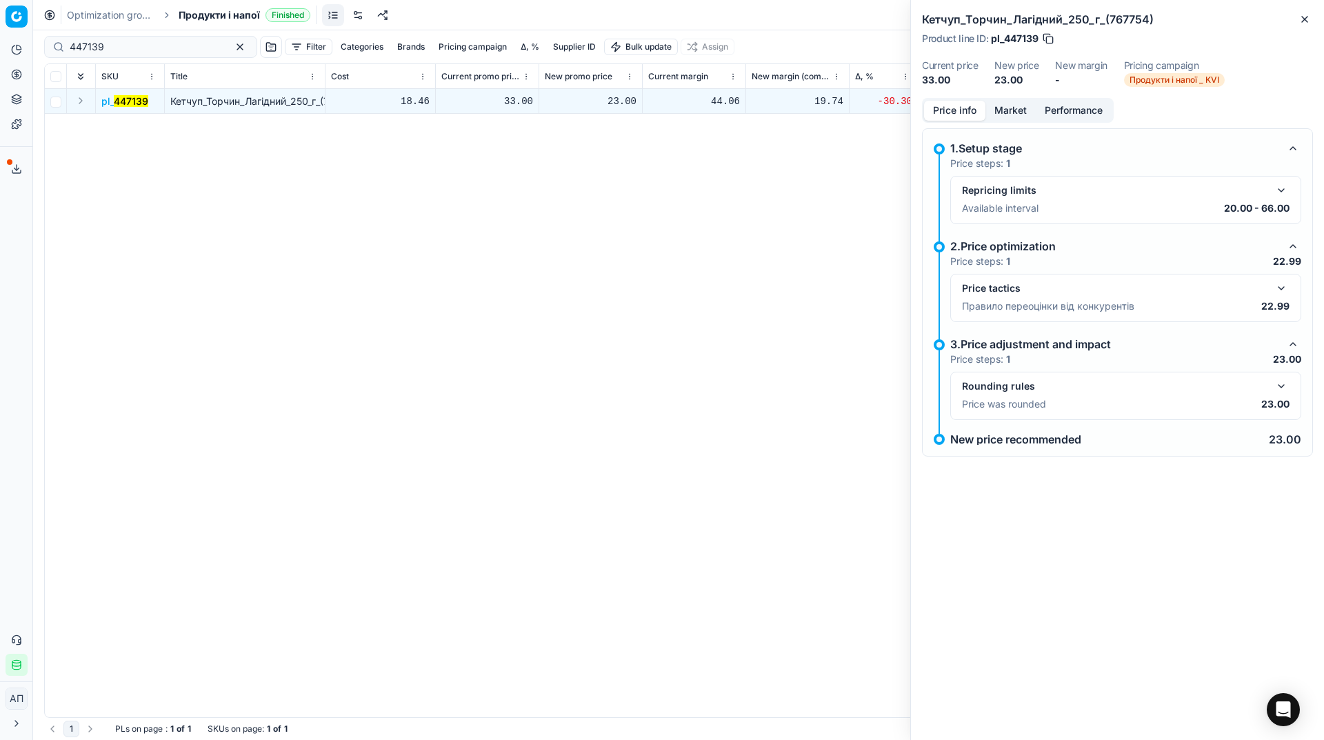
click at [1014, 105] on button "Market" at bounding box center [1010, 111] width 50 height 20
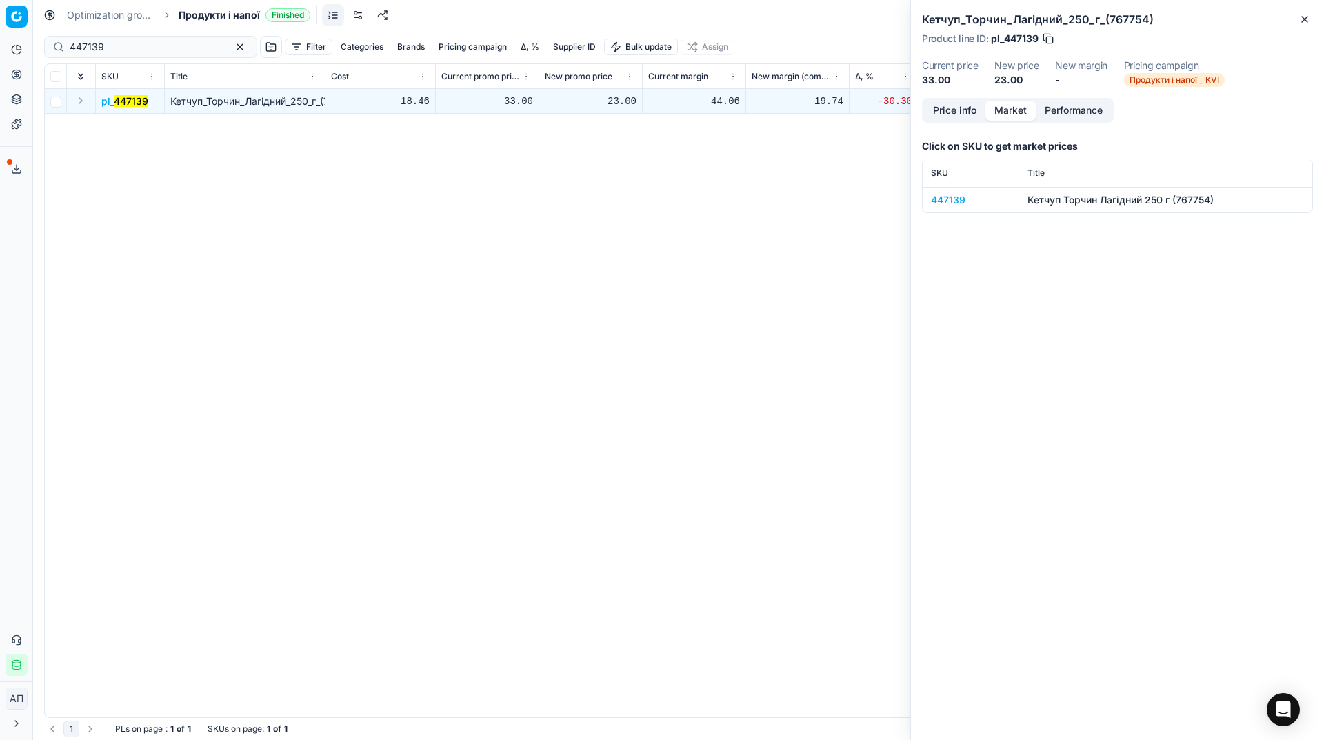
click at [961, 198] on div "447139" at bounding box center [971, 200] width 80 height 14
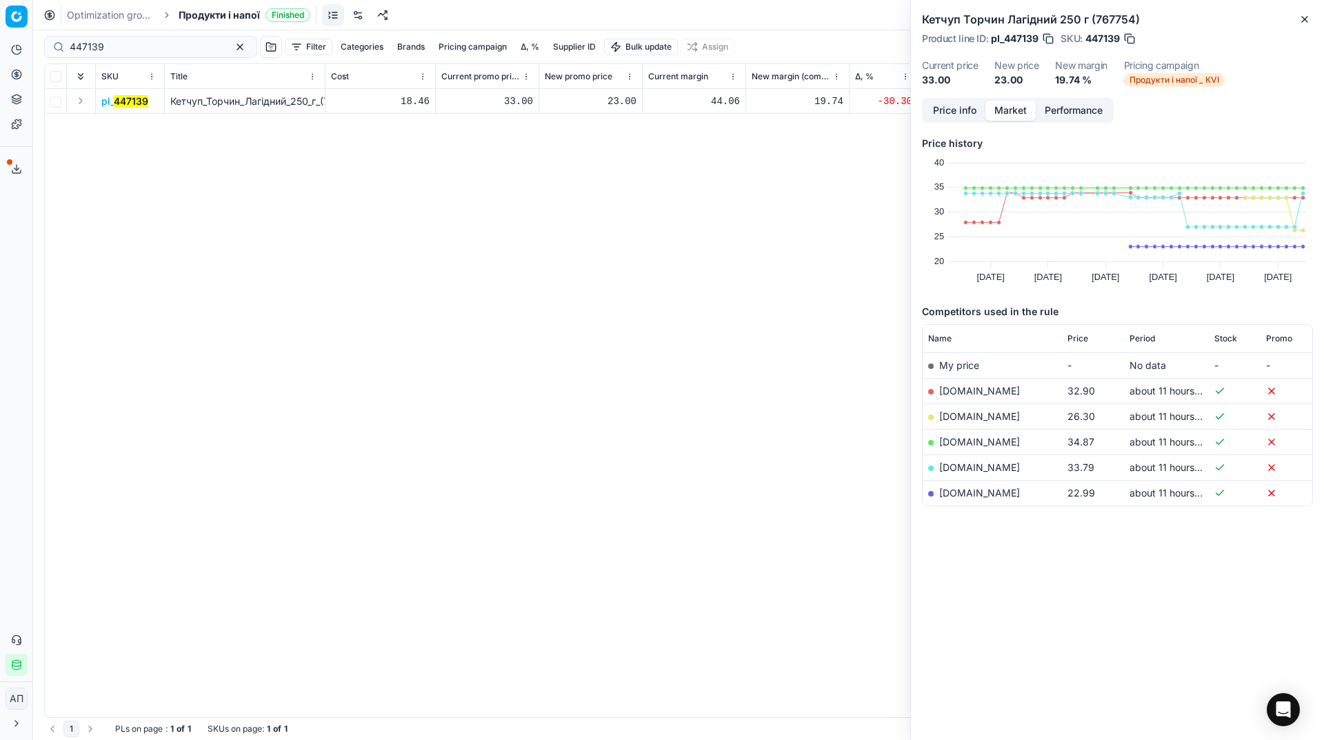
click at [1081, 336] on span "Price" at bounding box center [1077, 338] width 21 height 11
click at [621, 102] on div "23.00" at bounding box center [591, 101] width 92 height 14
type input "33.00"
click at [1303, 23] on icon "button" at bounding box center [1304, 19] width 11 height 11
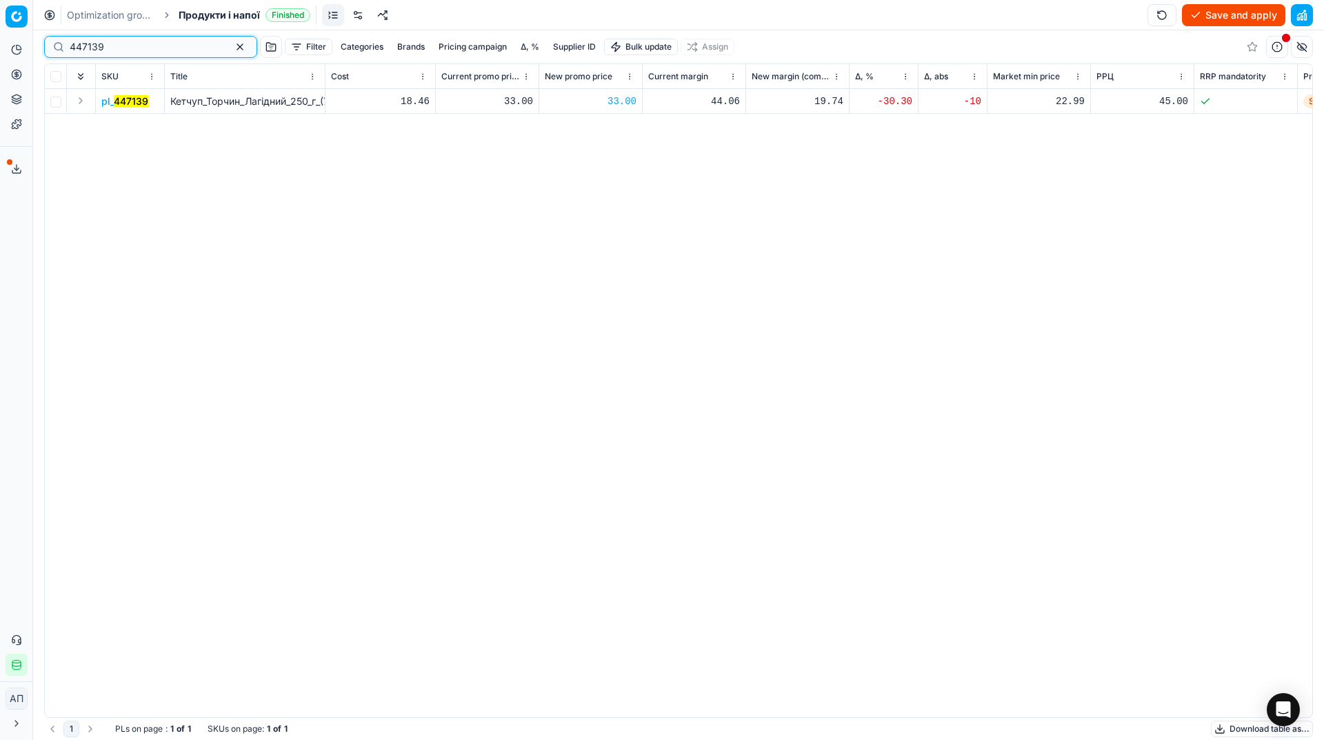
click at [172, 46] on input "447139" at bounding box center [145, 47] width 151 height 14
paste input "617083"
click at [172, 46] on input "447139" at bounding box center [145, 47] width 151 height 14
click at [179, 45] on input "617083" at bounding box center [145, 47] width 151 height 14
paste input "482519"
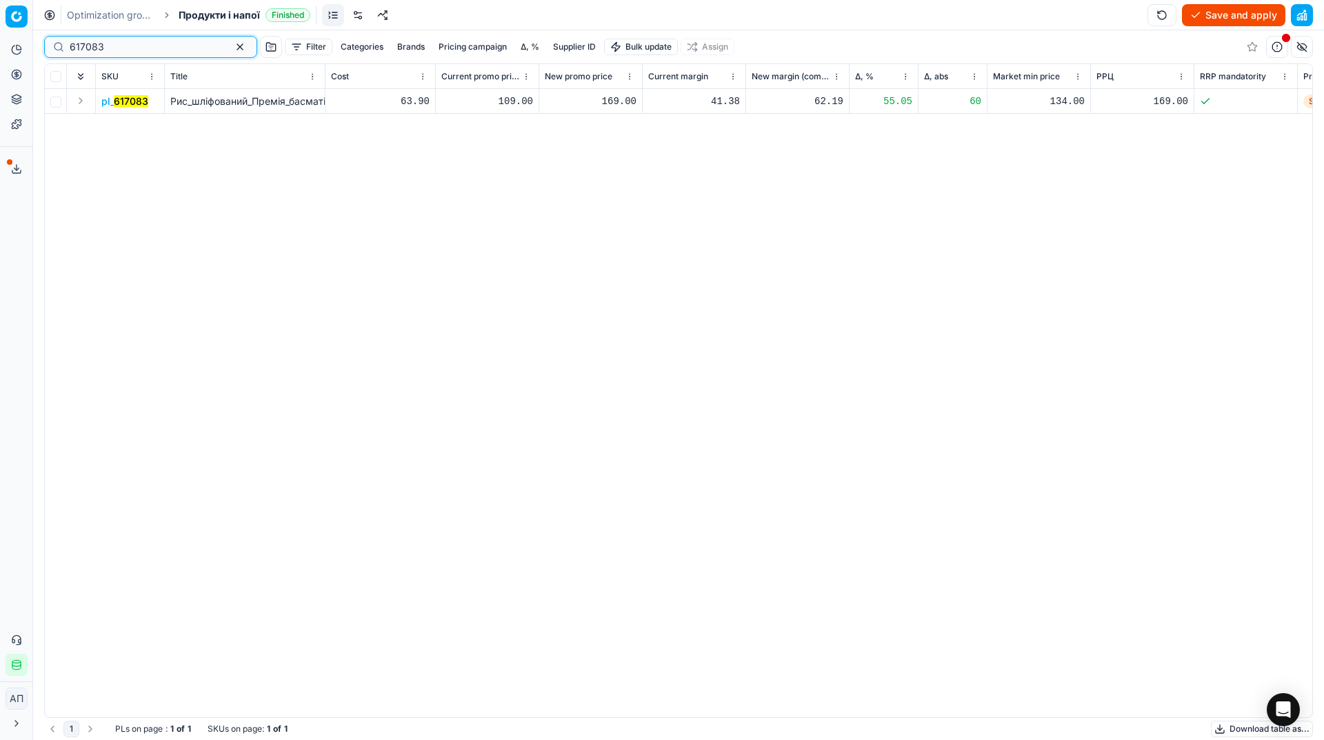
click at [179, 45] on input "617083" at bounding box center [145, 47] width 151 height 14
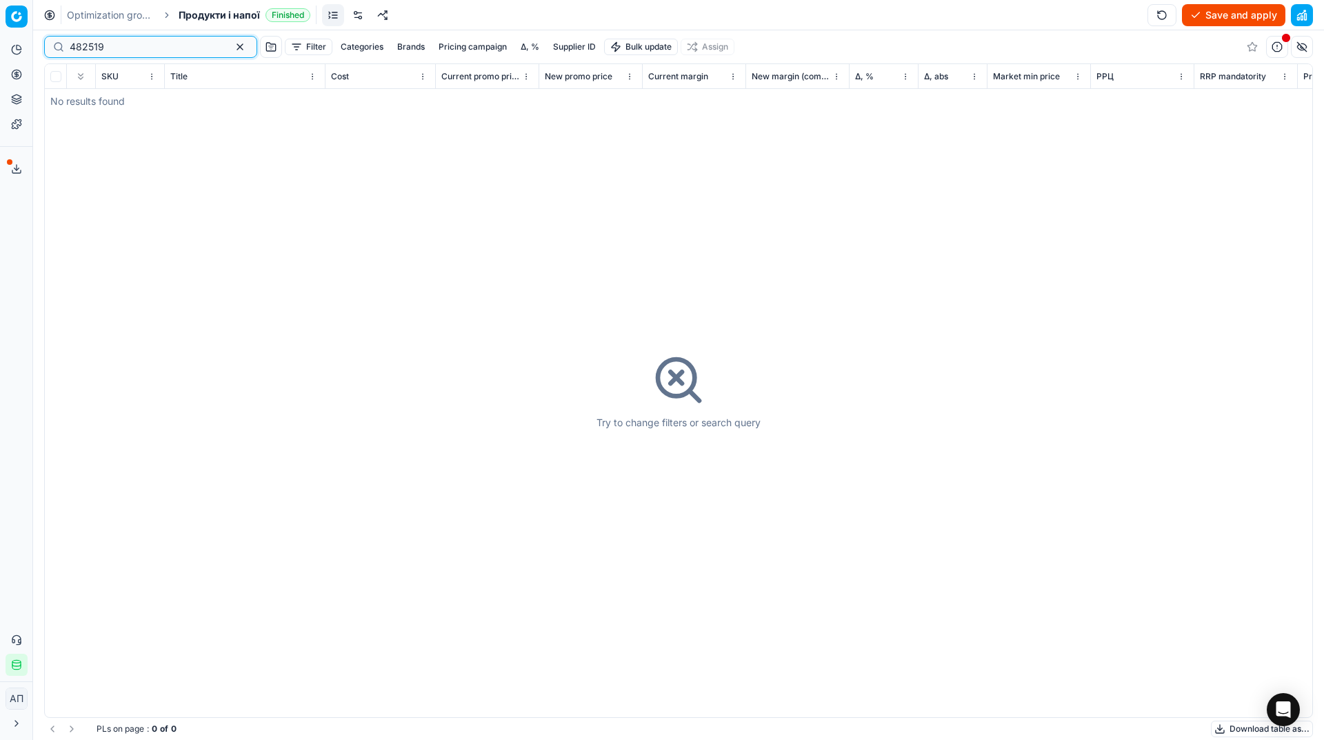
click at [146, 40] on input "482519" at bounding box center [145, 47] width 151 height 14
paste input "31633"
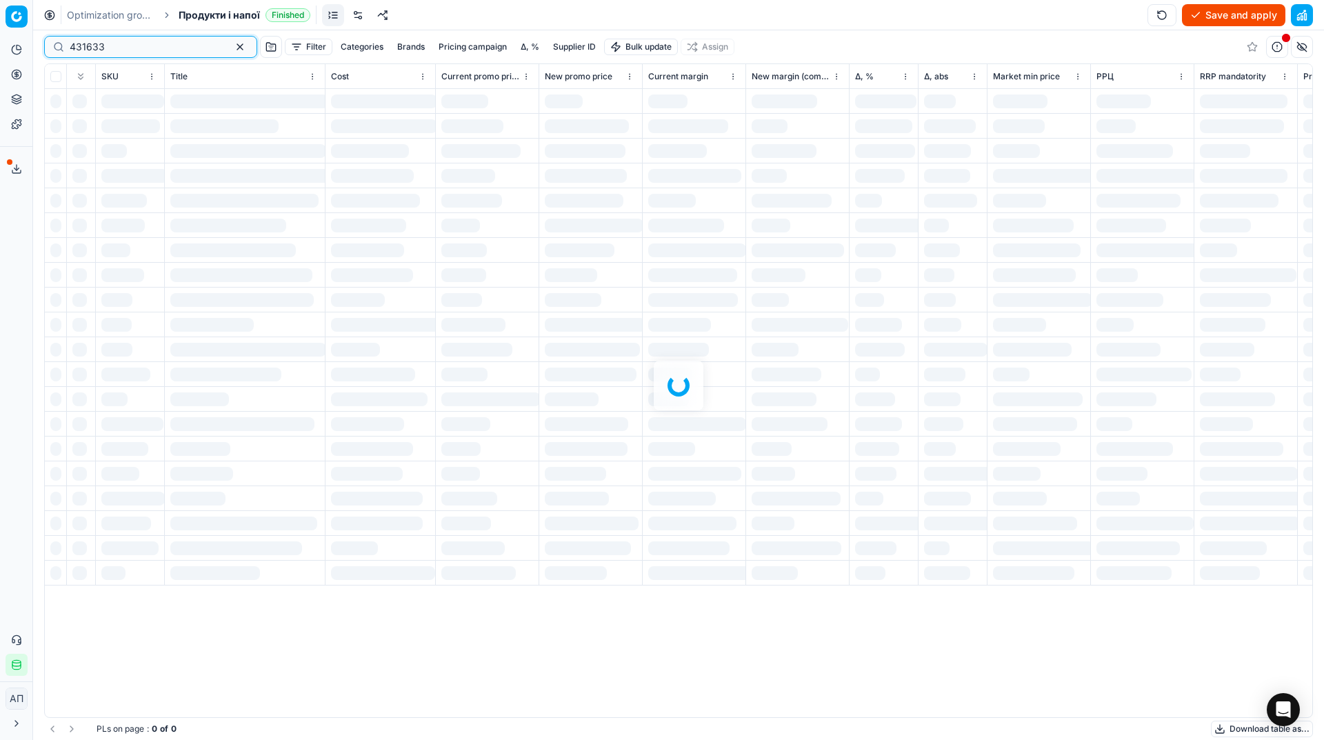
type input "431633"
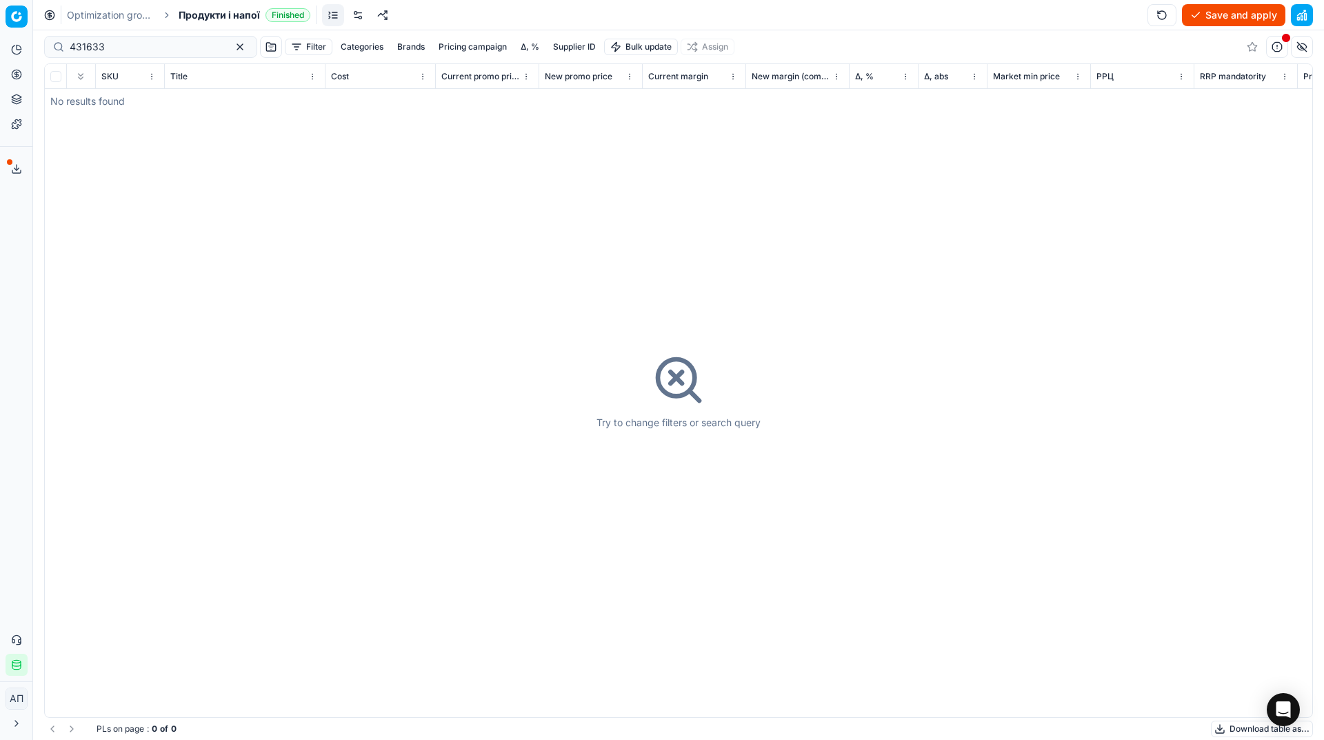
click at [1202, 12] on button "Save and apply" at bounding box center [1233, 15] width 103 height 22
click at [1235, 14] on button "Apply prices" at bounding box center [1239, 15] width 91 height 22
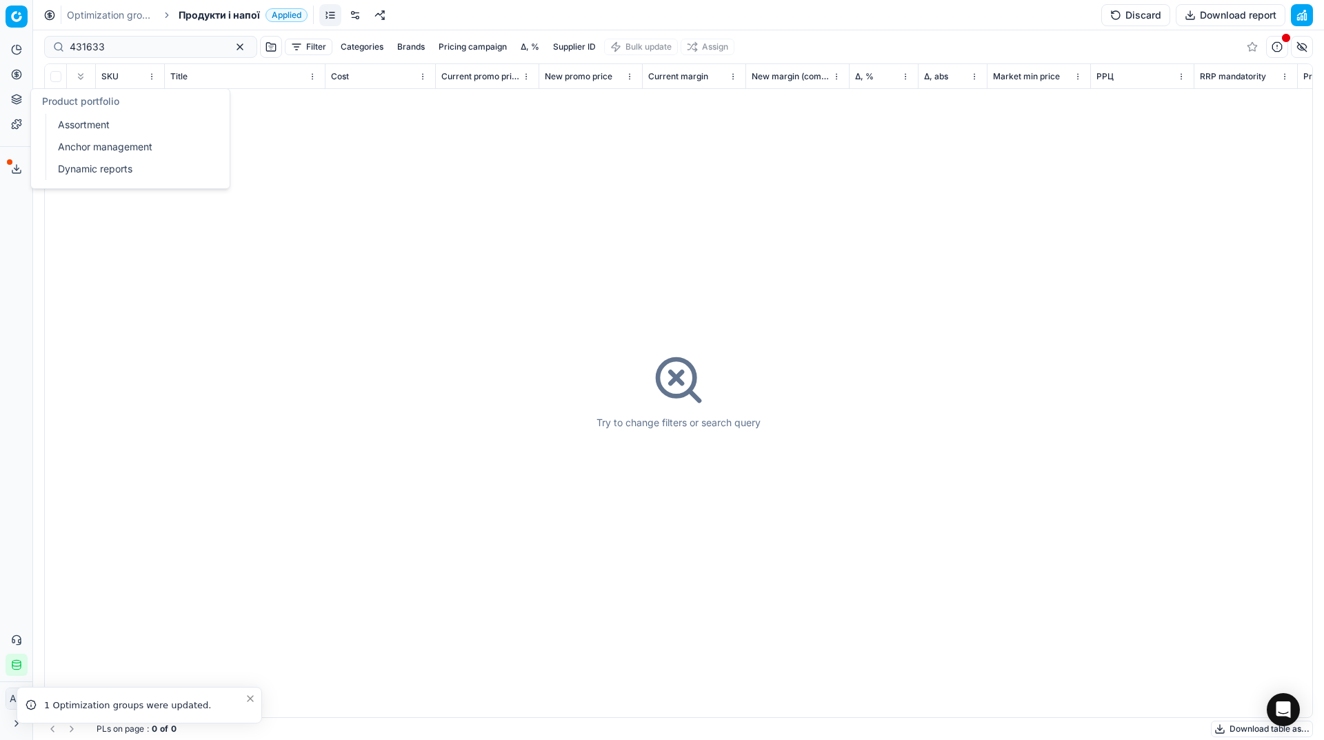
click at [57, 125] on link "Assortment" at bounding box center [132, 124] width 161 height 19
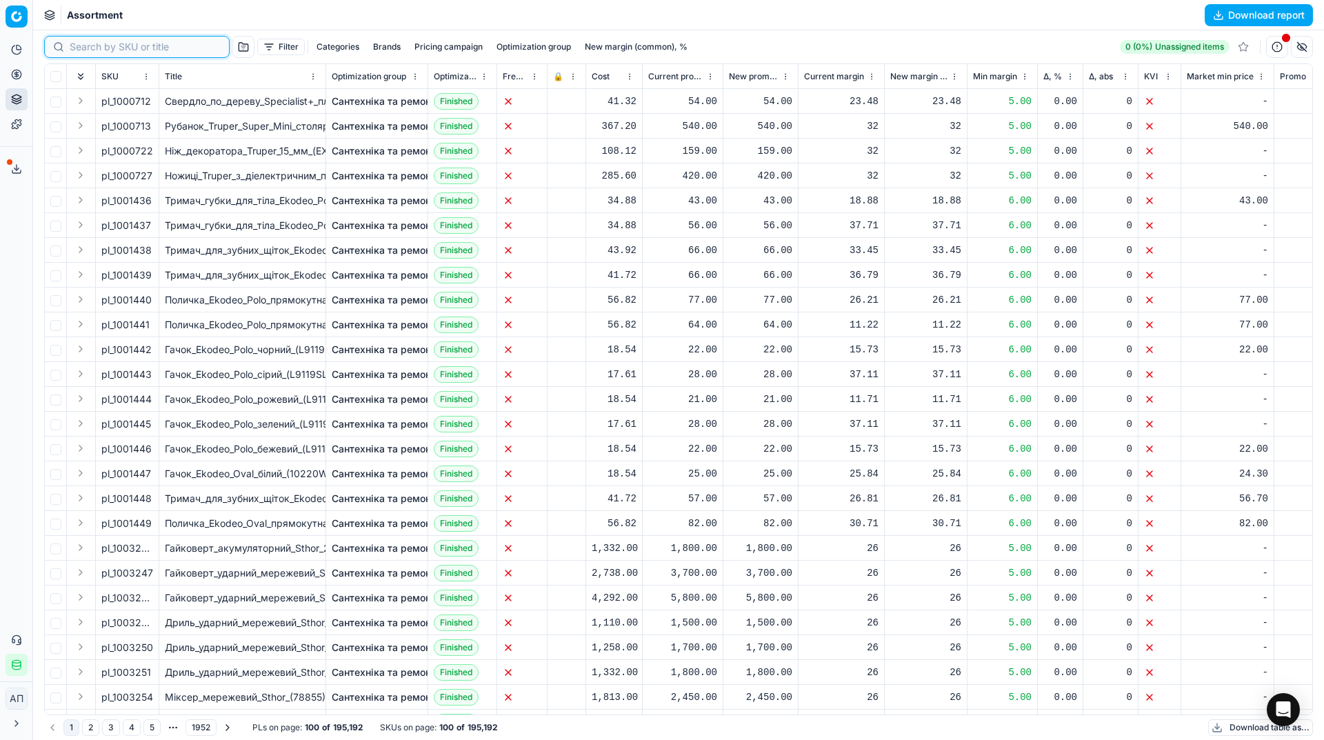
paste input "482519"
click at [101, 49] on input at bounding box center [145, 47] width 151 height 14
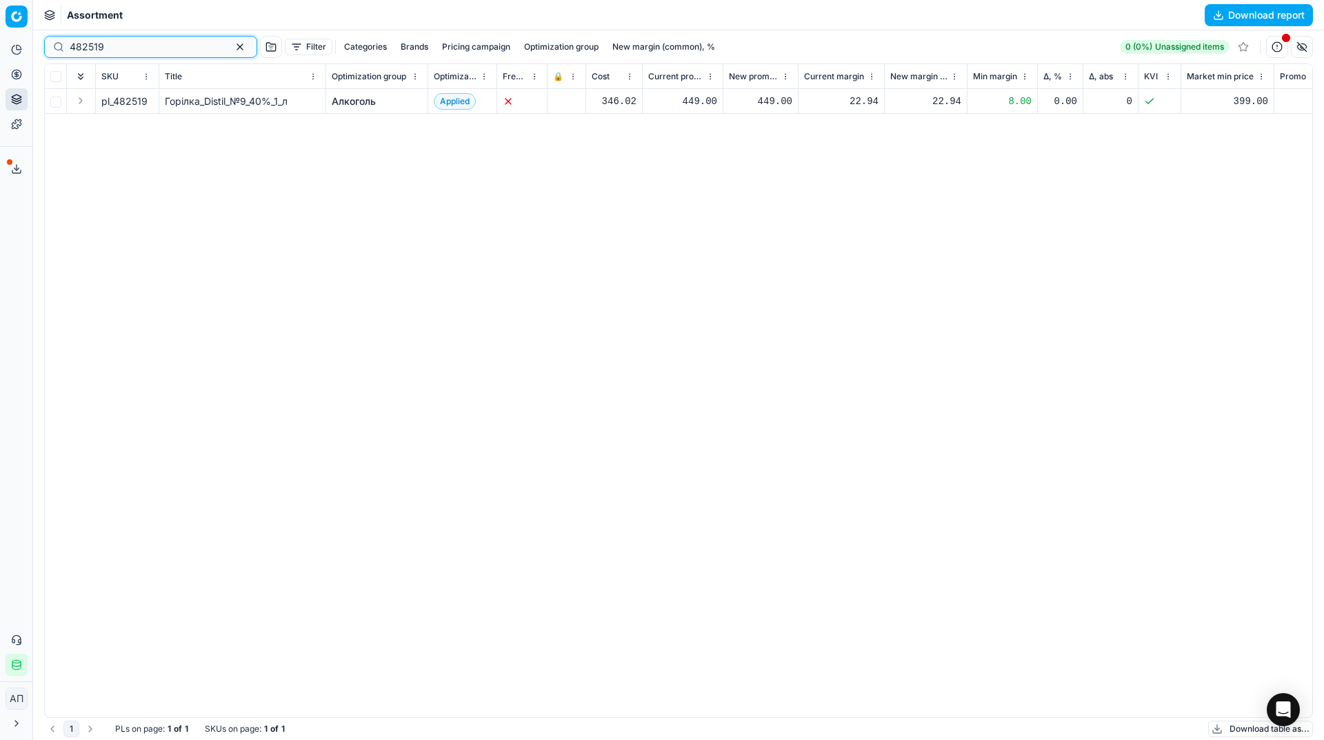
click at [132, 51] on input "482519" at bounding box center [145, 47] width 151 height 14
paste input "31633"
click at [132, 51] on input "482519" at bounding box center [145, 47] width 151 height 14
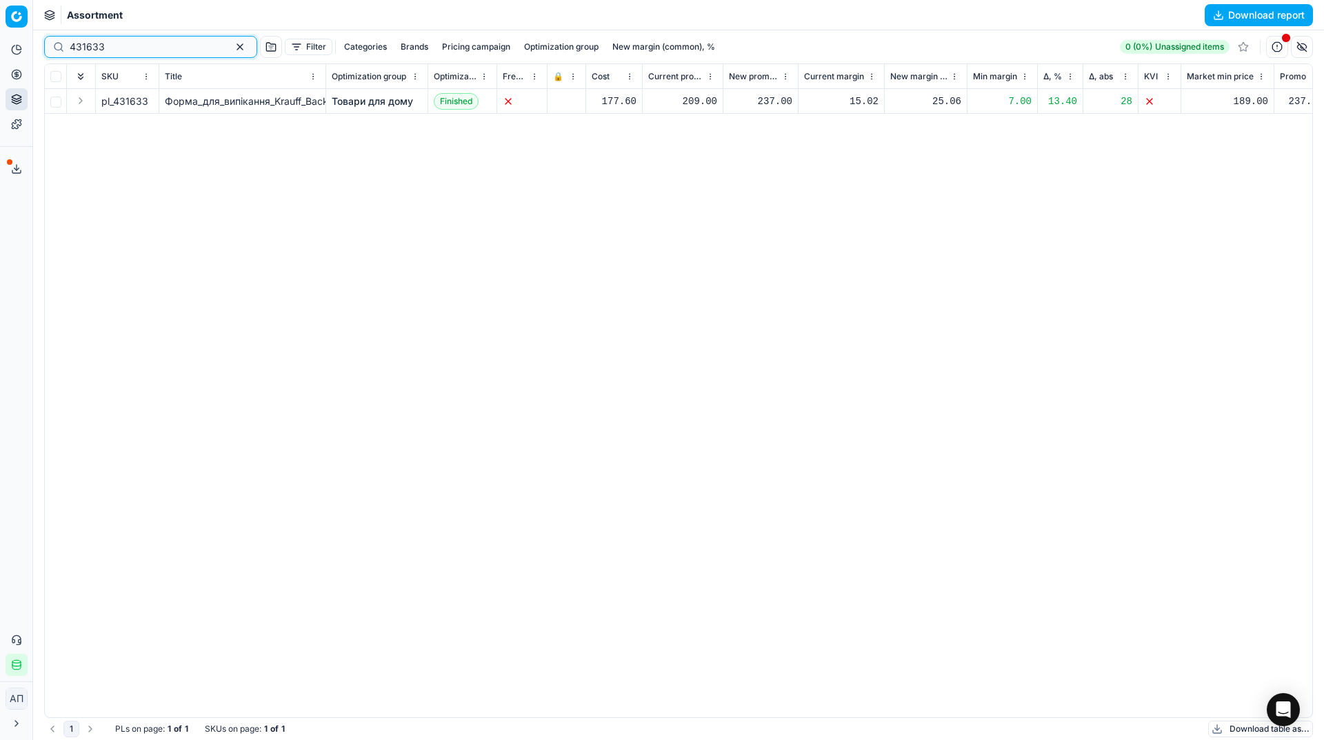
type input "431633"
click at [267, 258] on div "pl_431633 Форма_для_випікання_Krauff_Backen_роз'ємна_24х6.3_см_(26-203-015) Тов…" at bounding box center [678, 403] width 1267 height 628
click at [762, 101] on div "237.00" at bounding box center [760, 101] width 63 height 14
click at [386, 99] on link "Товари для дому" at bounding box center [372, 101] width 81 height 14
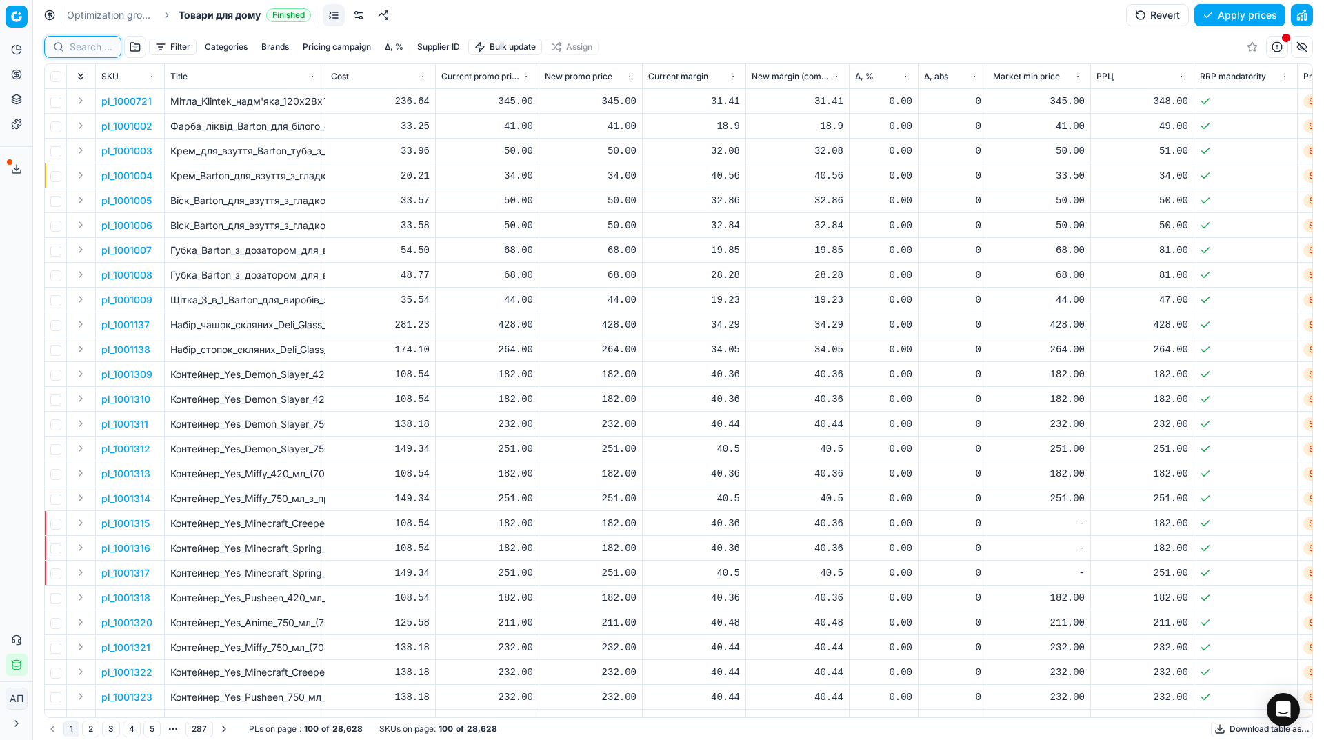
click at [90, 49] on input at bounding box center [91, 47] width 43 height 14
paste input "431633"
type input "431633"
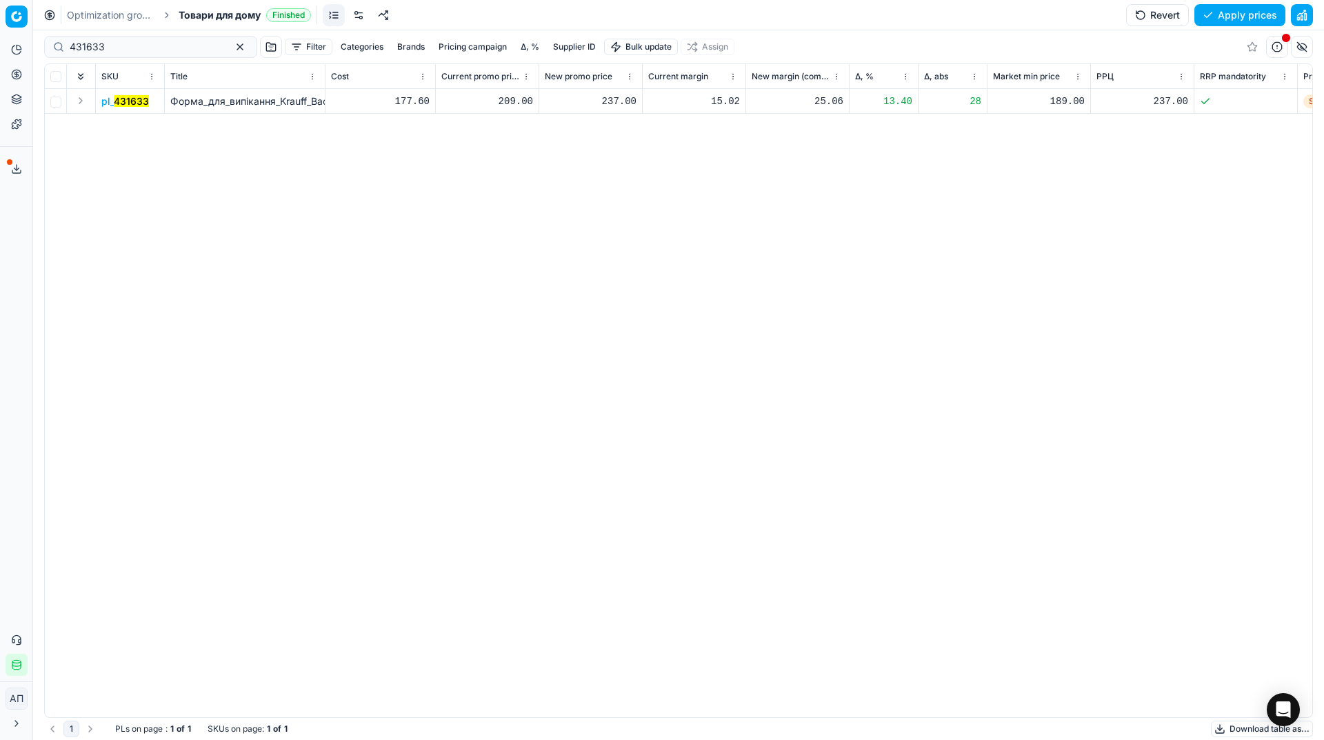
click at [609, 105] on div "237.00" at bounding box center [591, 101] width 92 height 14
type input "267.00"
click at [1226, 13] on button "Save and apply" at bounding box center [1233, 15] width 103 height 22
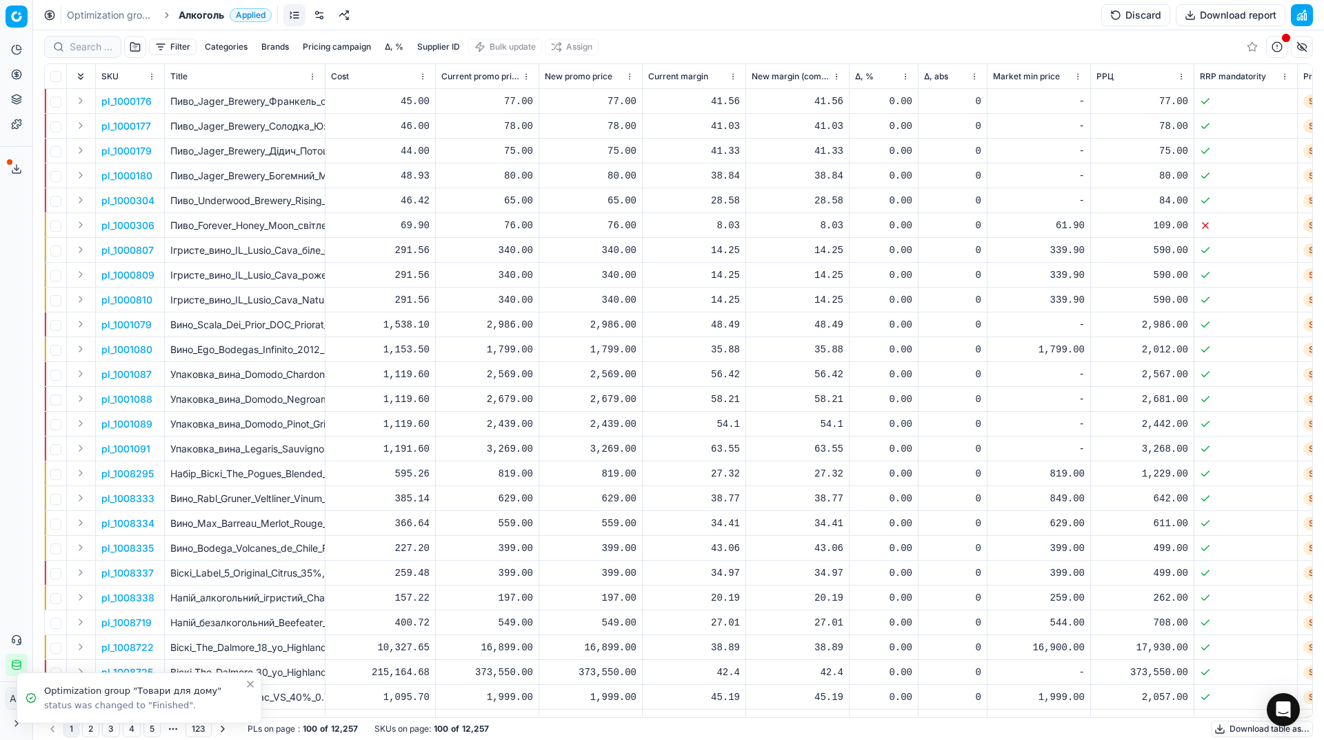
click at [82, 39] on div at bounding box center [82, 47] width 77 height 22
paste input "454685"
type input "454685"
click at [82, 39] on div "454685" at bounding box center [150, 47] width 213 height 22
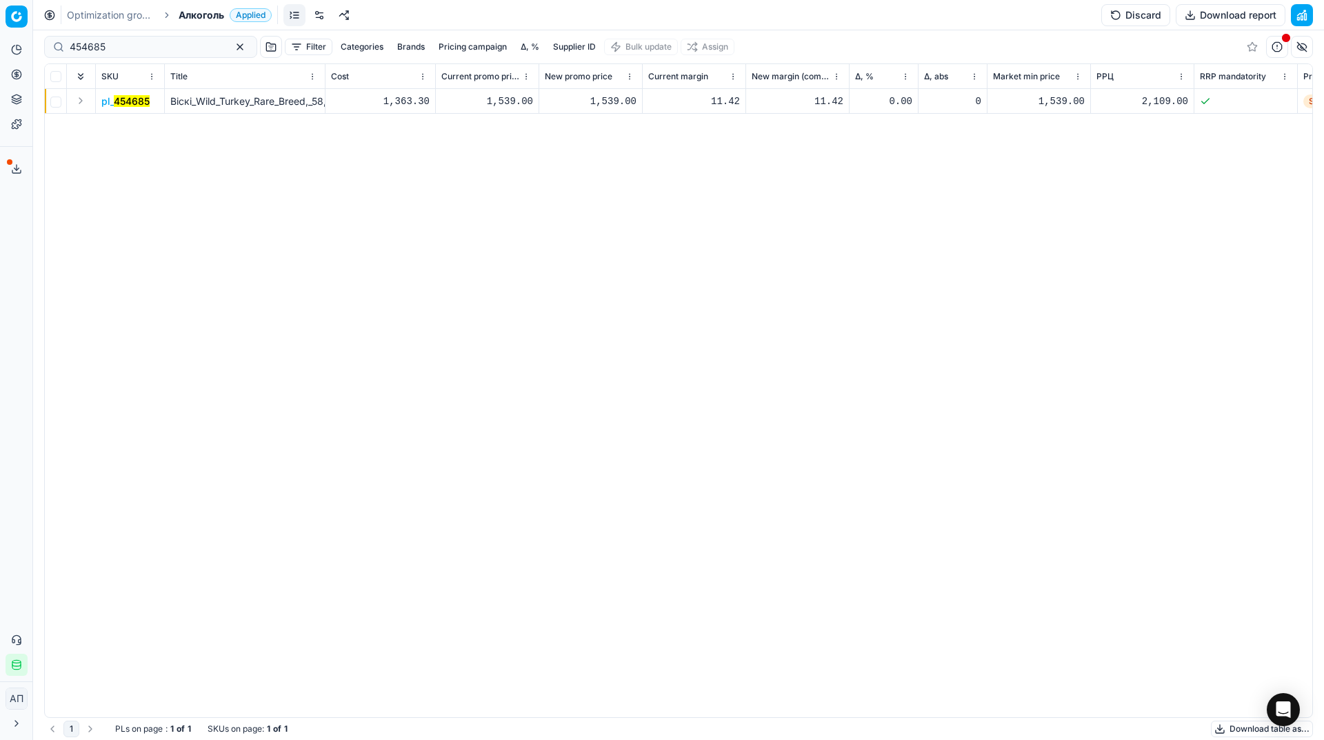
click at [609, 103] on div "1,539.00" at bounding box center [591, 101] width 92 height 14
click at [1117, 21] on button "Discard" at bounding box center [1135, 15] width 69 height 22
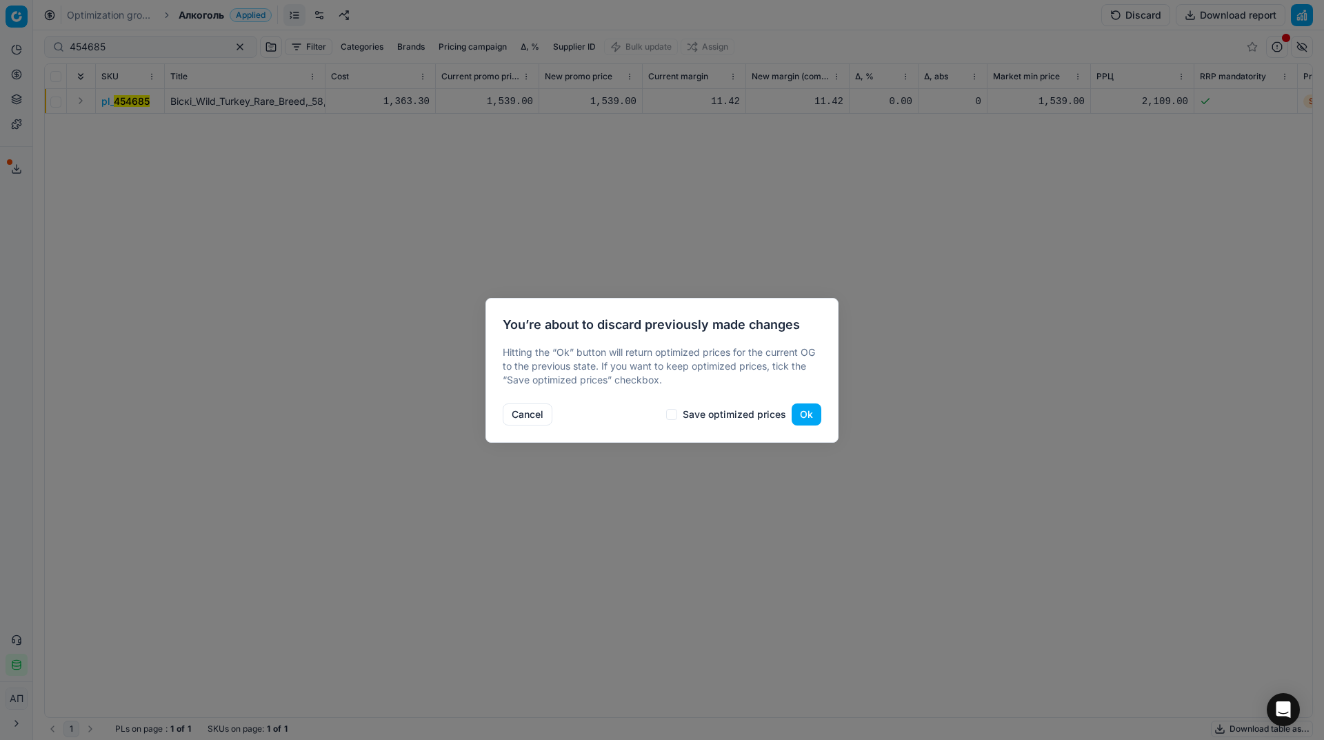
click at [740, 421] on div "Cancel Save optimized prices Ok" at bounding box center [662, 412] width 318 height 28
click at [730, 416] on label "Save optimized prices" at bounding box center [733, 414] width 103 height 10
click at [674, 410] on input "Save optimized prices" at bounding box center [671, 414] width 11 height 11
checkbox input "true"
click at [798, 413] on button "Ok" at bounding box center [806, 414] width 30 height 22
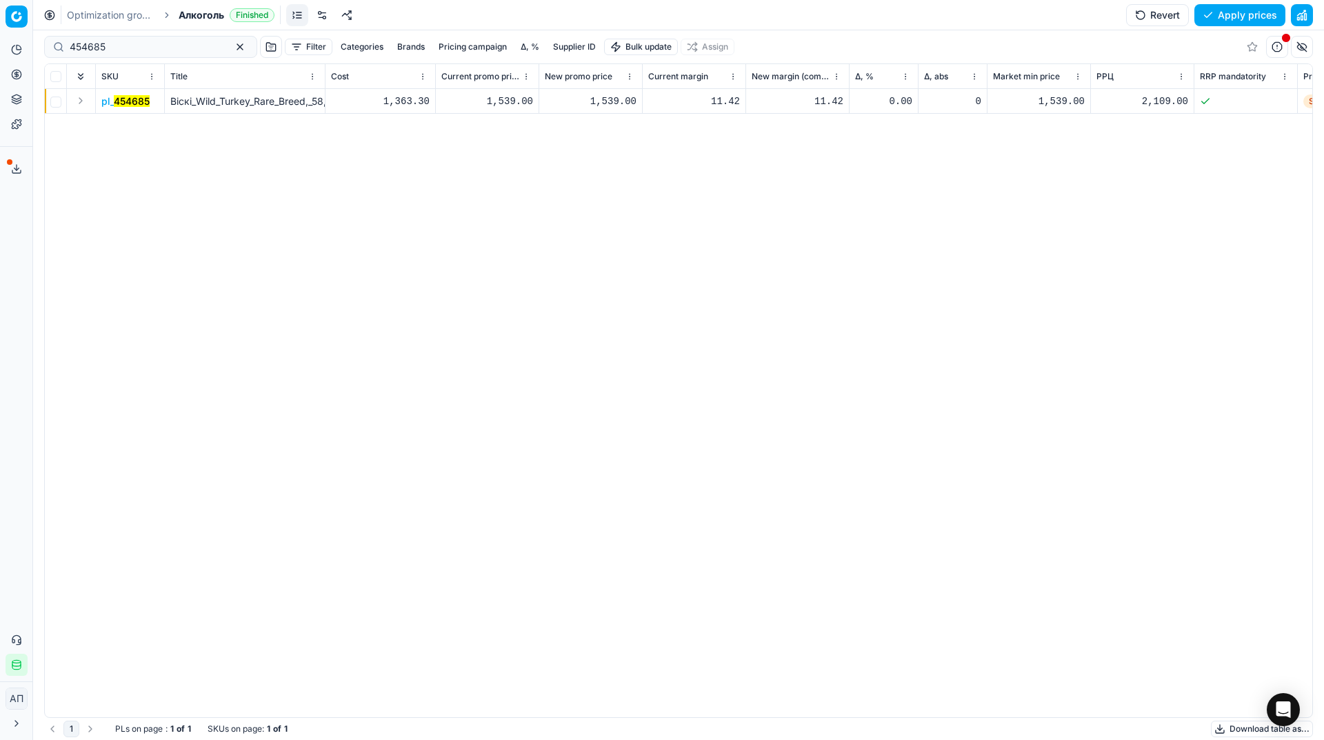
click at [612, 99] on div "1,539.00" at bounding box center [591, 101] width 92 height 14
type input "1885.00"
click at [920, 262] on div "pl_ 454685 Віскі_Wild_Turkey_Rare_Breed,_58,4%,_0,75_л 1,363.30 1,539.00 1,885.…" at bounding box center [678, 403] width 1267 height 628
click at [1215, 12] on button "Save and apply" at bounding box center [1233, 15] width 103 height 22
click at [164, 48] on input "454685" at bounding box center [145, 47] width 151 height 14
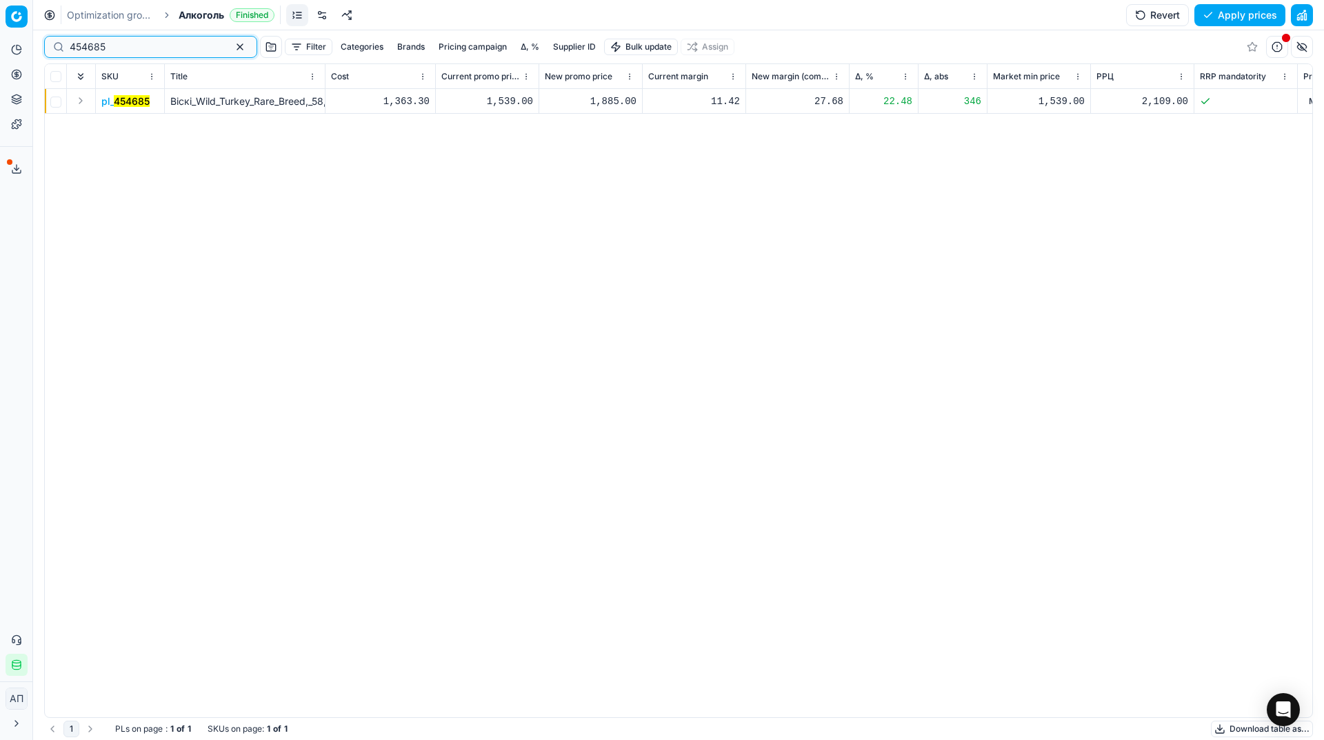
paste input "667564"
click at [164, 48] on input "667564" at bounding box center [145, 47] width 151 height 14
type input "667564"
drag, startPoint x: 298, startPoint y: 365, endPoint x: 221, endPoint y: 324, distance: 88.2
click at [221, 324] on div "pl_ 667564 Напій_міцний_плодовий_Fruit_Hunter_Вишневиця_Українська_40%_0.5_л 17…" at bounding box center [678, 403] width 1267 height 628
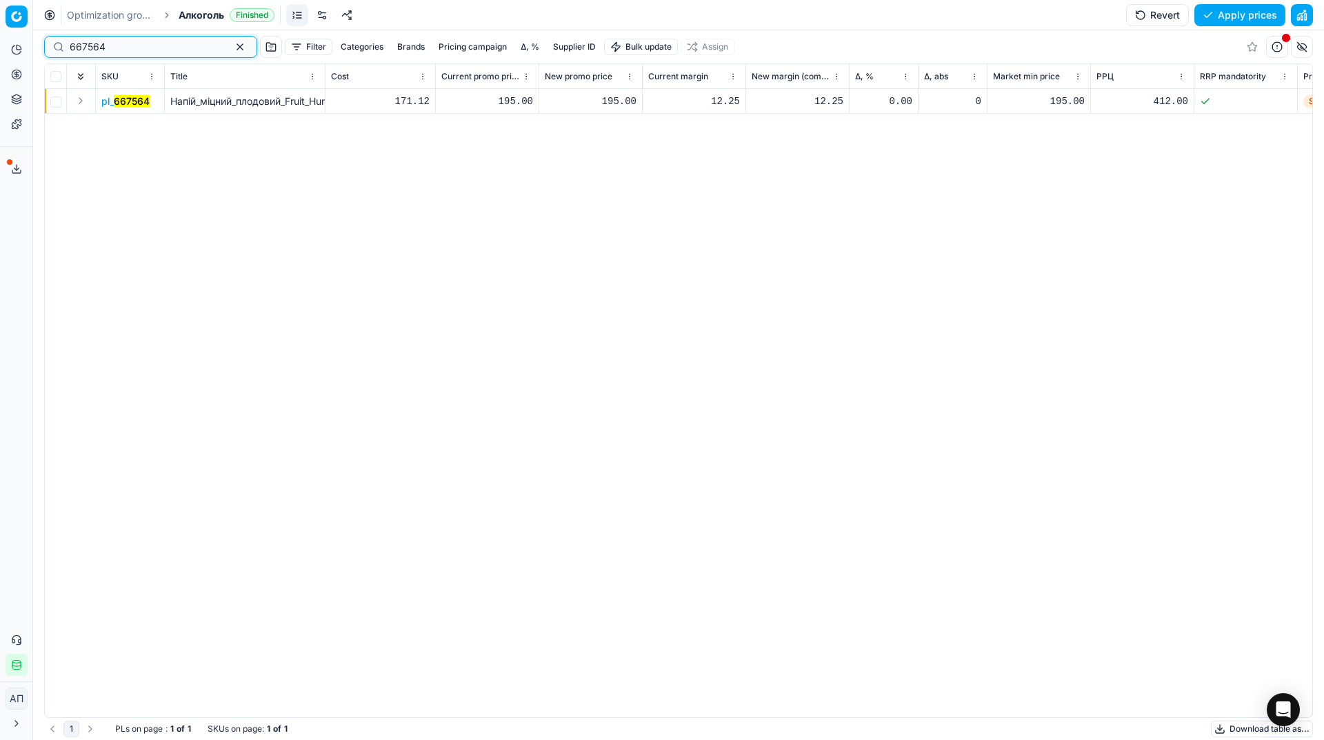
click at [126, 50] on input "667564" at bounding box center [145, 47] width 151 height 14
click at [609, 103] on div "195.00" at bounding box center [591, 101] width 92 height 14
type input "249.00"
click at [1215, 17] on button "Save and apply" at bounding box center [1233, 15] width 103 height 22
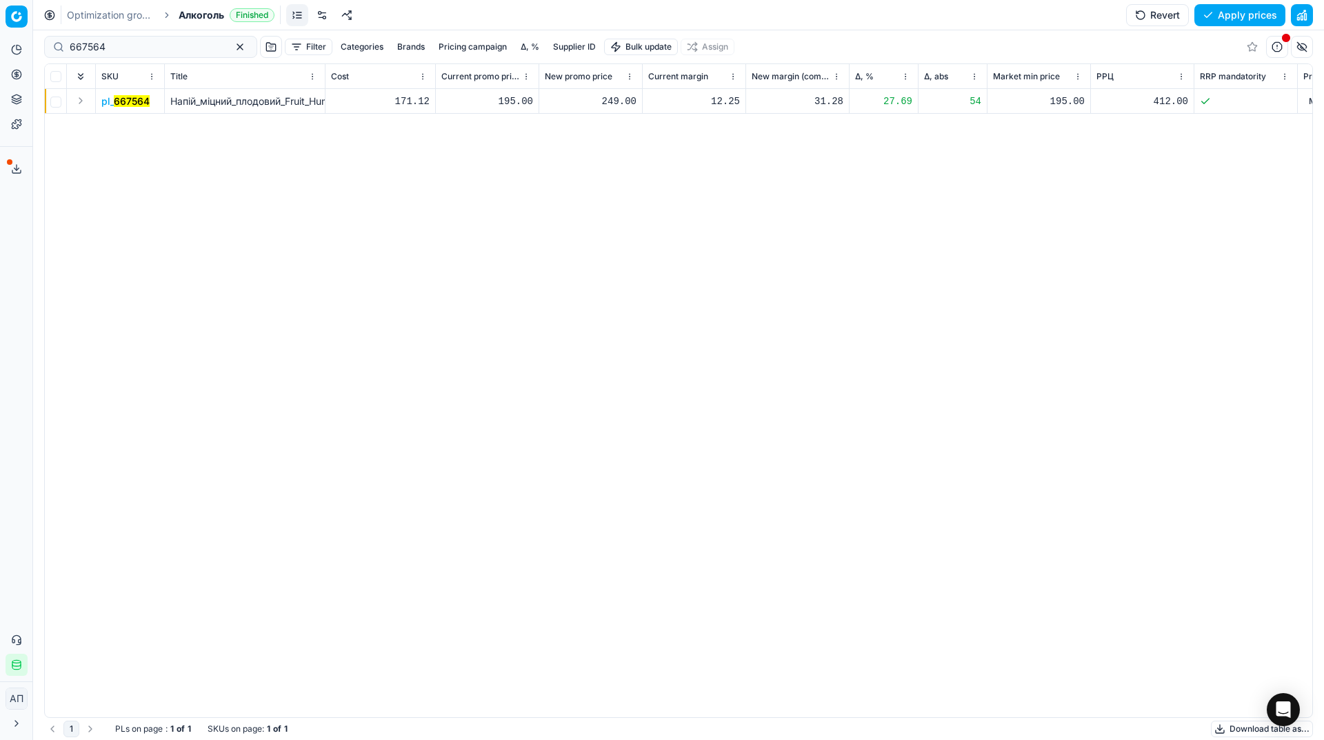
click at [250, 252] on div "pl_ 667564 Напій_міцний_плодовий_Fruit_Hunter_Вишневиця_Українська_40%_0.5_л 17…" at bounding box center [678, 403] width 1267 height 628
click at [65, 99] on link "Optimization groups" at bounding box center [132, 99] width 161 height 19
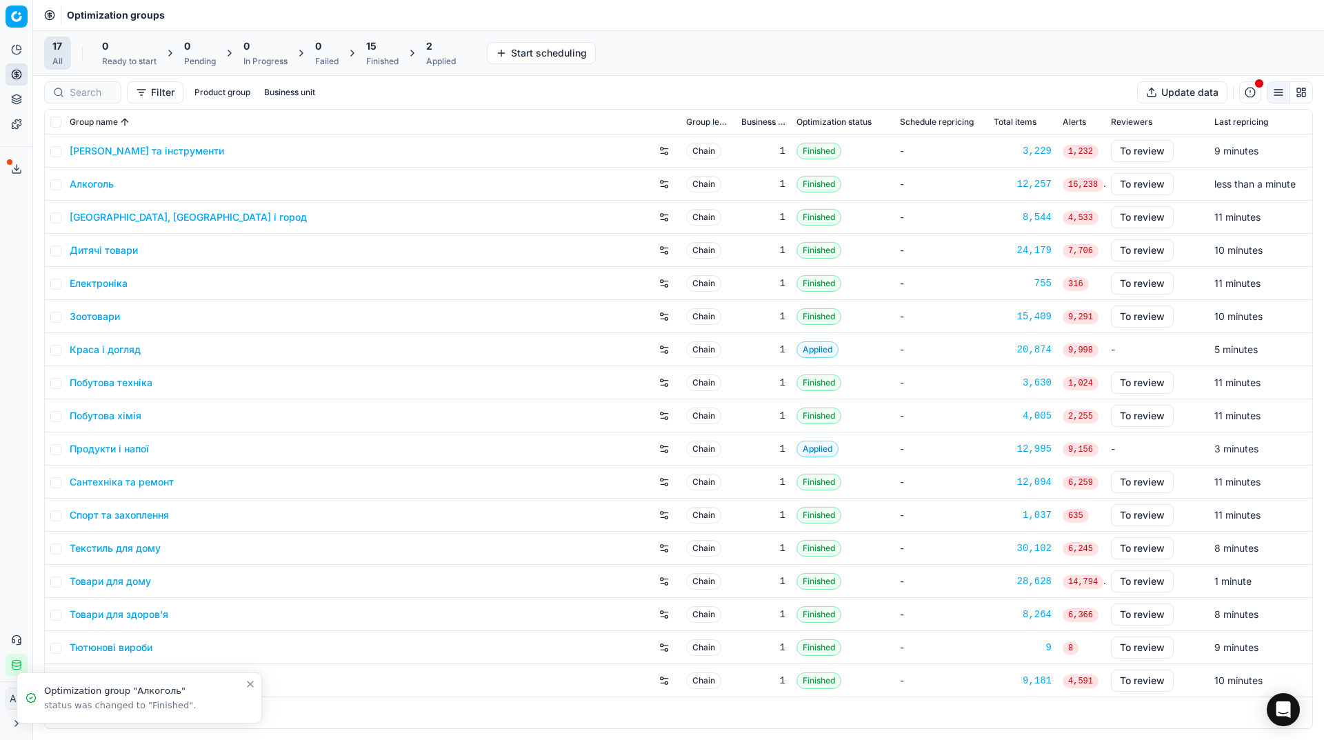
click at [6, 225] on div "Analytics Pricing Product portfolio Templates Export service 25 Contact support…" at bounding box center [16, 357] width 32 height 648
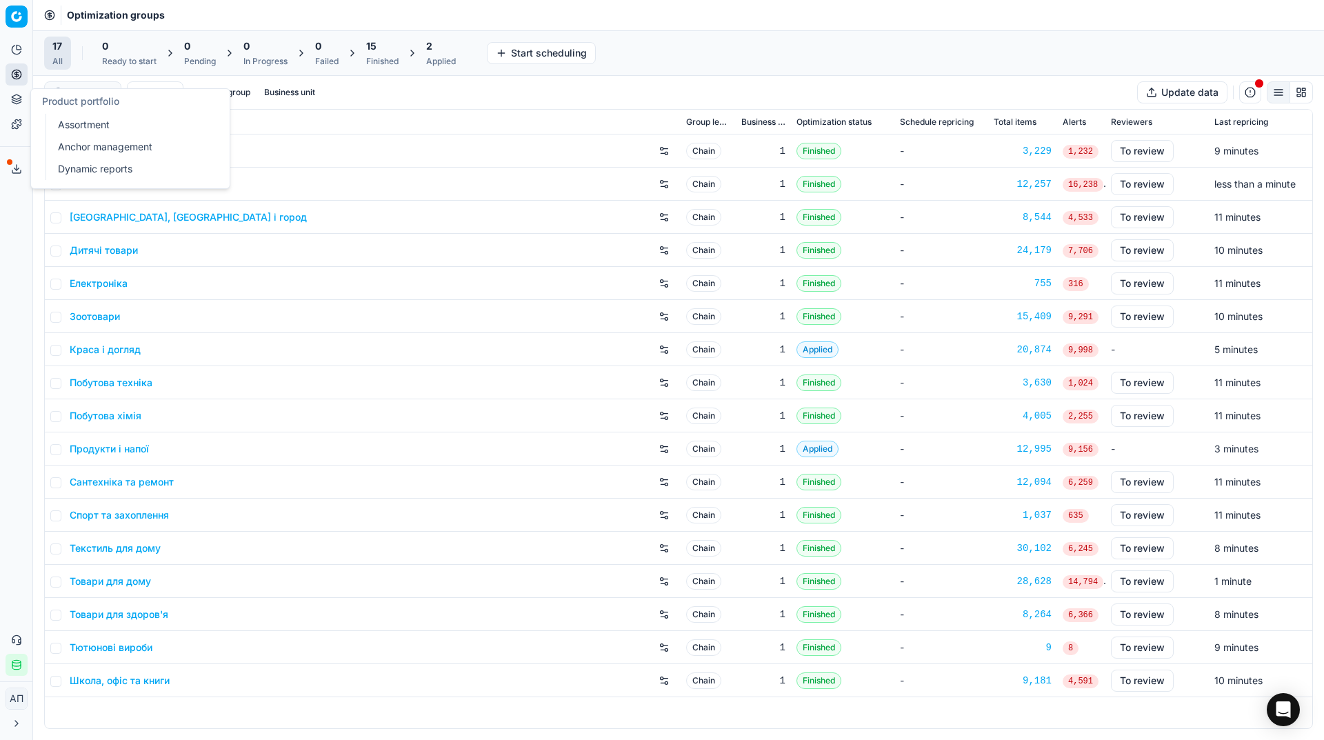
click at [72, 122] on link "Assortment" at bounding box center [132, 124] width 161 height 19
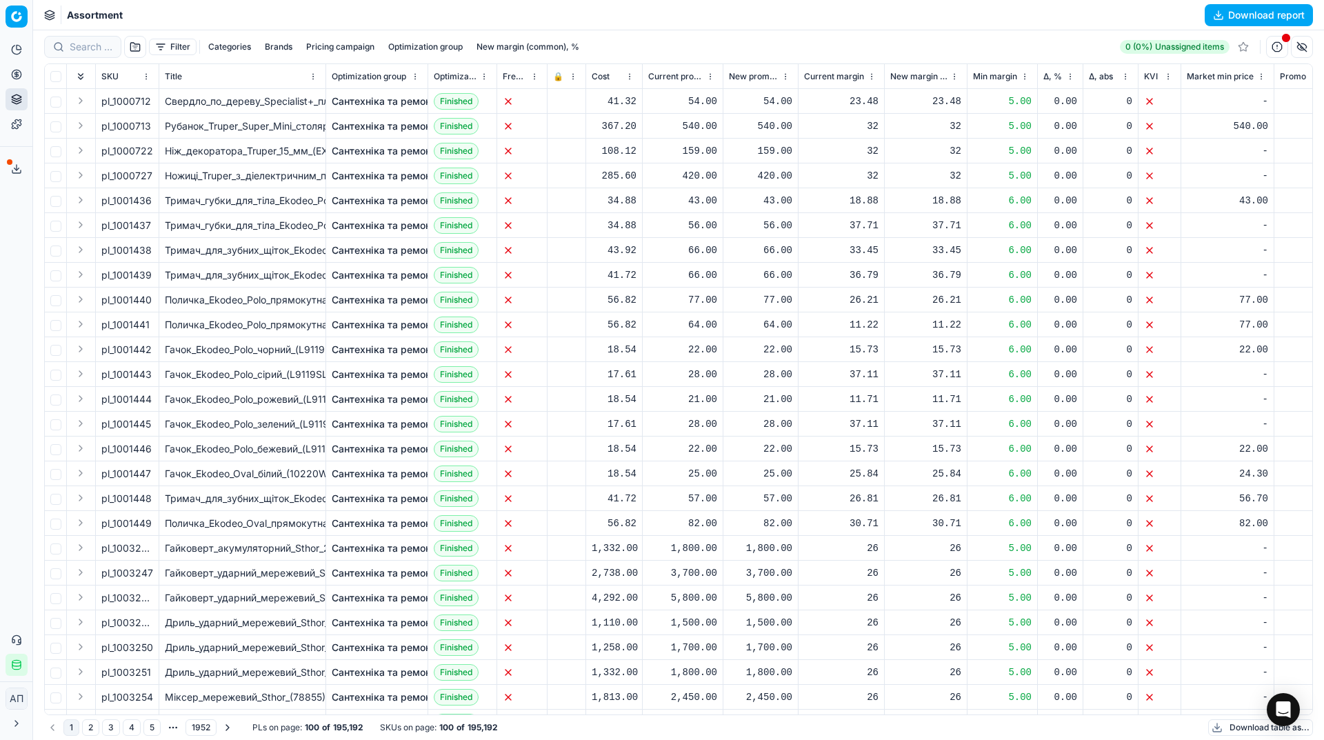
click at [134, 48] on button "button" at bounding box center [135, 47] width 22 height 22
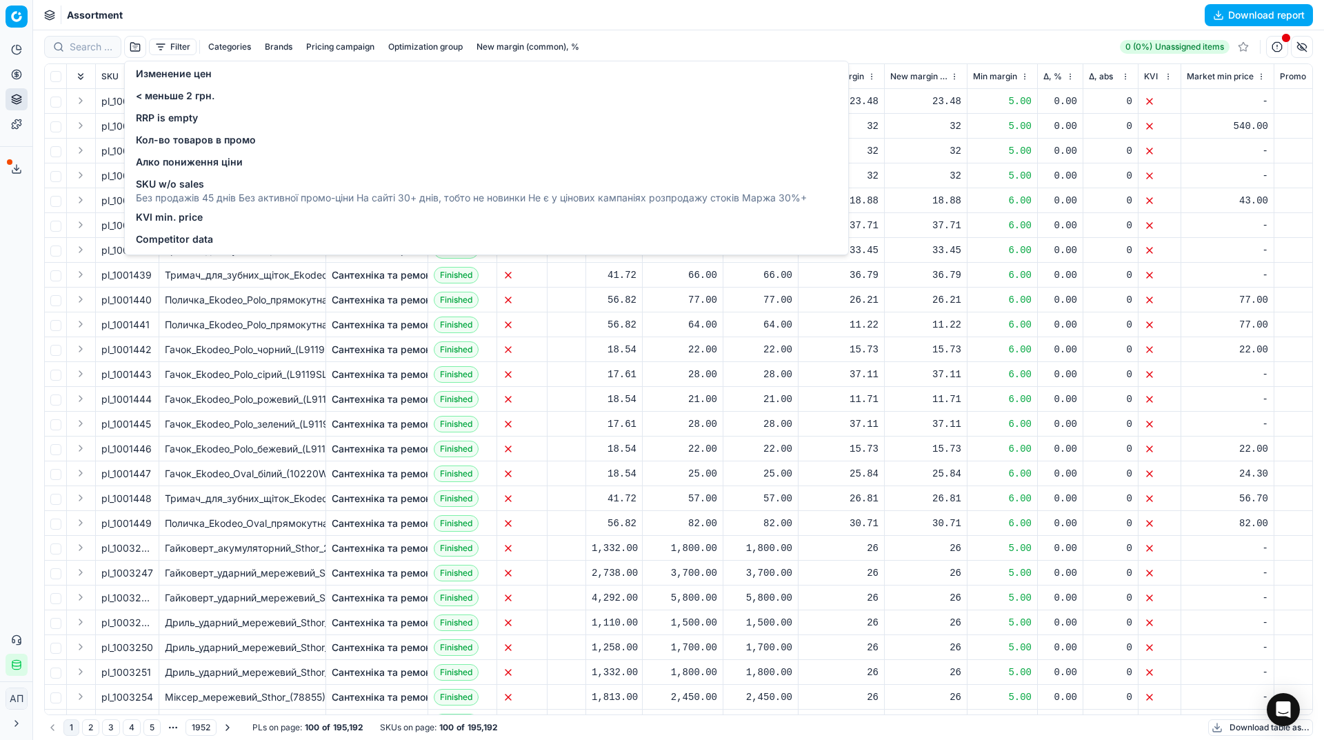
click at [163, 74] on span "Изменение цен" at bounding box center [174, 74] width 76 height 14
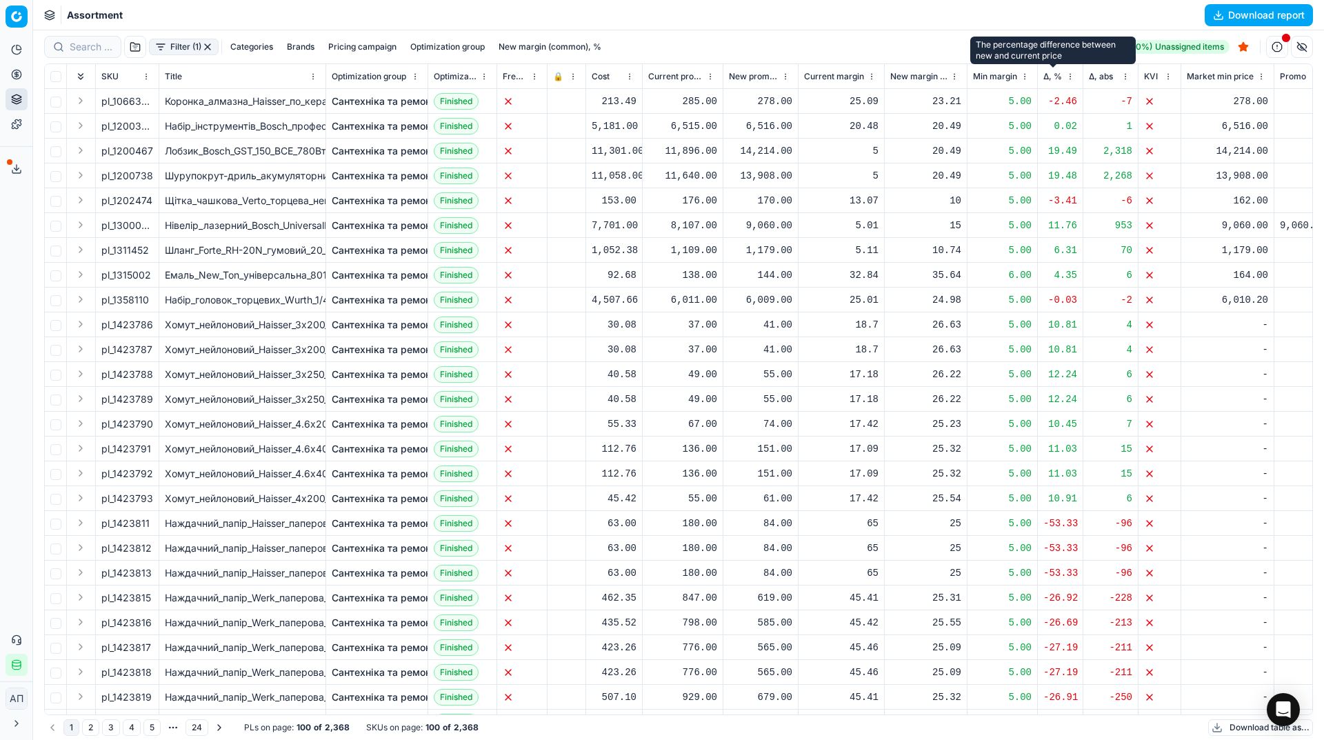
click at [1052, 81] on span "Δ, %" at bounding box center [1052, 76] width 19 height 11
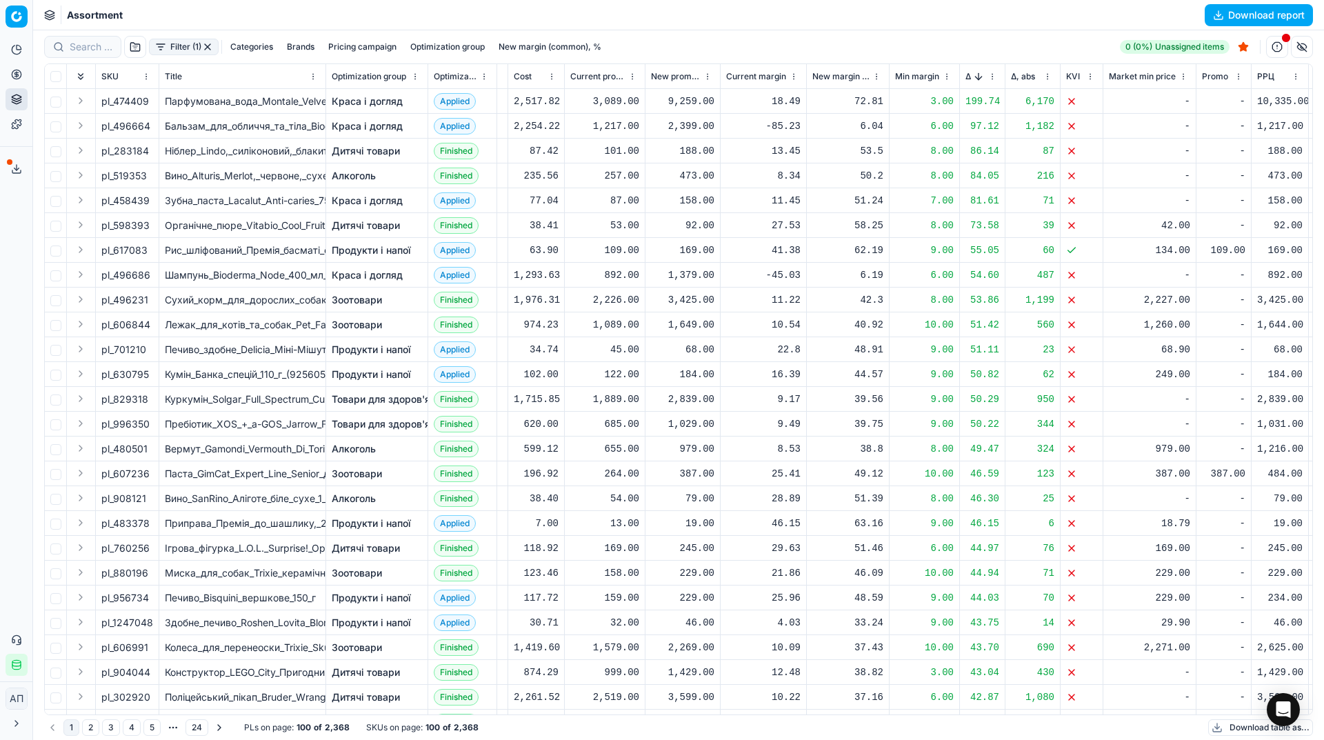
scroll to position [0, 79]
click at [969, 72] on span "Δ, %" at bounding box center [967, 76] width 6 height 11
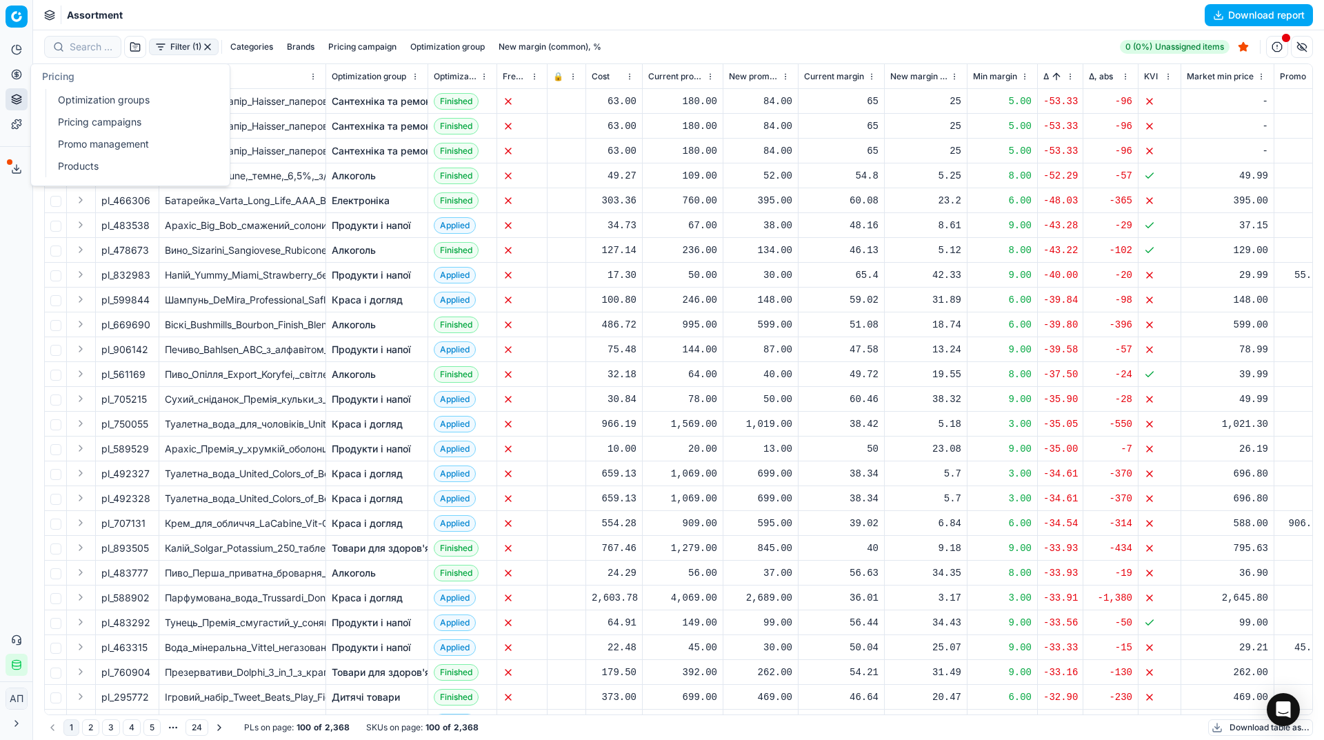
click at [72, 97] on link "Optimization groups" at bounding box center [132, 99] width 161 height 19
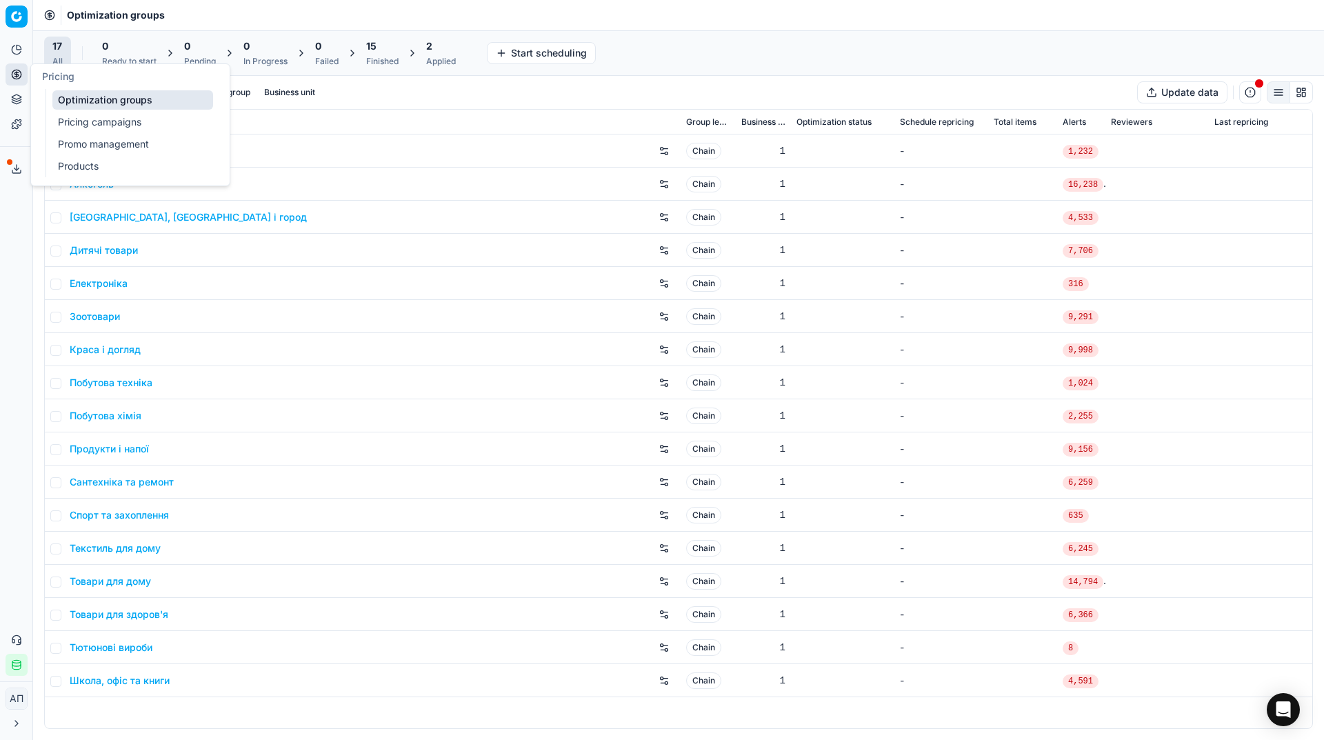
click at [0, 228] on div "Analytics Pricing Product portfolio Templates Export service 25 Contact support…" at bounding box center [16, 357] width 32 height 648
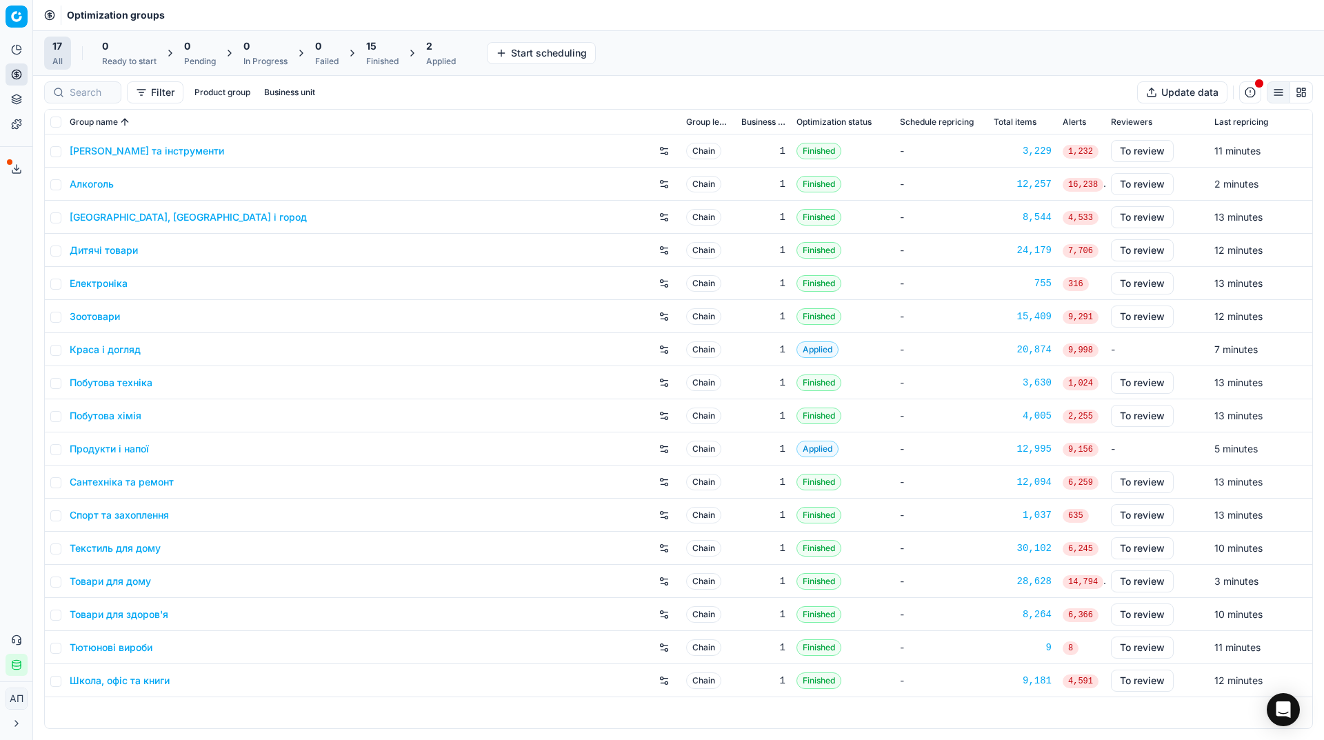
click at [372, 54] on div "15 Finished" at bounding box center [382, 53] width 32 height 28
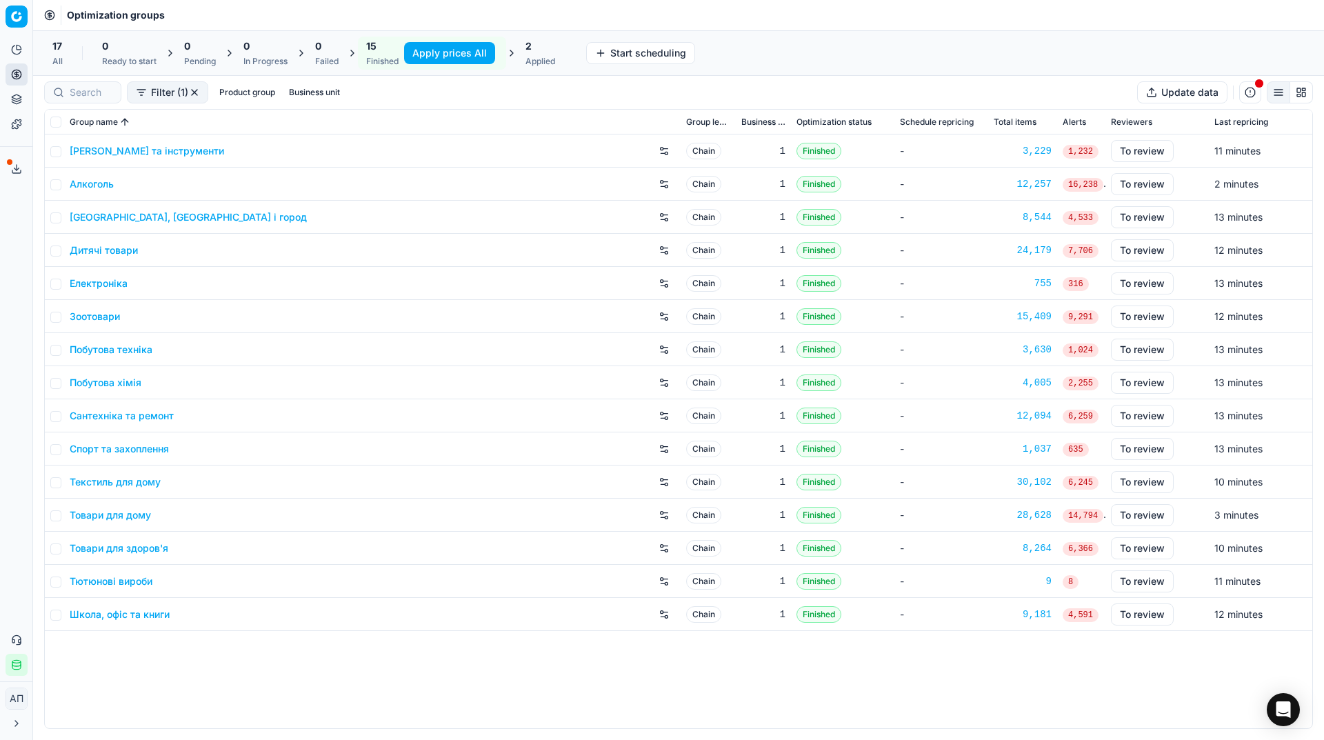
click at [445, 53] on button "Apply prices All" at bounding box center [449, 53] width 91 height 22
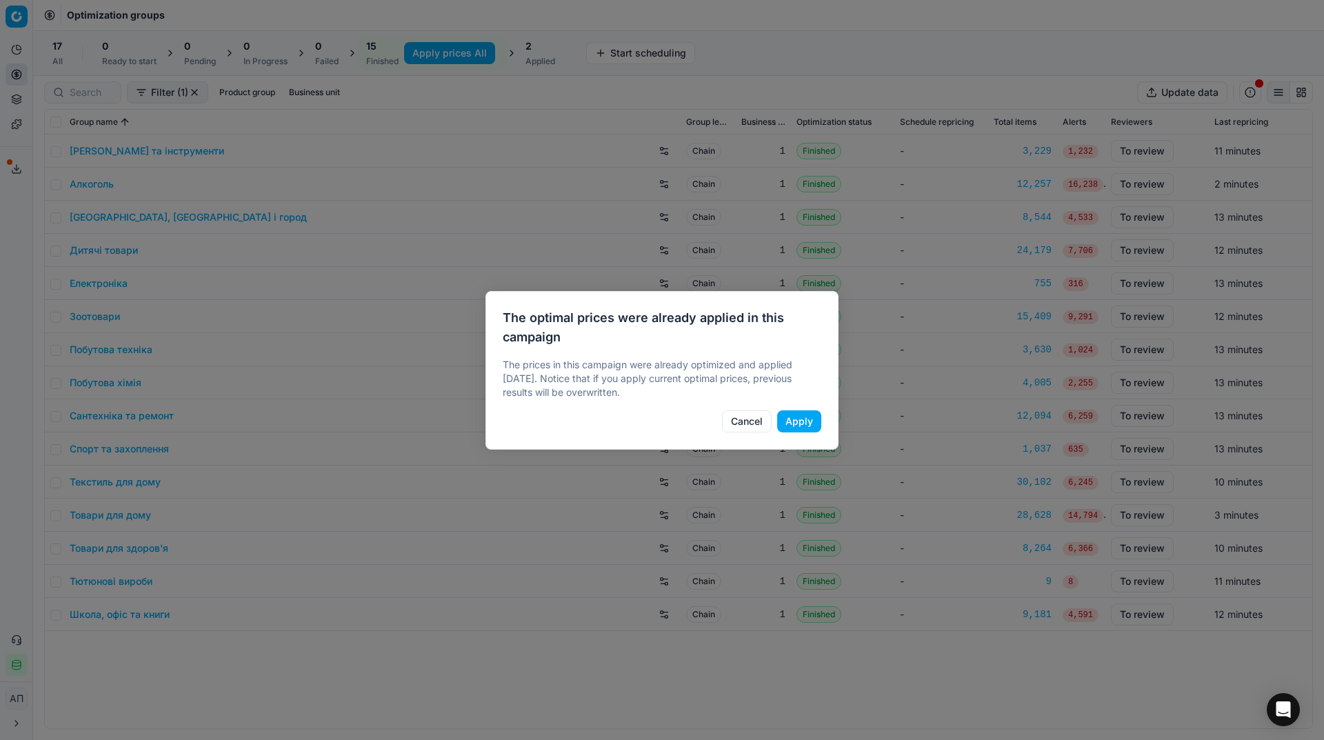
click at [796, 423] on button "Apply" at bounding box center [799, 421] width 44 height 22
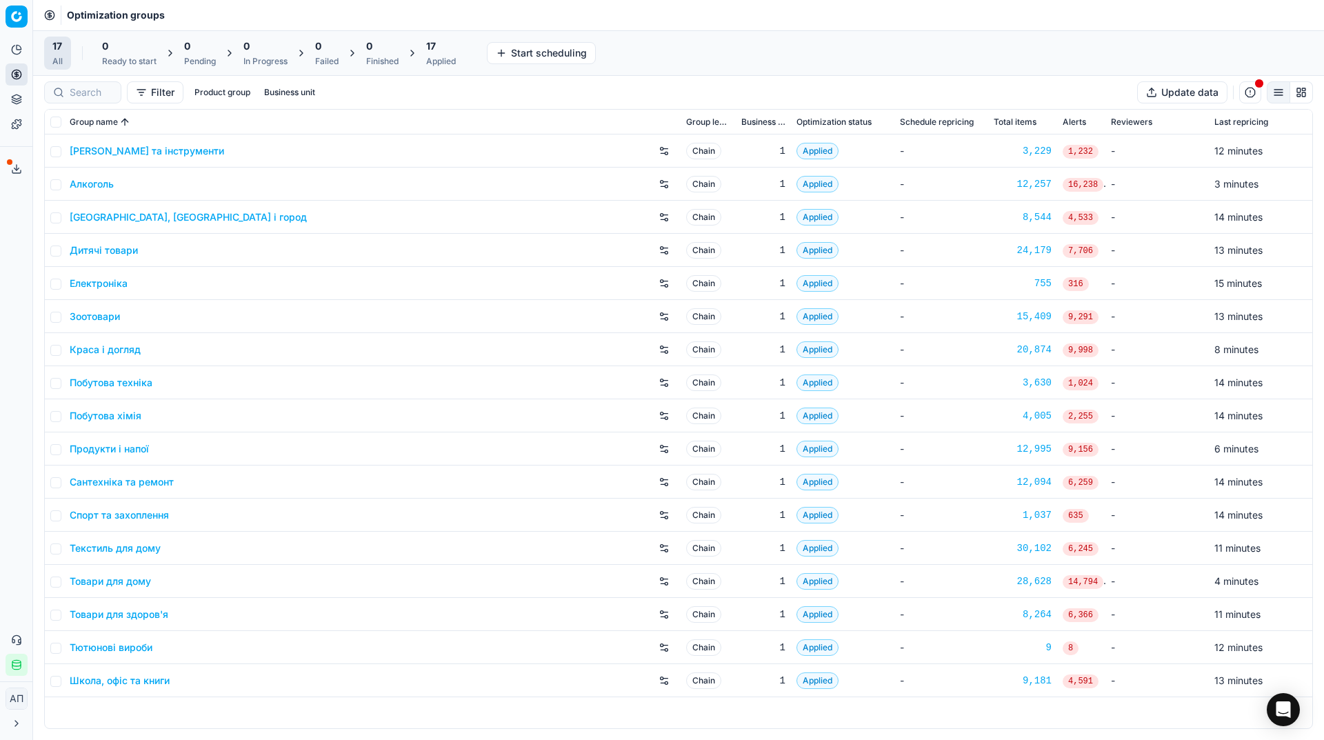
click at [436, 61] on div "Applied" at bounding box center [441, 61] width 30 height 11
click at [497, 57] on button "Export prices All" at bounding box center [507, 53] width 93 height 22
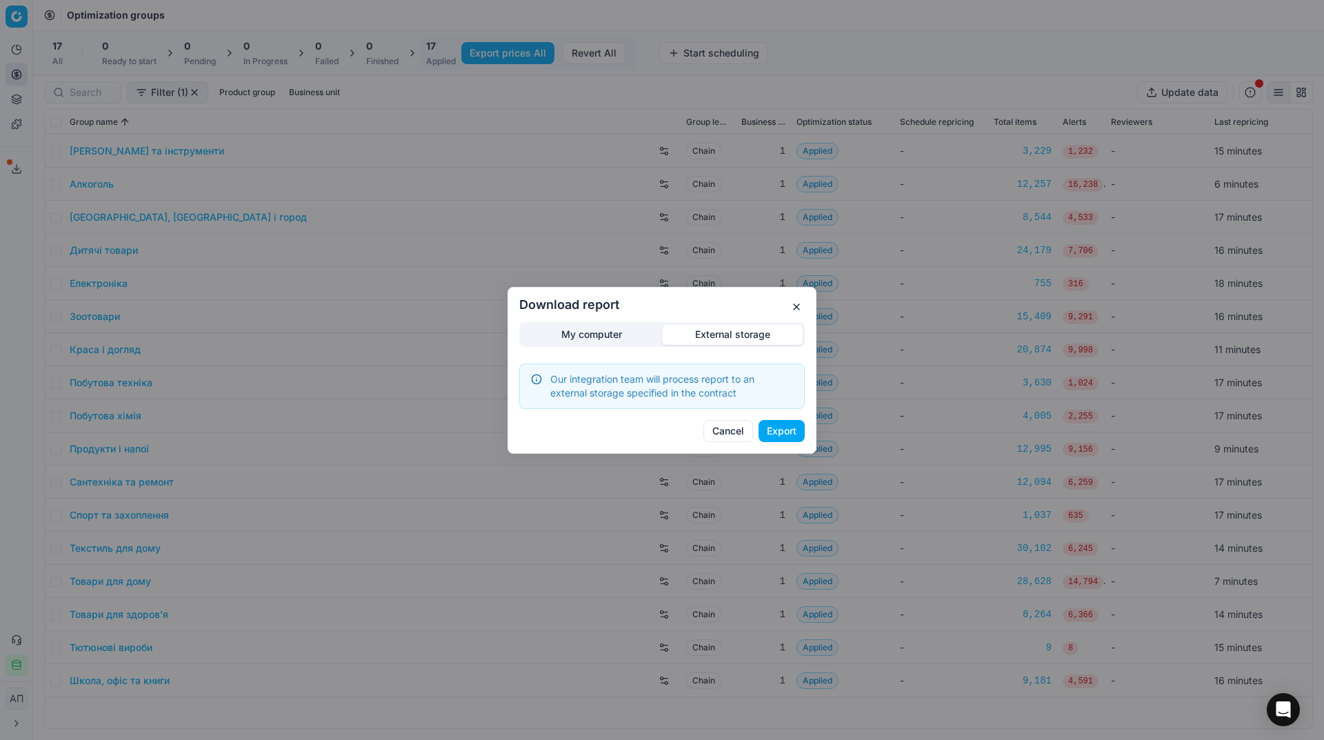
click at [733, 256] on div "Download report My computer External storage Our integration team will process …" at bounding box center [662, 370] width 1324 height 740
click at [791, 433] on button "Export" at bounding box center [781, 431] width 46 height 22
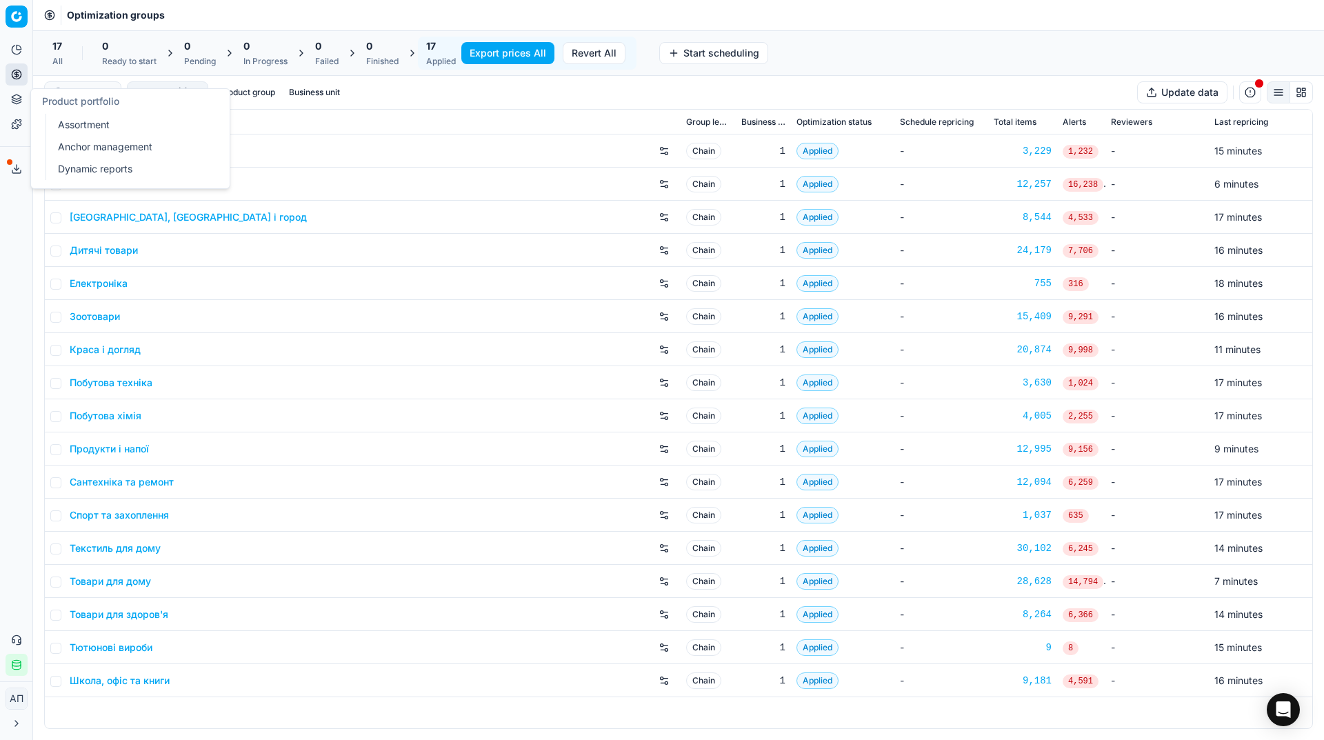
click at [63, 125] on link "Assortment" at bounding box center [132, 124] width 161 height 19
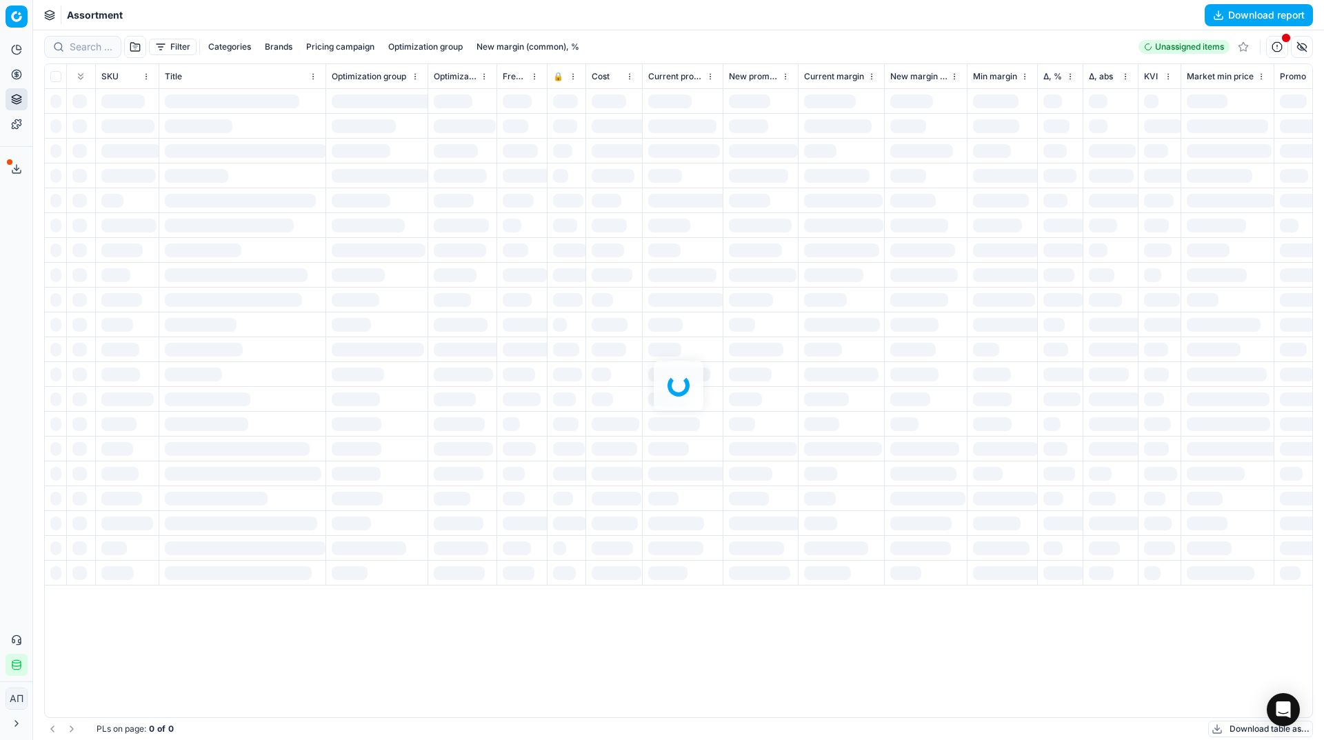
click at [136, 51] on div at bounding box center [678, 384] width 1291 height 709
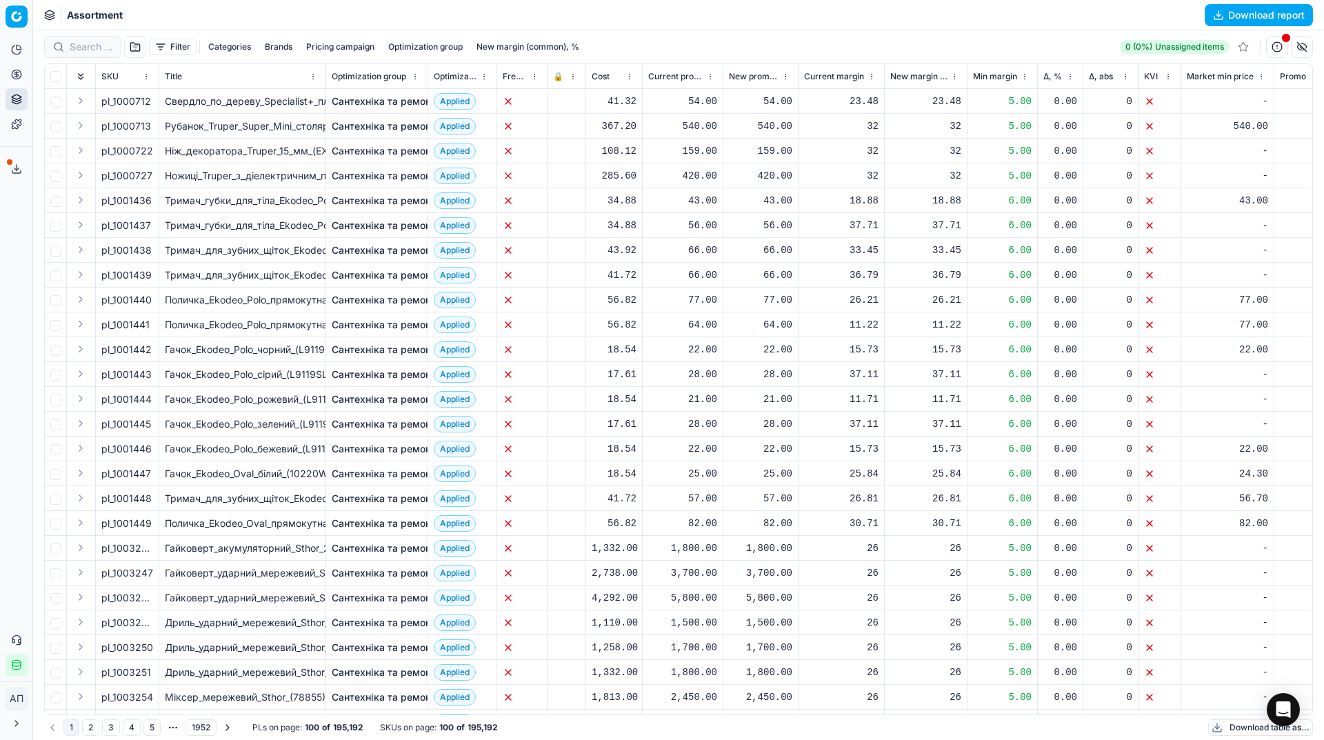
click at [136, 51] on button "button" at bounding box center [135, 47] width 22 height 22
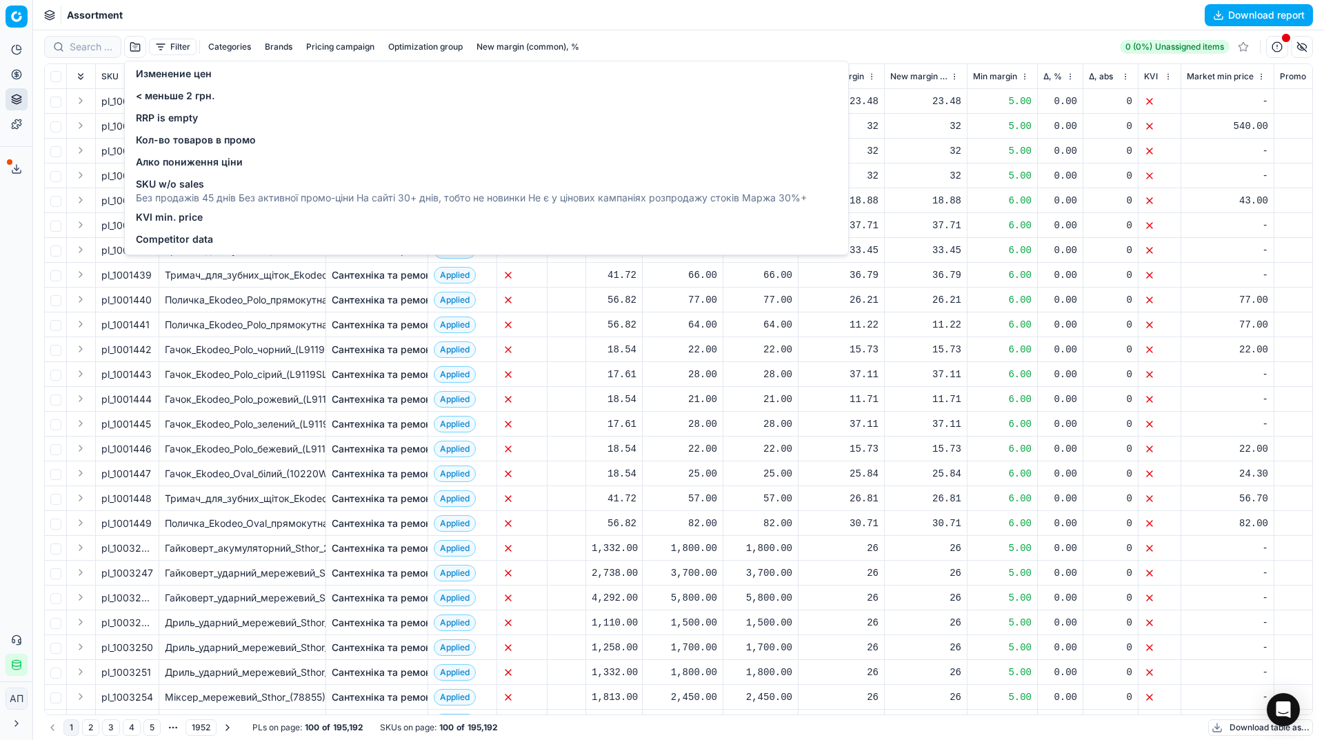
click at [158, 76] on span "Изменение цен" at bounding box center [174, 74] width 76 height 14
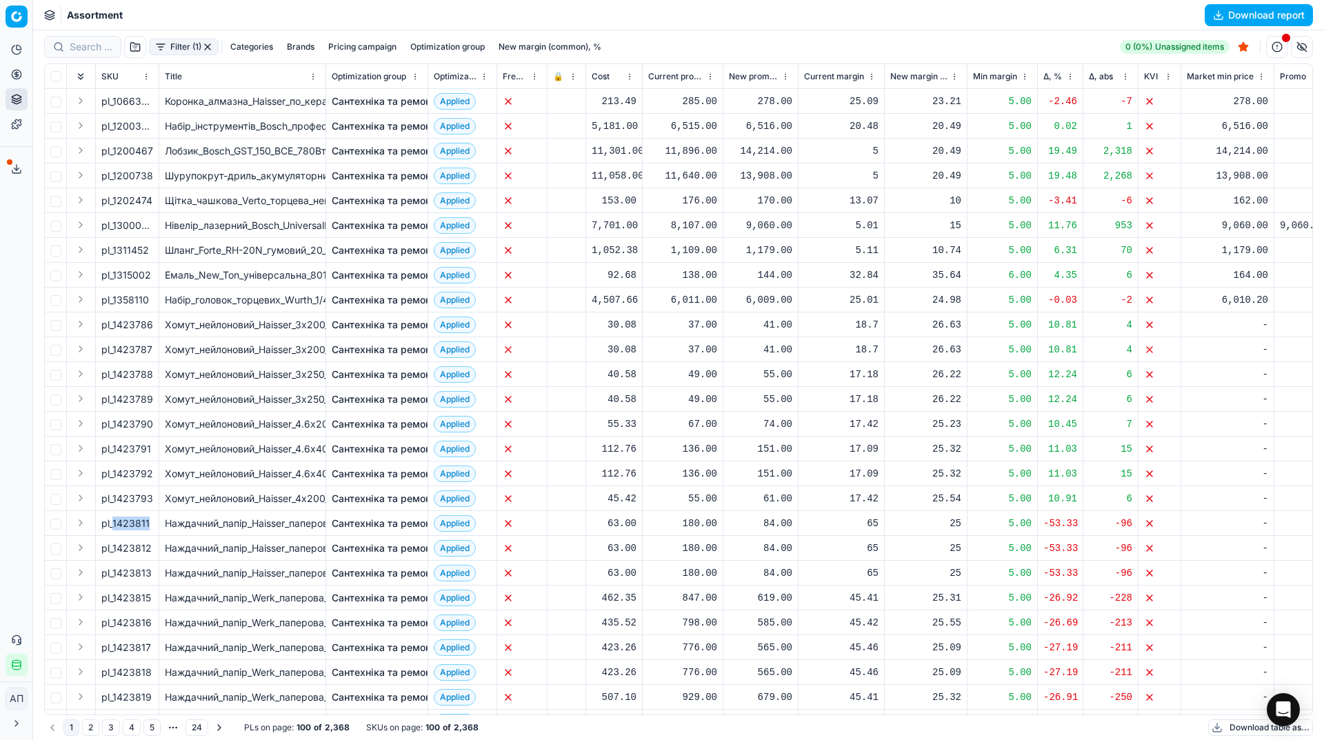
drag, startPoint x: 112, startPoint y: 523, endPoint x: 152, endPoint y: 521, distance: 39.3
click at [152, 521] on div "pl_1423811" at bounding box center [127, 523] width 52 height 14
copy div "1423811"
